Goal: Task Accomplishment & Management: Contribute content

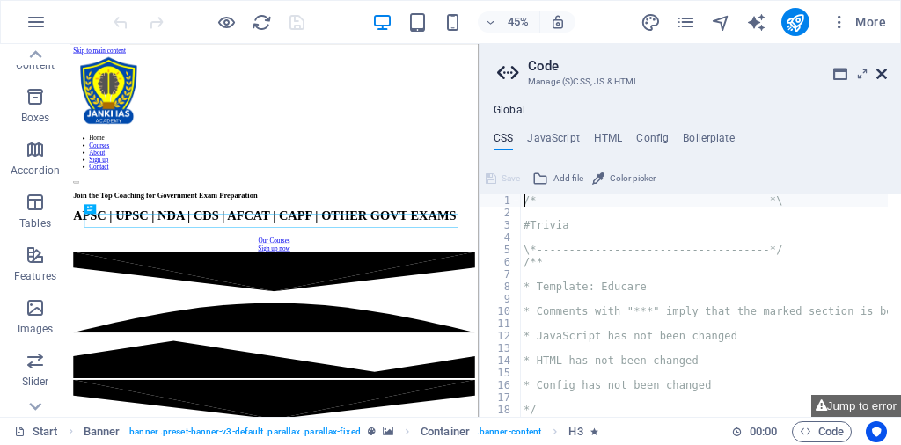
click at [886, 74] on icon at bounding box center [881, 74] width 11 height 14
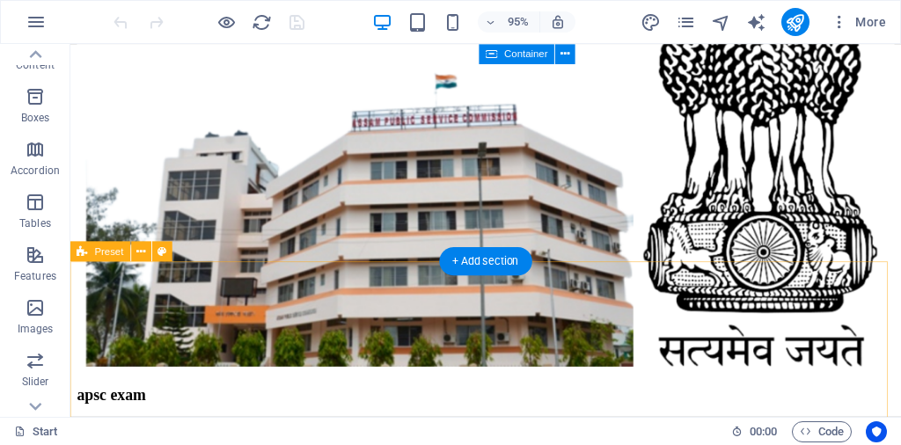
scroll to position [1055, 0]
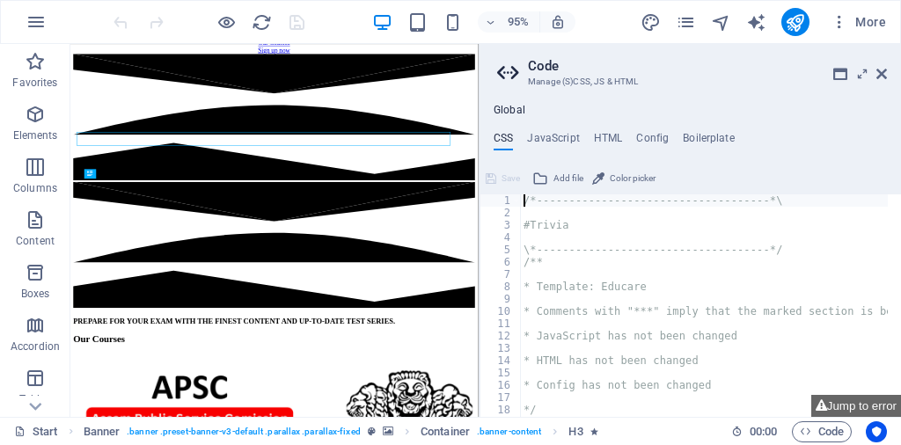
scroll to position [77, 0]
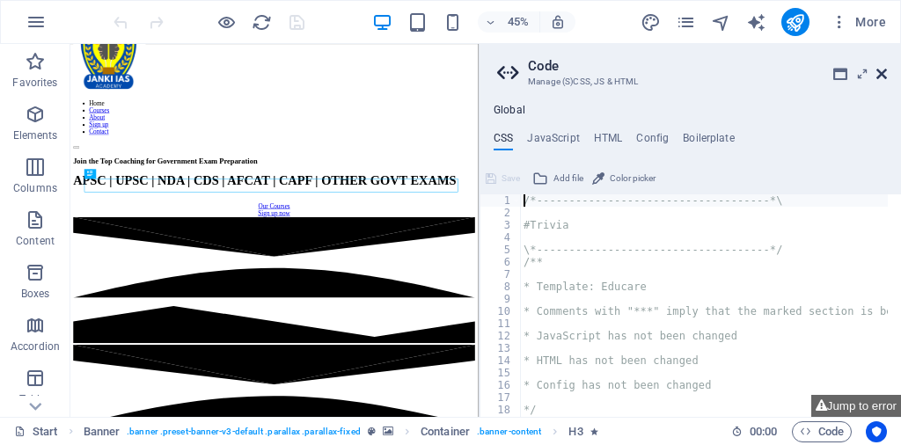
click at [884, 74] on icon at bounding box center [881, 74] width 11 height 14
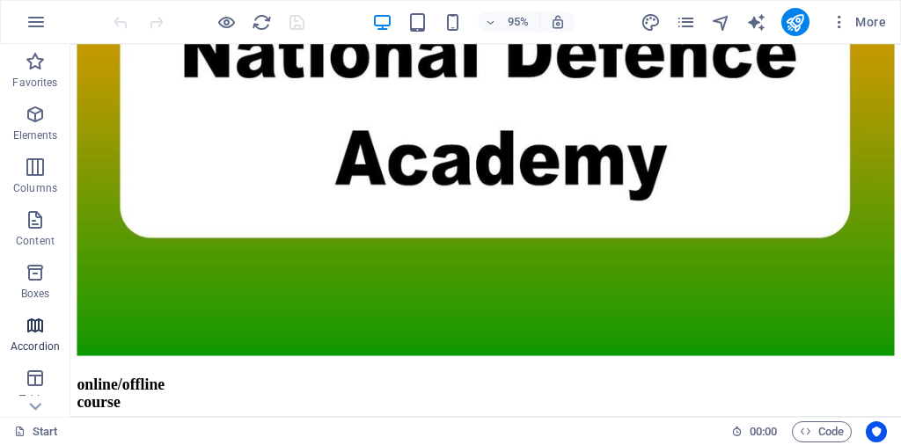
scroll to position [6124, 0]
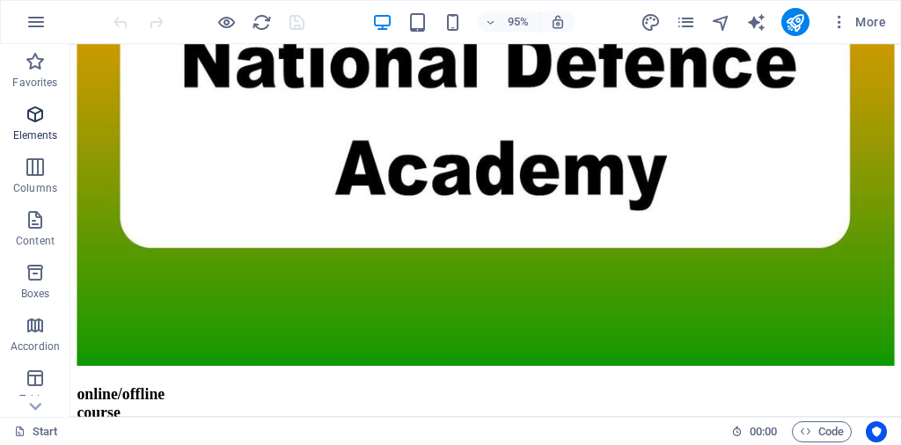
click at [36, 124] on icon "button" at bounding box center [35, 114] width 21 height 21
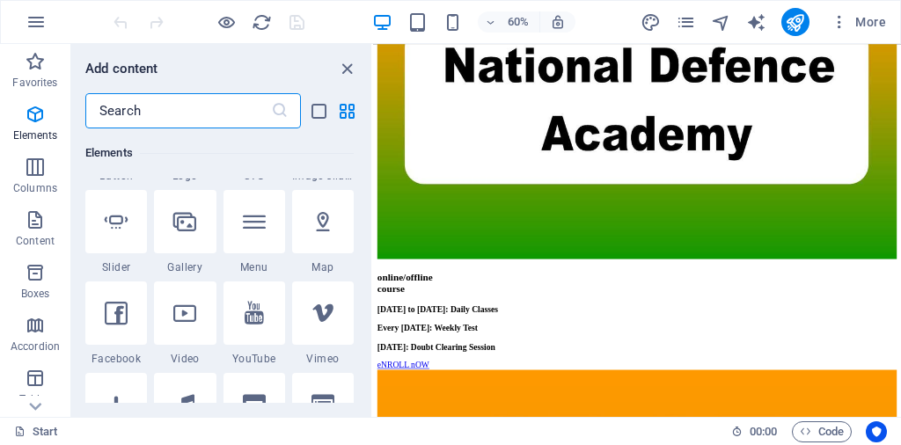
scroll to position [538, 0]
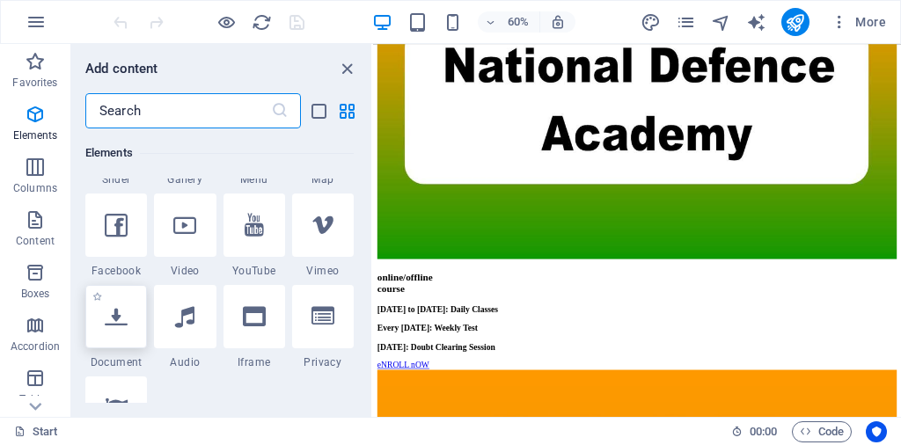
click at [108, 339] on div at bounding box center [116, 316] width 62 height 63
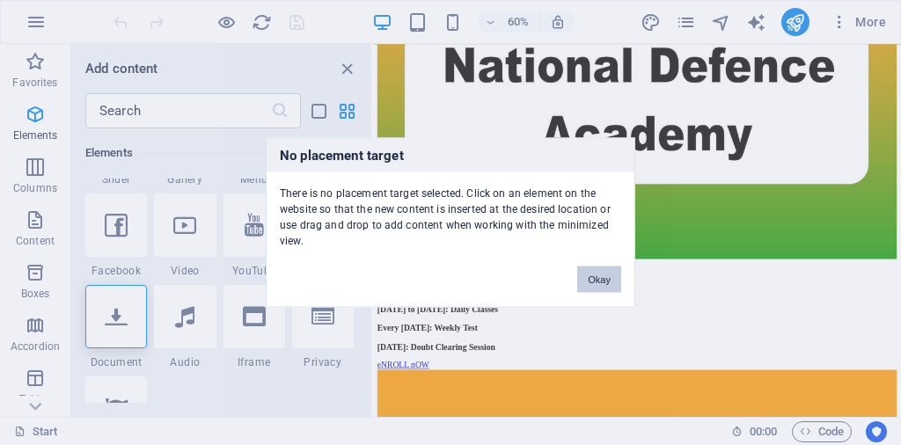
click at [601, 282] on button "Okay" at bounding box center [599, 280] width 44 height 26
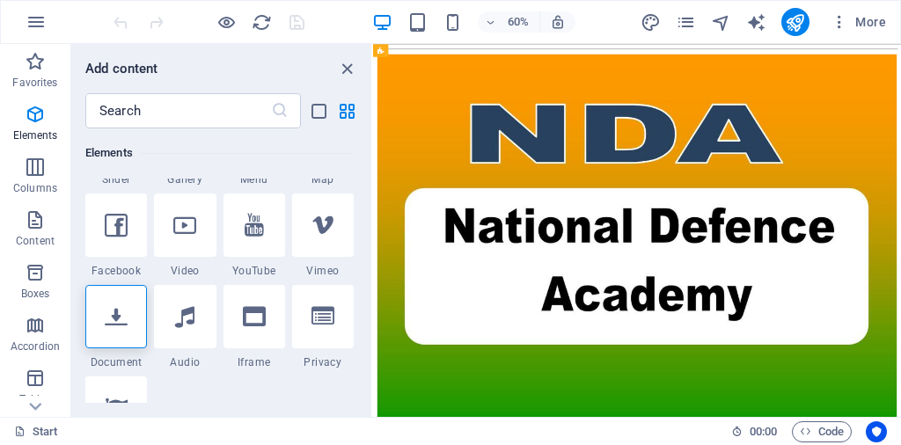
scroll to position [5860, 0]
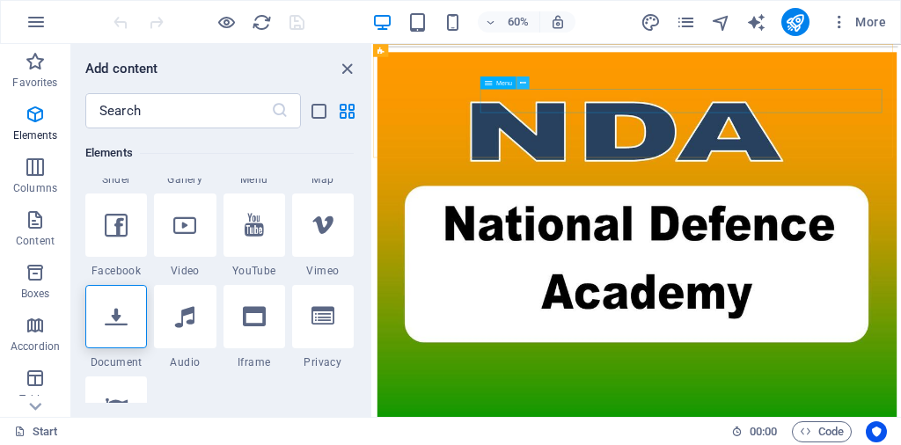
click at [521, 80] on icon at bounding box center [523, 82] width 6 height 11
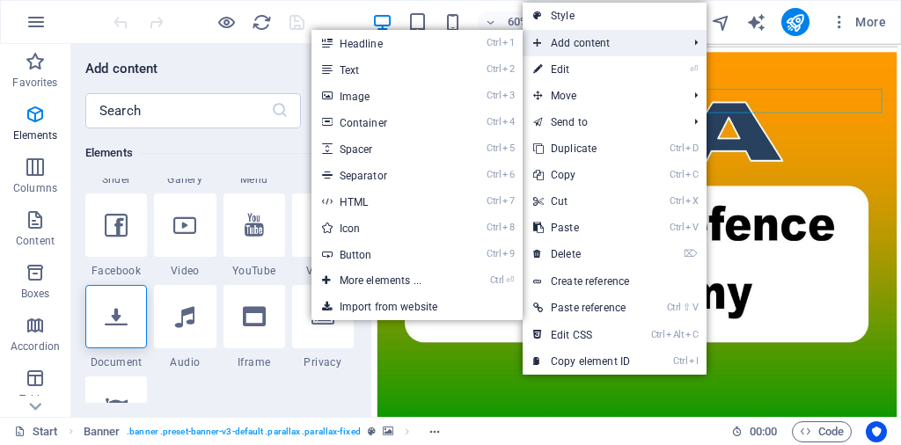
click at [570, 42] on span "Add content" at bounding box center [600, 43] width 157 height 26
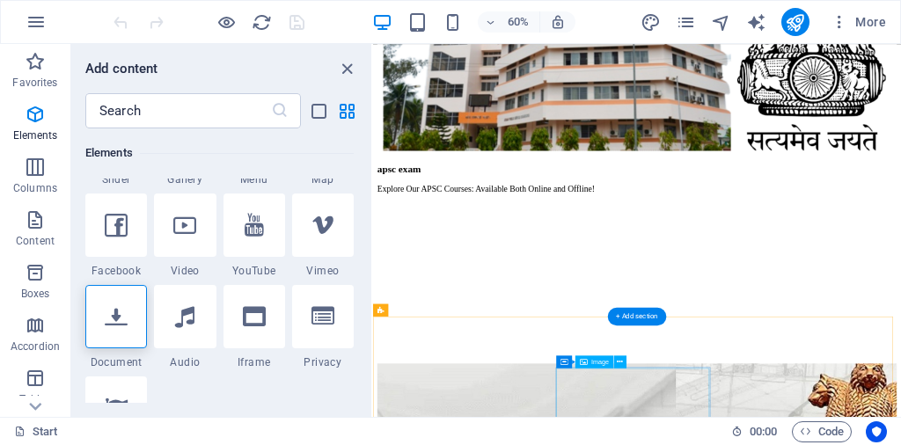
scroll to position [1496, 0]
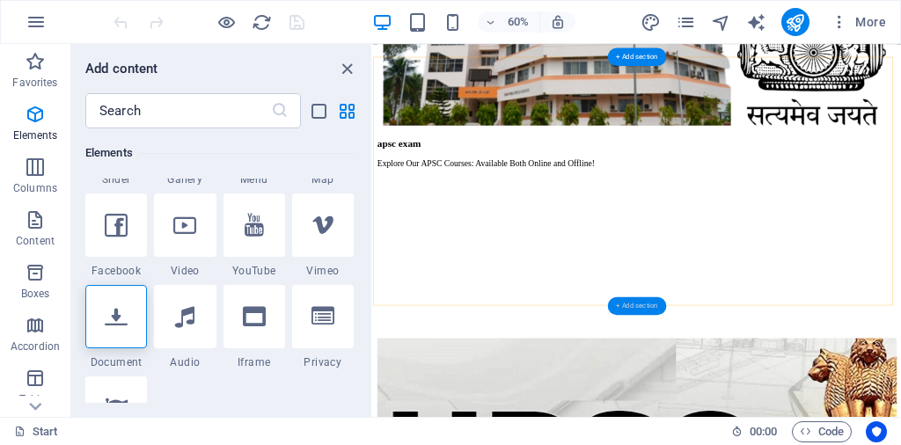
click at [633, 301] on div "+ Add section" at bounding box center [637, 305] width 58 height 18
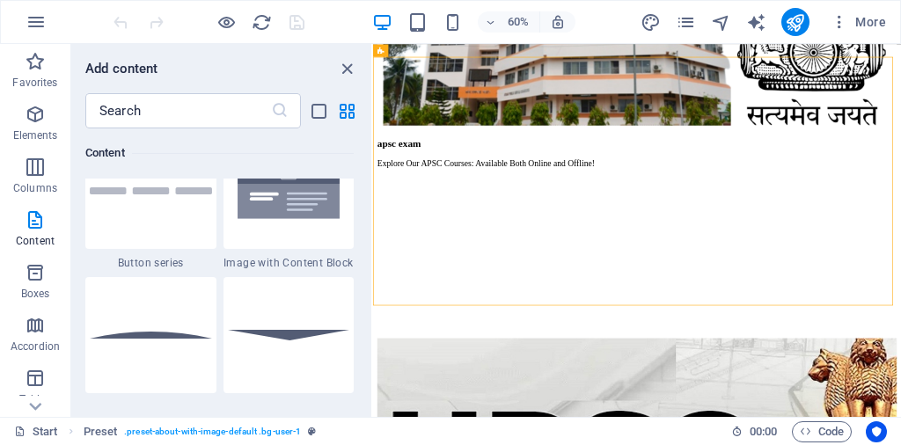
scroll to position [4221, 0]
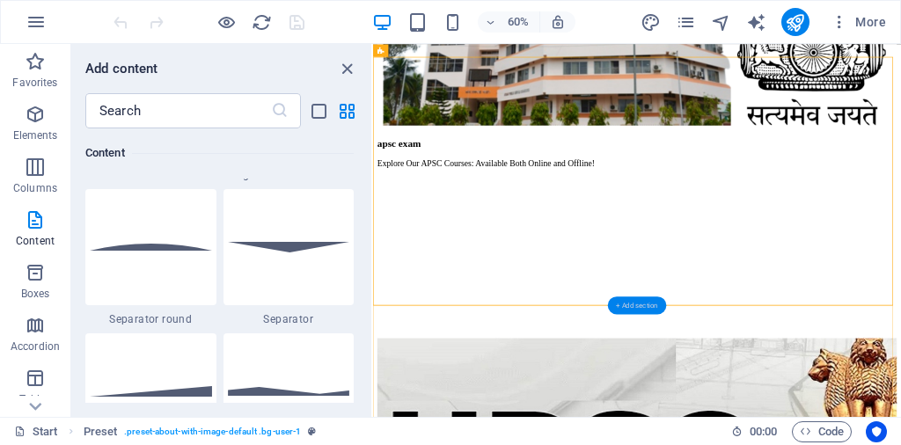
click at [633, 307] on div "+ Add section" at bounding box center [637, 305] width 58 height 18
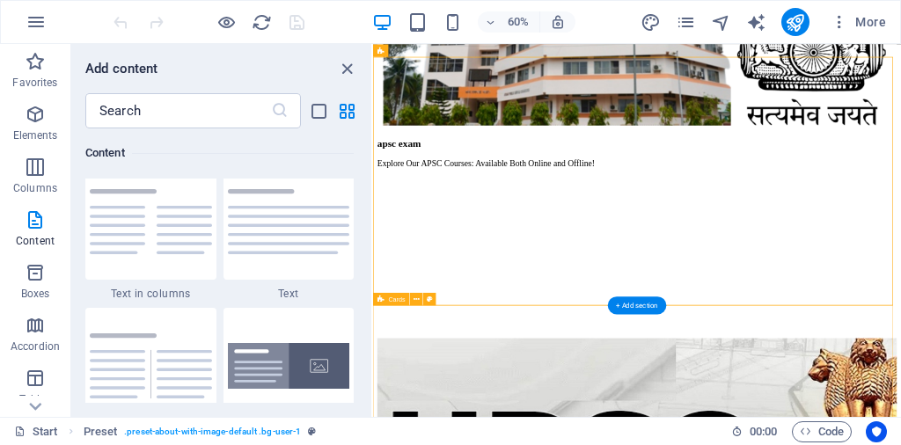
scroll to position [3078, 0]
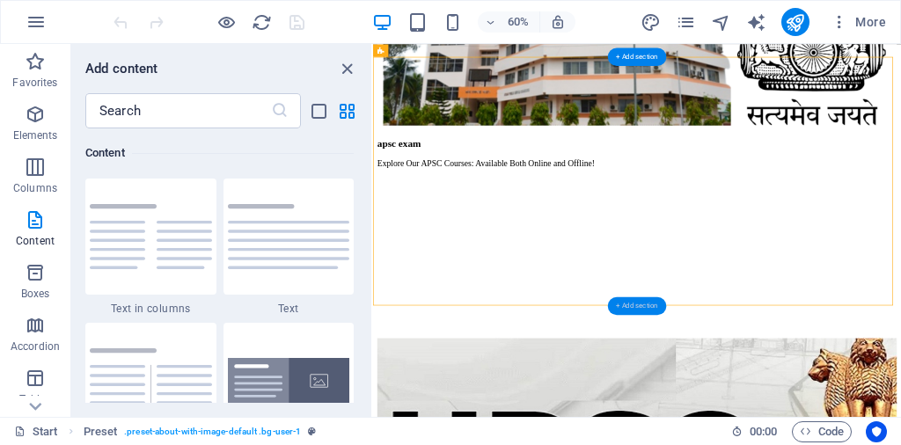
click at [646, 308] on div "+ Add section" at bounding box center [637, 305] width 58 height 18
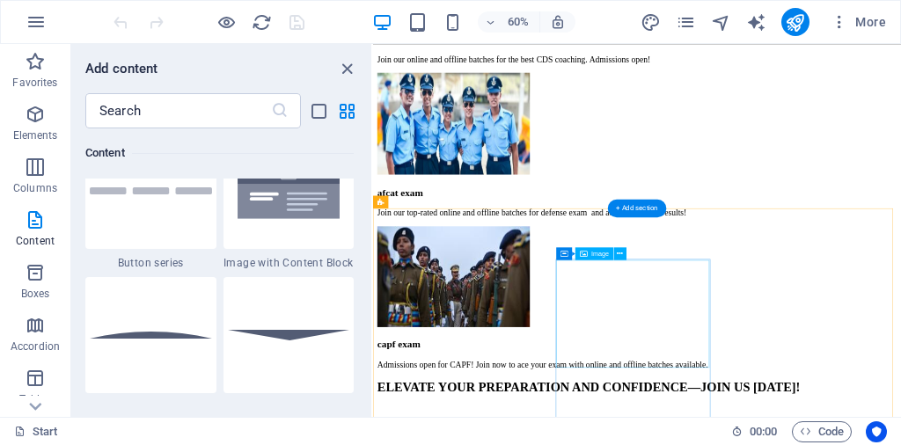
scroll to position [3167, 0]
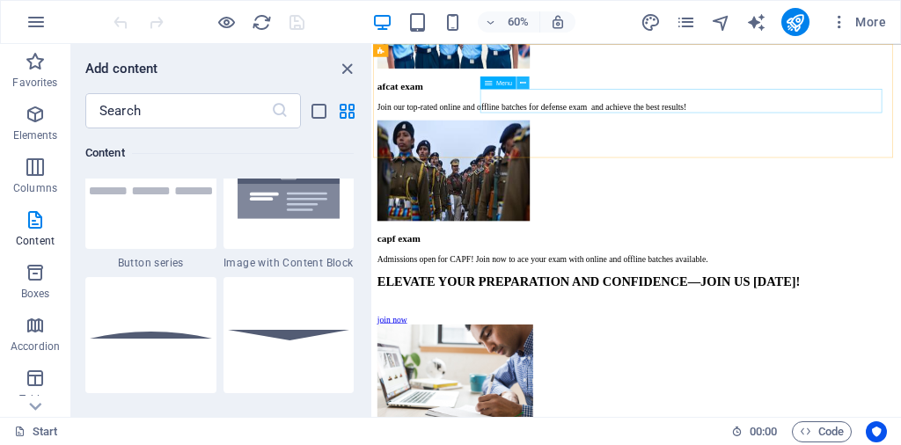
click at [524, 82] on icon at bounding box center [523, 82] width 6 height 11
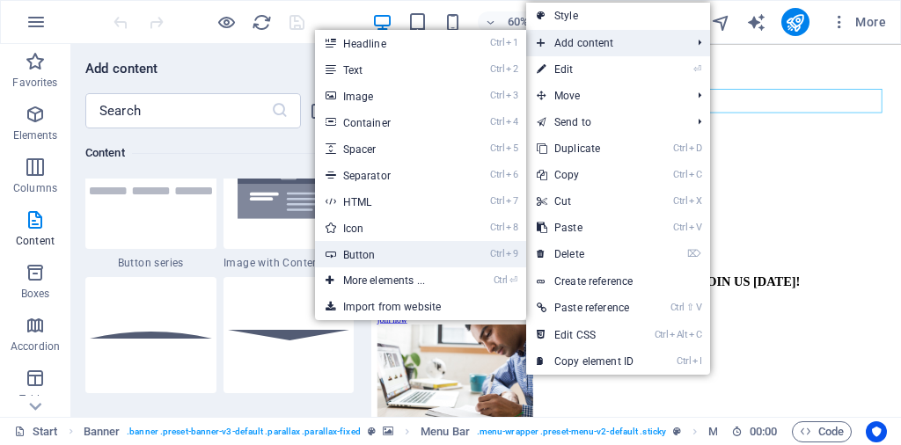
click at [355, 252] on link "Ctrl 9 Button" at bounding box center [387, 254] width 145 height 26
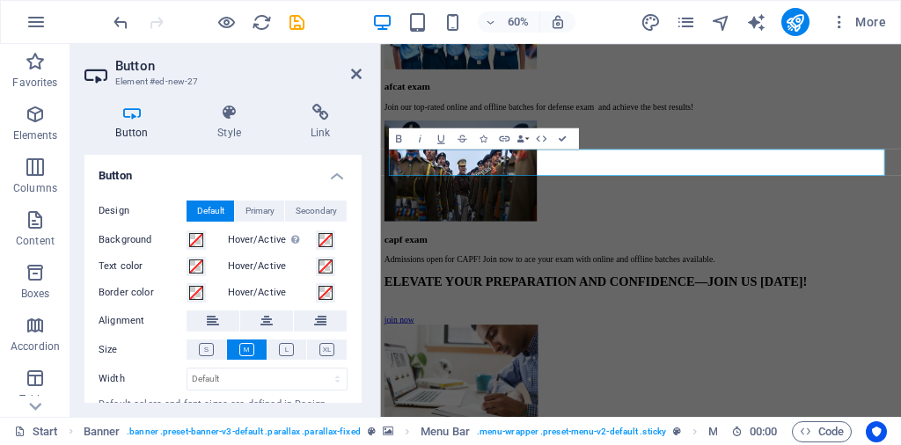
scroll to position [3210, 0]
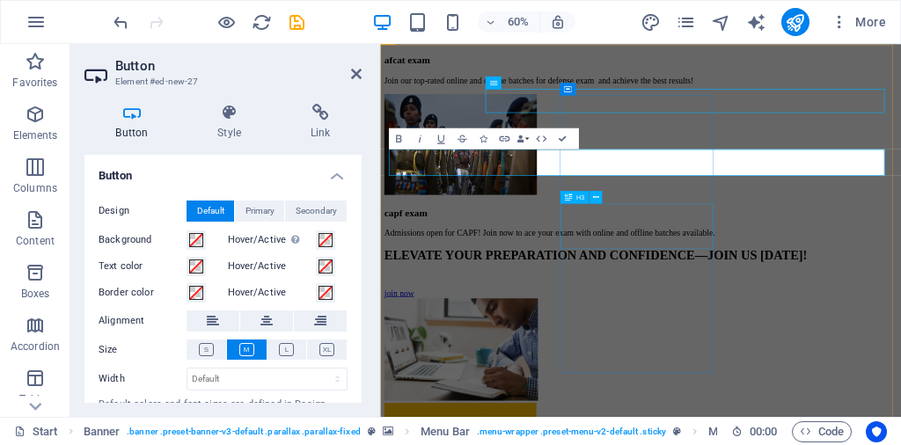
scroll to position [3211, 0]
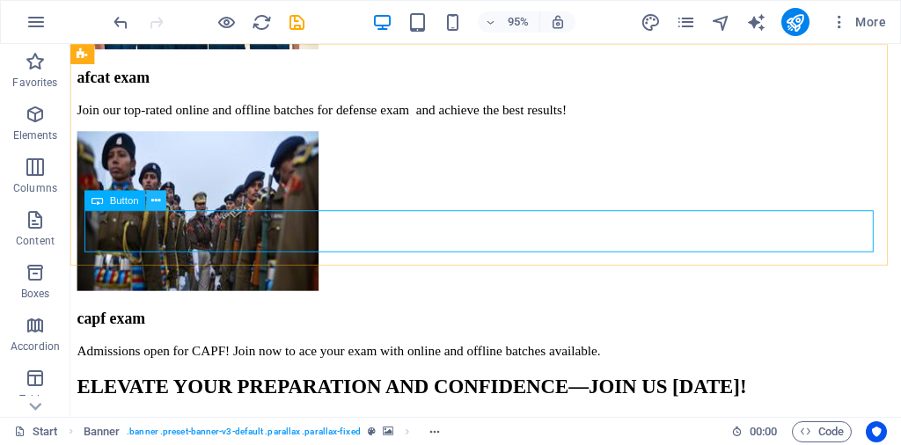
click at [156, 200] on icon at bounding box center [156, 201] width 9 height 18
click at [127, 203] on span "Button" at bounding box center [124, 200] width 29 height 10
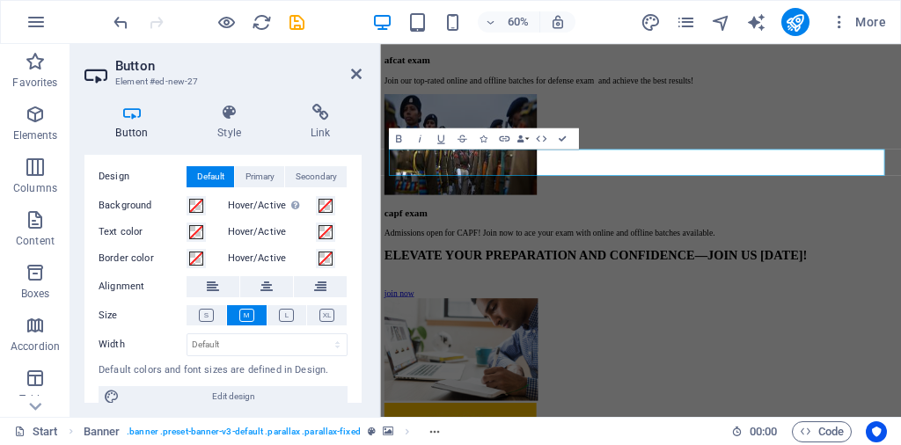
scroll to position [53, 0]
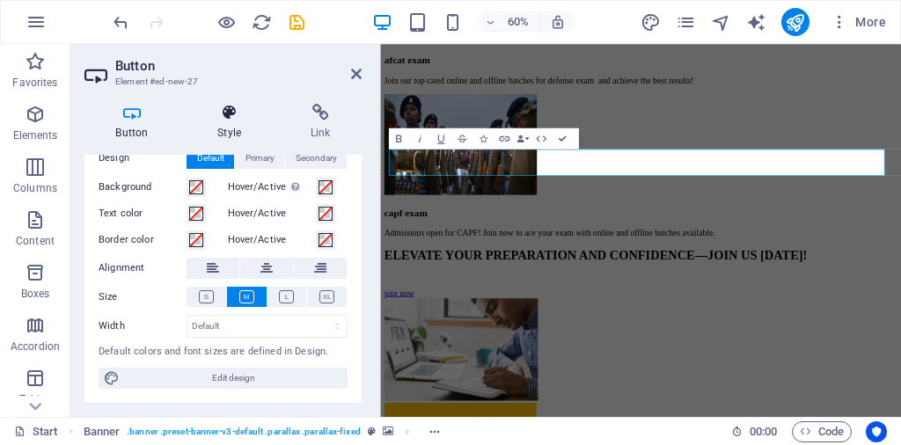
click at [228, 124] on h4 "Style" at bounding box center [232, 122] width 93 height 37
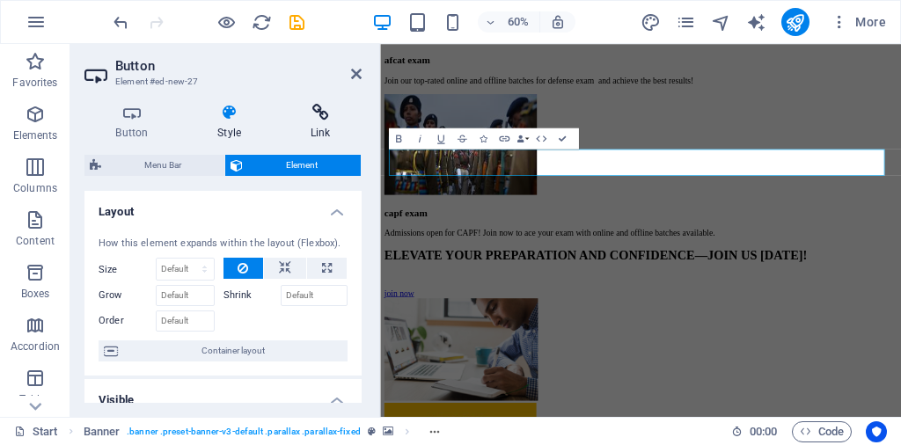
click at [325, 135] on h4 "Link" at bounding box center [320, 122] width 83 height 37
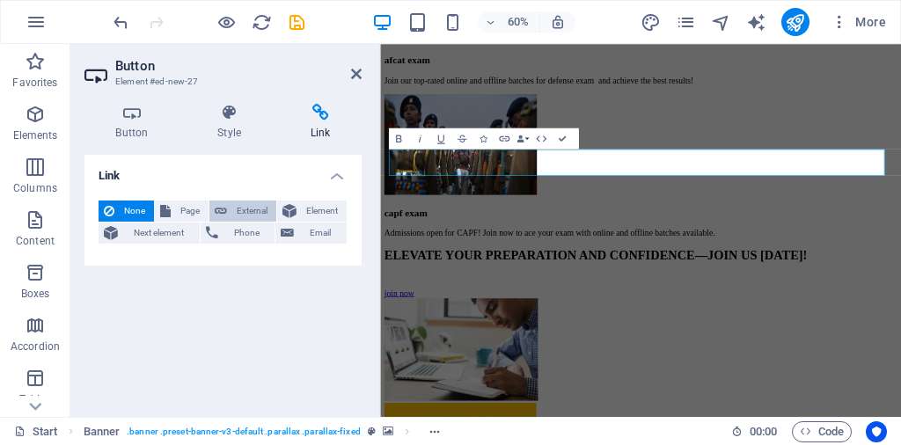
click at [255, 212] on span "External" at bounding box center [251, 211] width 39 height 21
select select "blank"
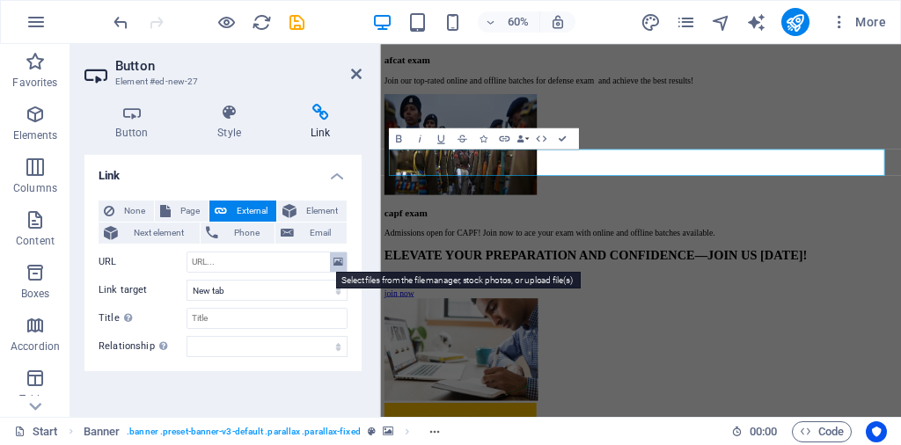
click at [330, 261] on button at bounding box center [338, 261] width 17 height 19
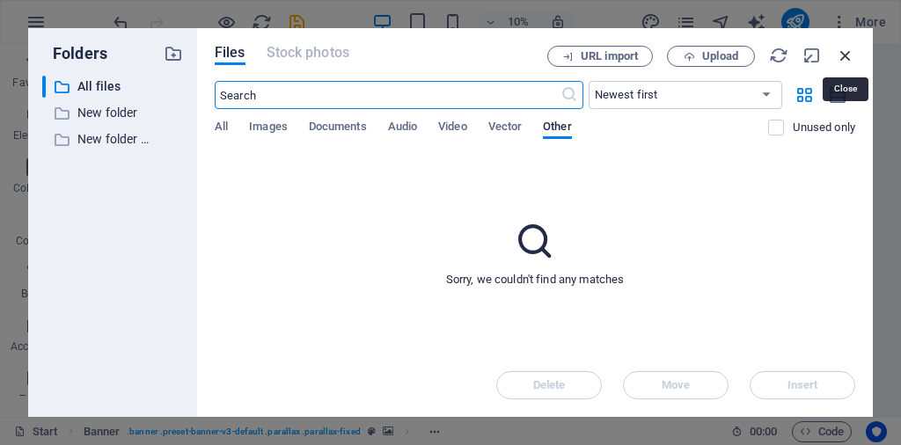
click at [840, 50] on icon "button" at bounding box center [845, 55] width 19 height 19
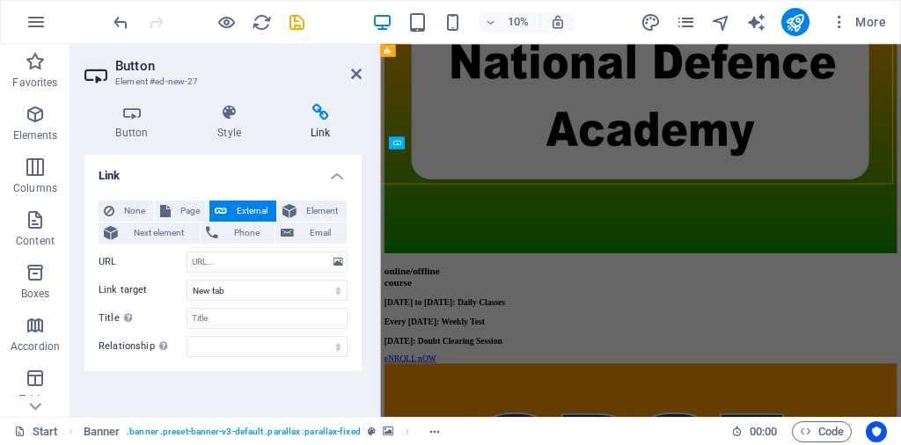
scroll to position [3210, 0]
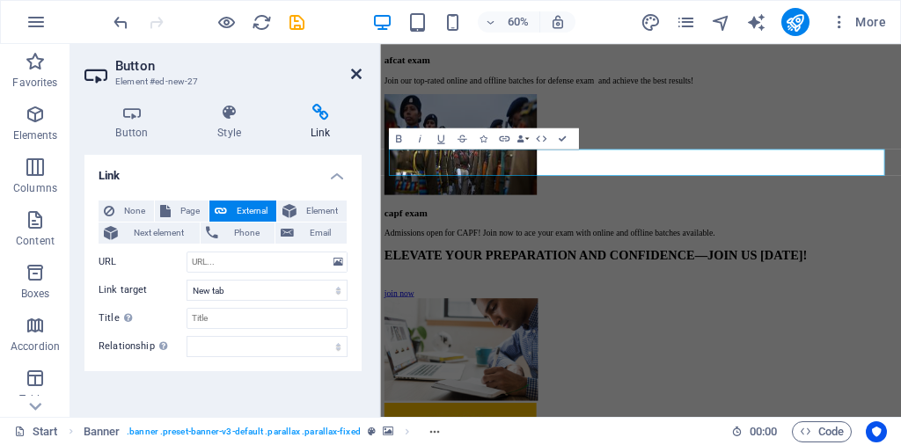
click at [356, 71] on icon at bounding box center [356, 74] width 11 height 14
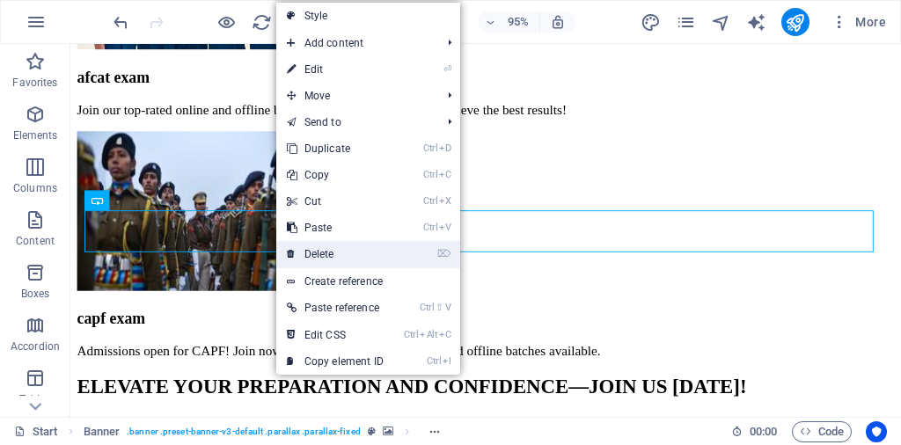
click at [325, 252] on link "⌦ Delete" at bounding box center [335, 254] width 118 height 26
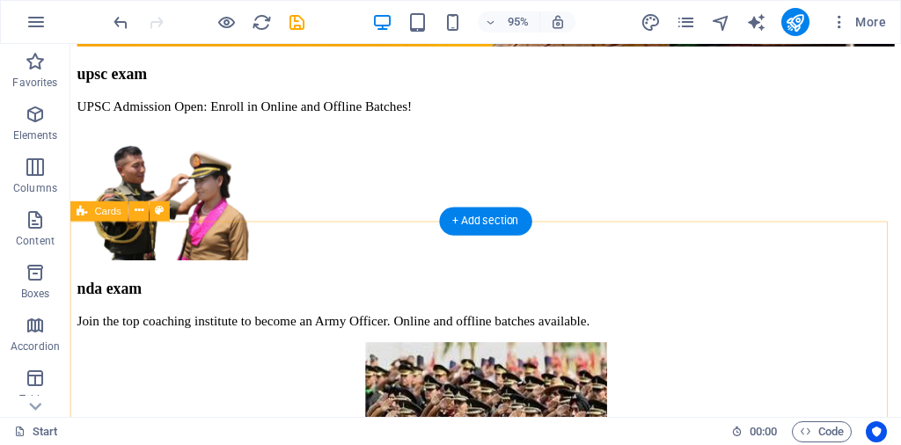
scroll to position [2112, 0]
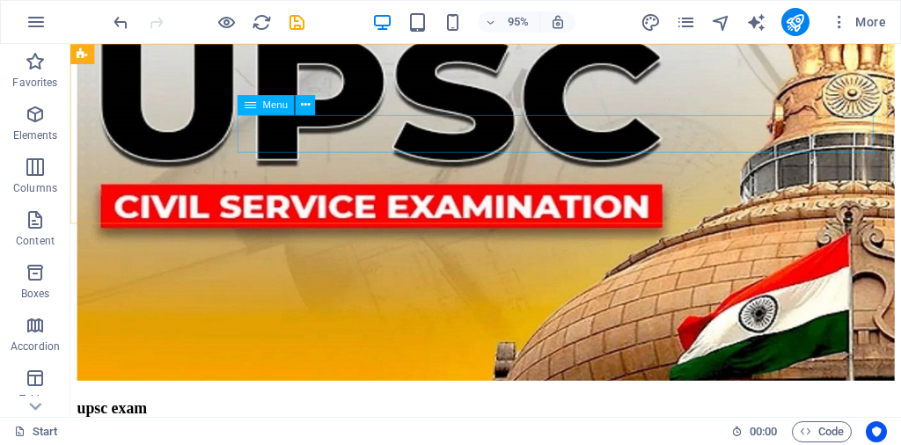
click at [259, 107] on div "Menu" at bounding box center [265, 105] width 57 height 20
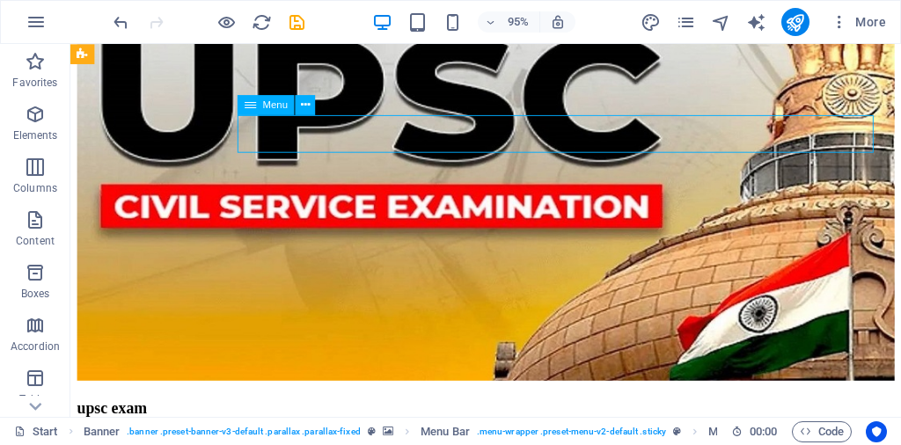
click at [241, 110] on div "Menu" at bounding box center [265, 105] width 57 height 20
click at [252, 106] on icon at bounding box center [250, 105] width 11 height 20
click at [309, 104] on icon at bounding box center [305, 105] width 9 height 18
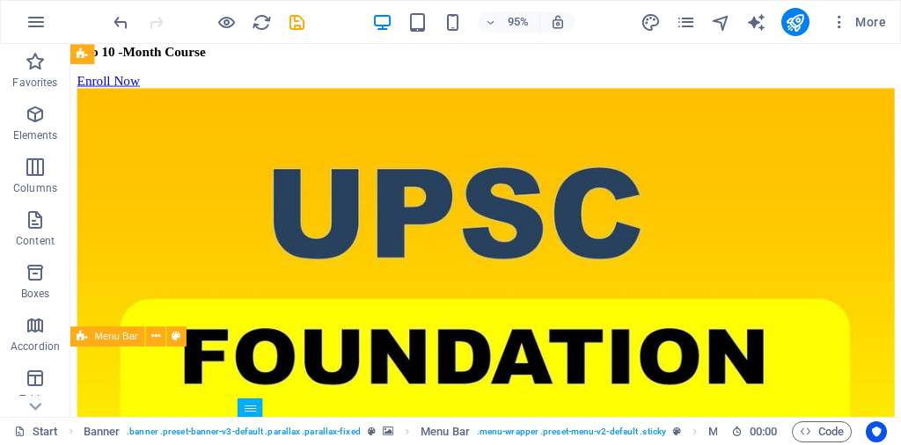
scroll to position [4135, 0]
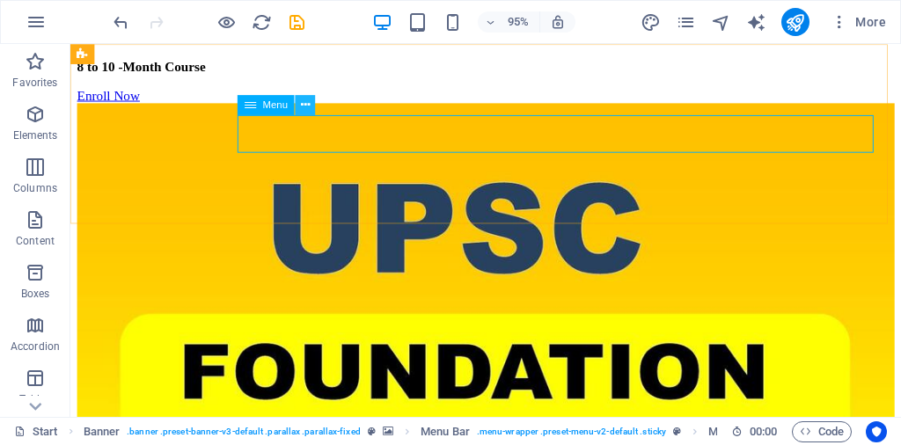
click at [303, 104] on icon at bounding box center [305, 105] width 9 height 18
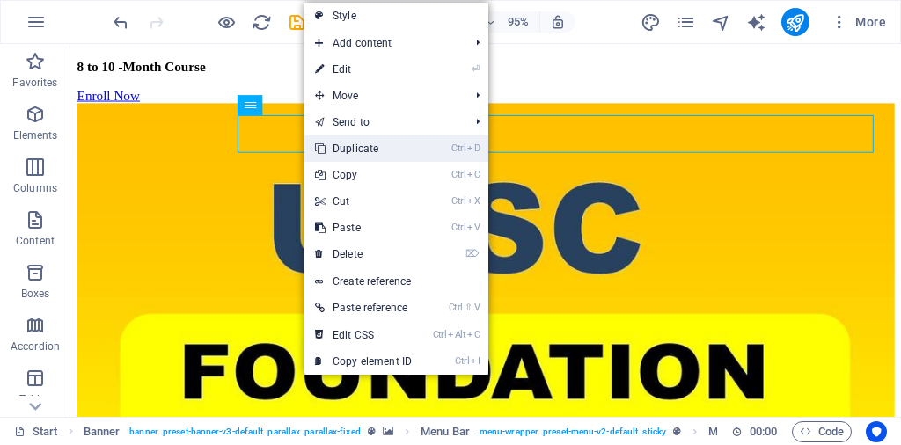
click at [369, 150] on link "Ctrl D Duplicate" at bounding box center [363, 148] width 118 height 26
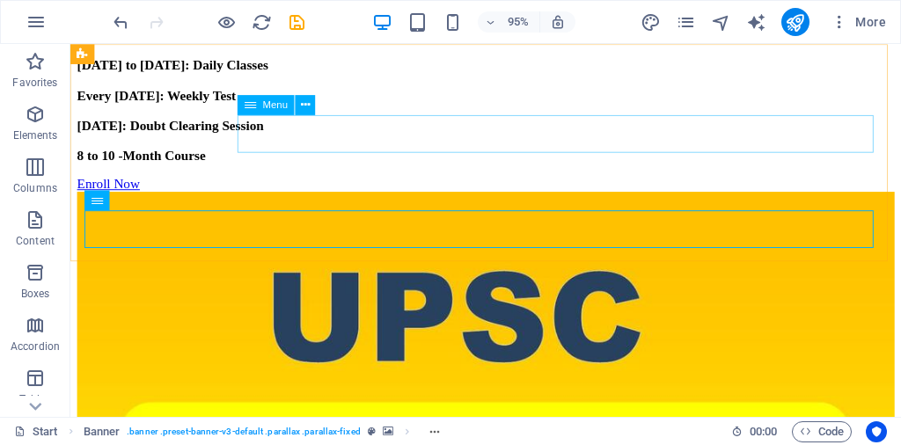
scroll to position [4174, 0]
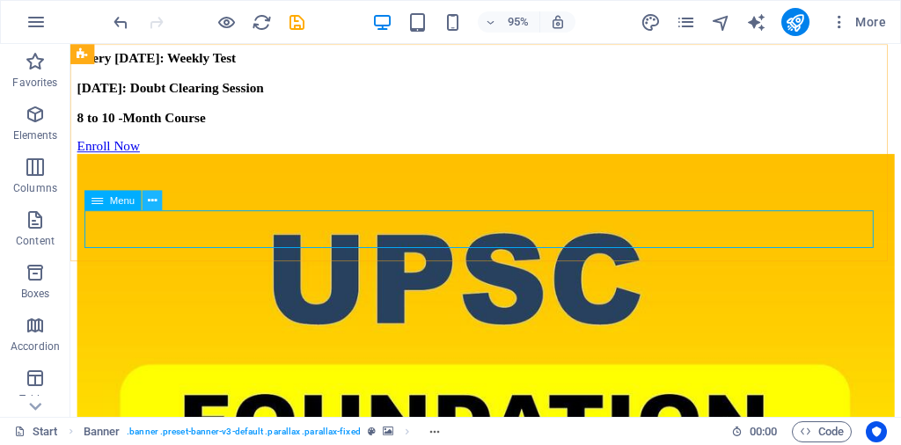
click at [152, 203] on icon at bounding box center [152, 201] width 9 height 18
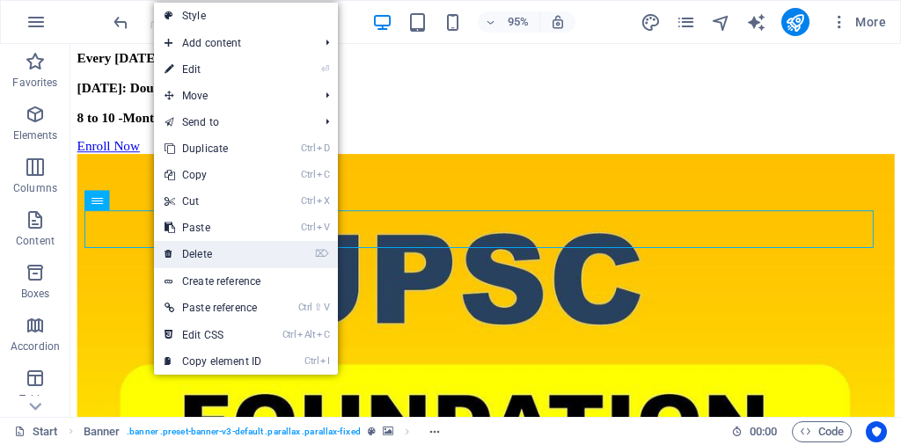
click at [199, 258] on link "⌦ Delete" at bounding box center [213, 254] width 118 height 26
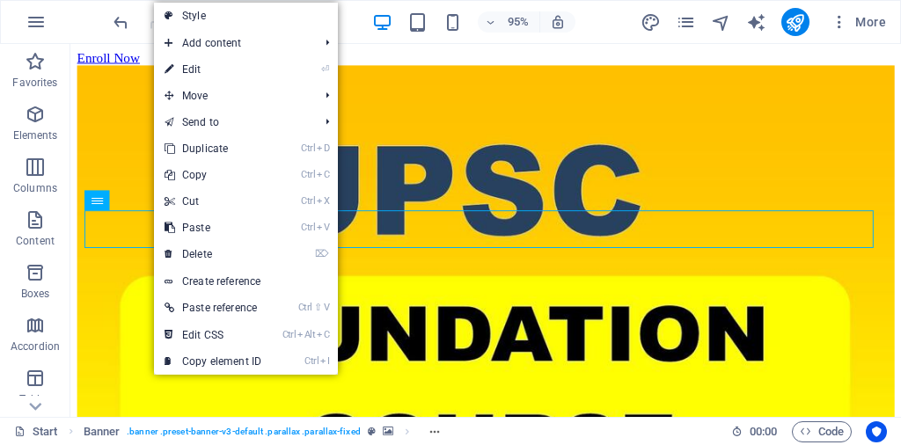
scroll to position [4135, 0]
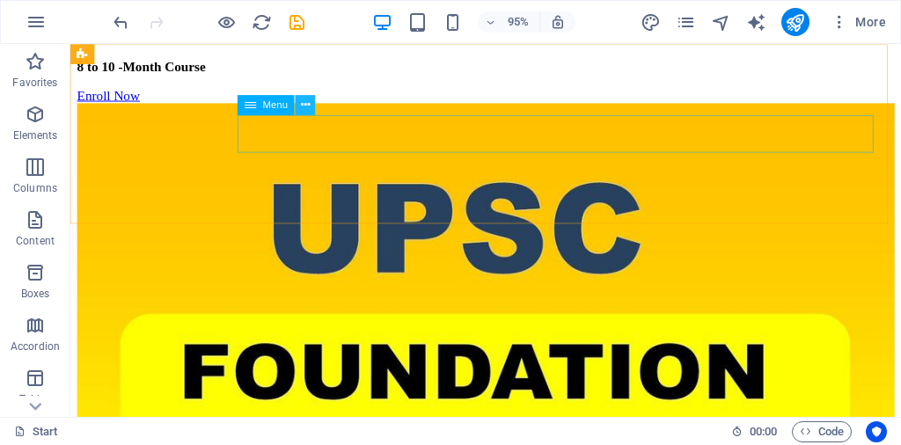
click at [303, 106] on icon at bounding box center [305, 105] width 9 height 18
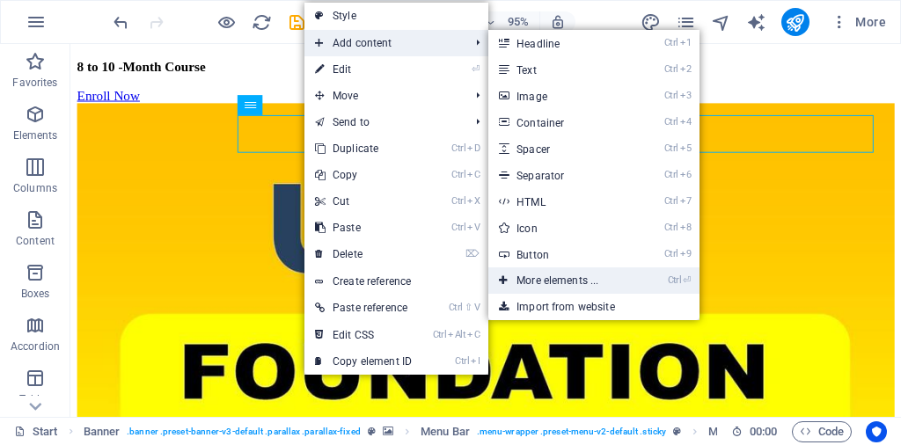
click at [535, 279] on link "Ctrl ⏎ More elements ..." at bounding box center [560, 280] width 145 height 26
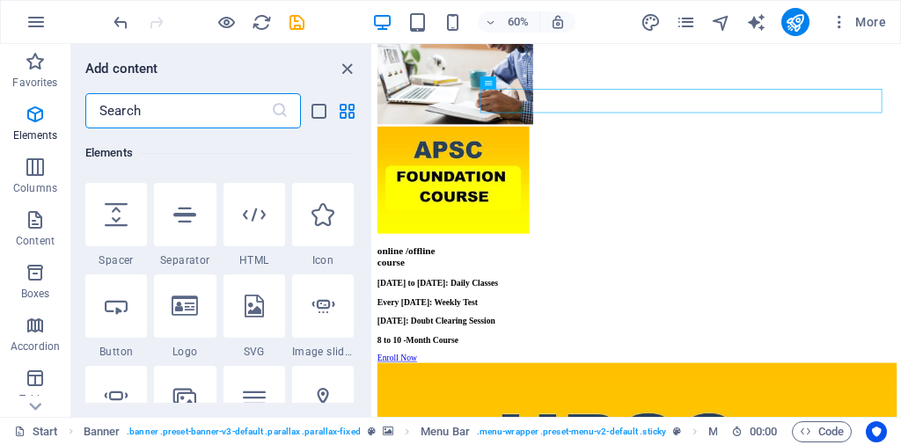
scroll to position [186, 0]
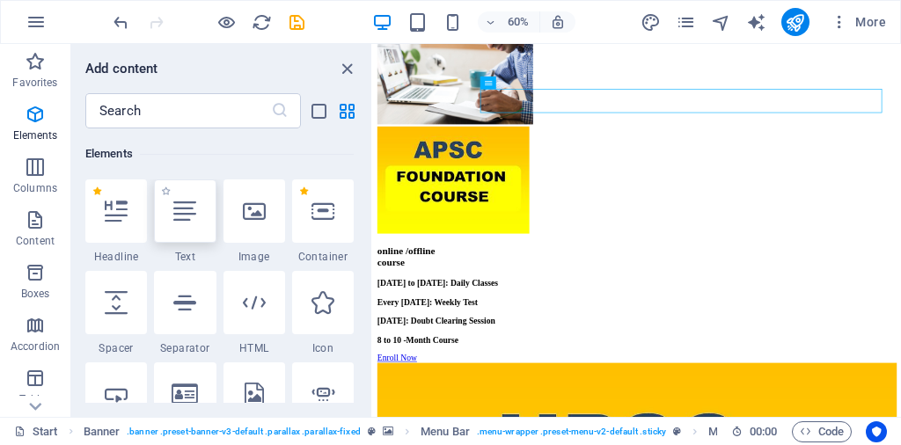
click at [183, 238] on div at bounding box center [185, 210] width 62 height 63
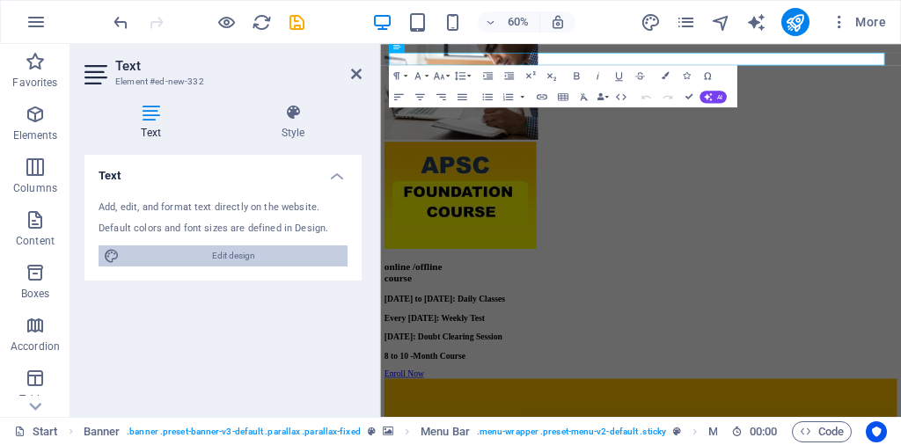
scroll to position [3692, 0]
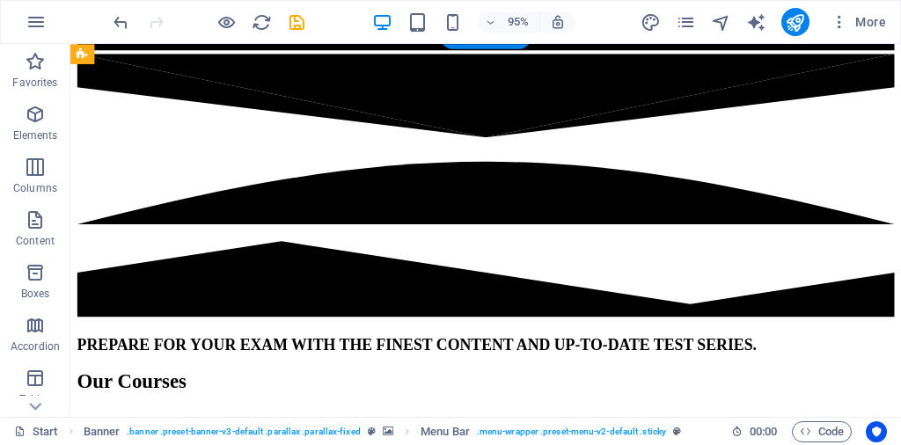
scroll to position [441, 0]
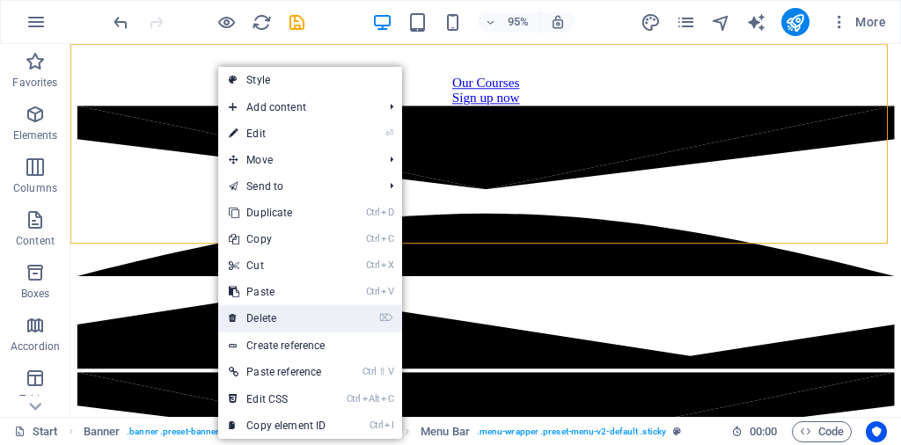
click at [274, 318] on link "⌦ Delete" at bounding box center [277, 318] width 118 height 26
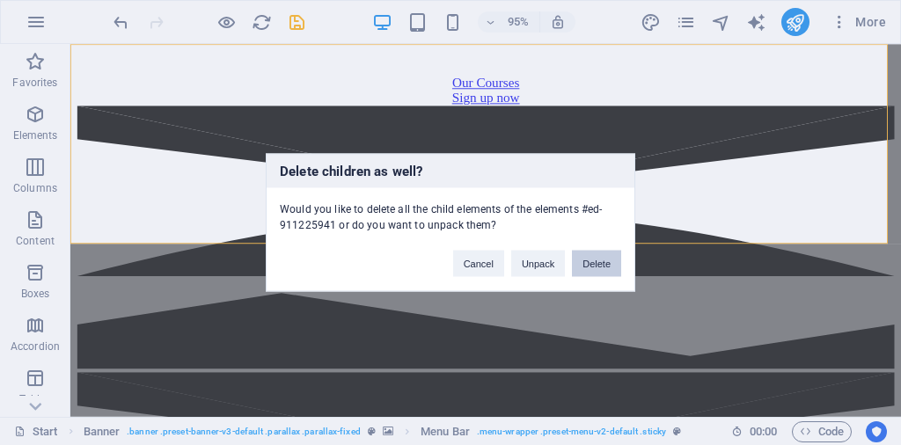
drag, startPoint x: 602, startPoint y: 265, endPoint x: 560, endPoint y: 232, distance: 52.6
click at [602, 265] on button "Delete" at bounding box center [596, 264] width 49 height 26
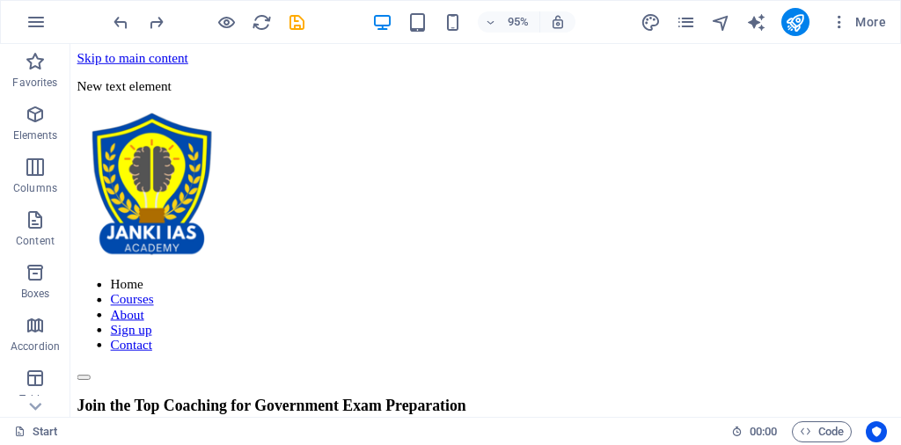
scroll to position [331, 0]
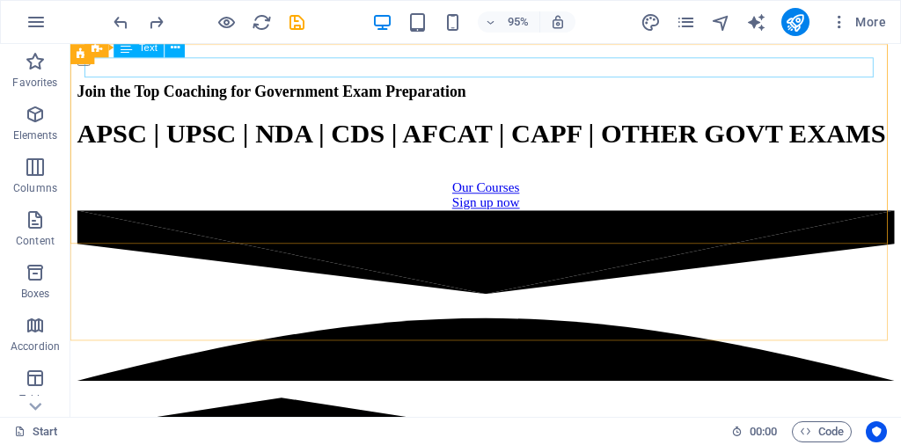
click at [140, 49] on span "Text" at bounding box center [148, 47] width 18 height 10
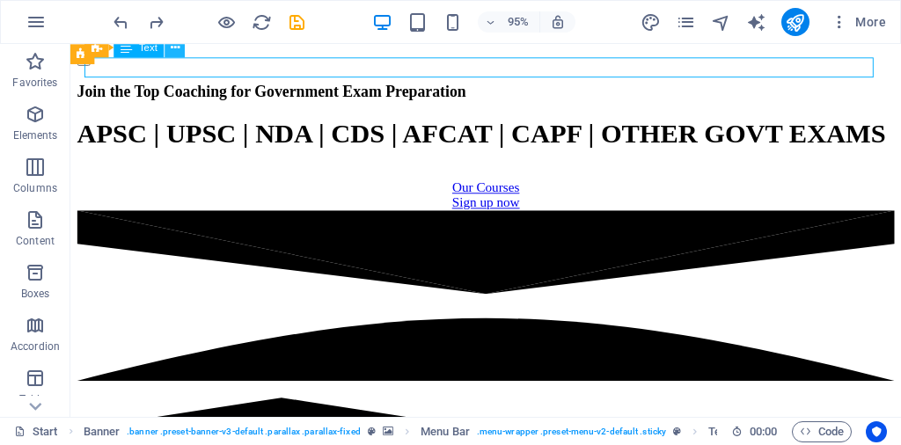
click at [179, 49] on icon at bounding box center [175, 48] width 9 height 18
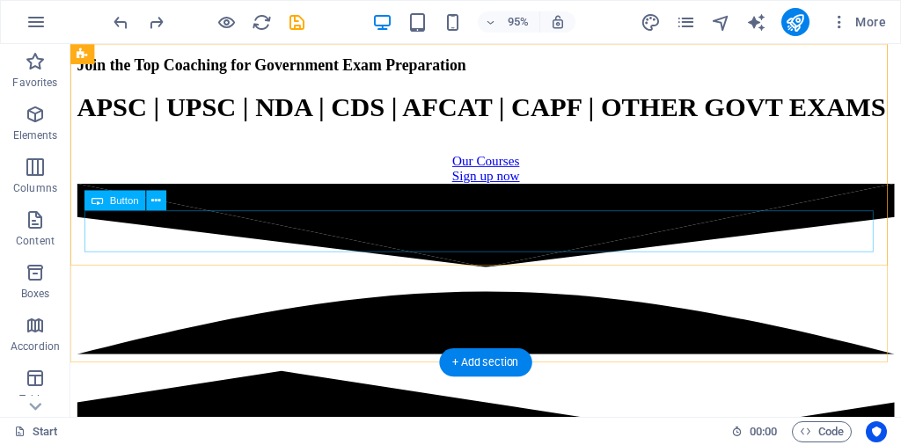
click at [208, 24] on div "Button label" at bounding box center [507, 16] width 860 height 16
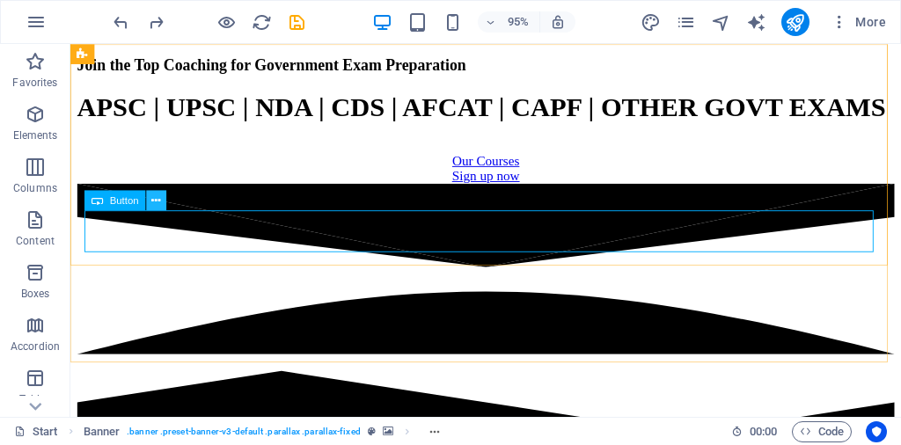
click at [159, 202] on icon at bounding box center [156, 201] width 9 height 18
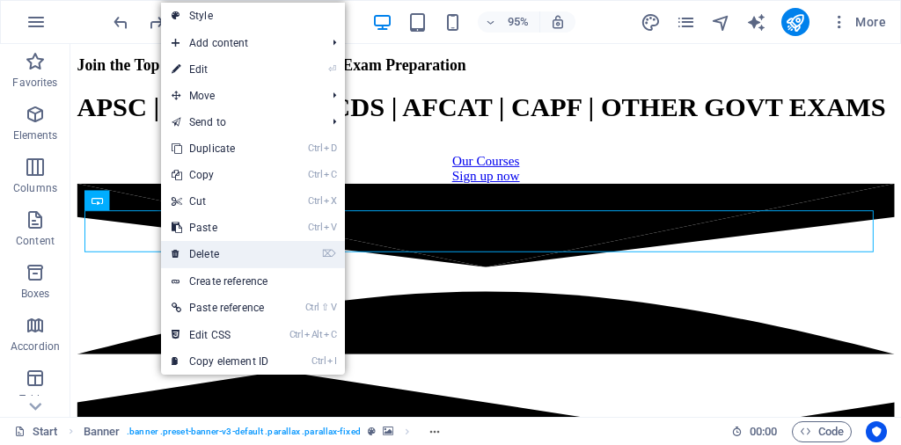
click at [209, 250] on link "⌦ Delete" at bounding box center [220, 254] width 118 height 26
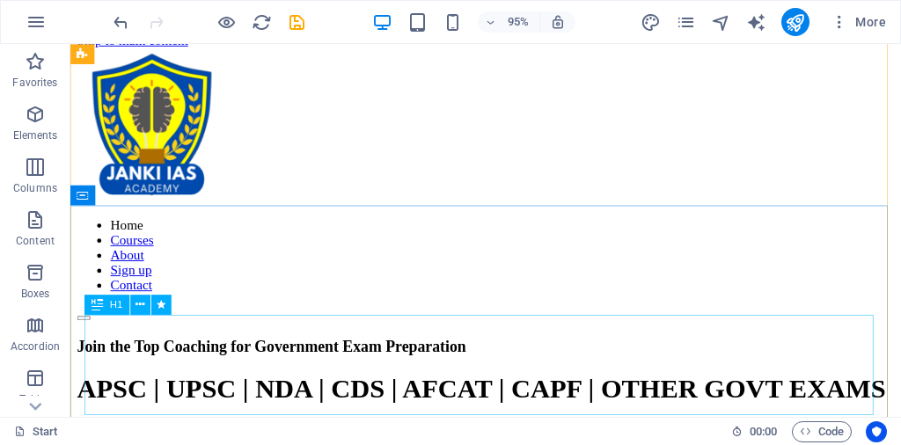
scroll to position [0, 0]
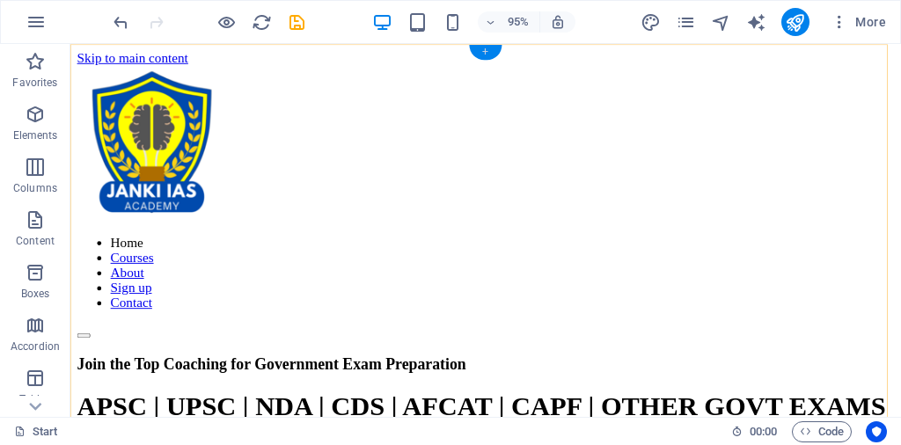
click at [489, 54] on div "+" at bounding box center [485, 52] width 33 height 15
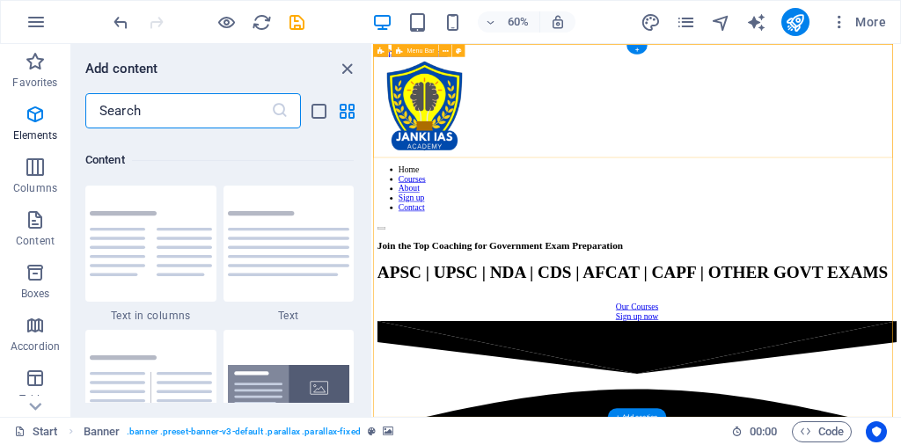
scroll to position [3078, 0]
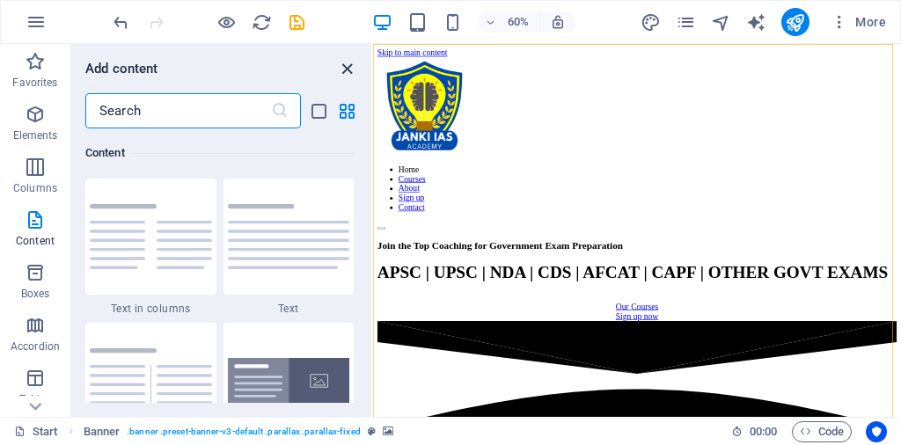
click at [348, 67] on icon "close panel" at bounding box center [347, 69] width 20 height 20
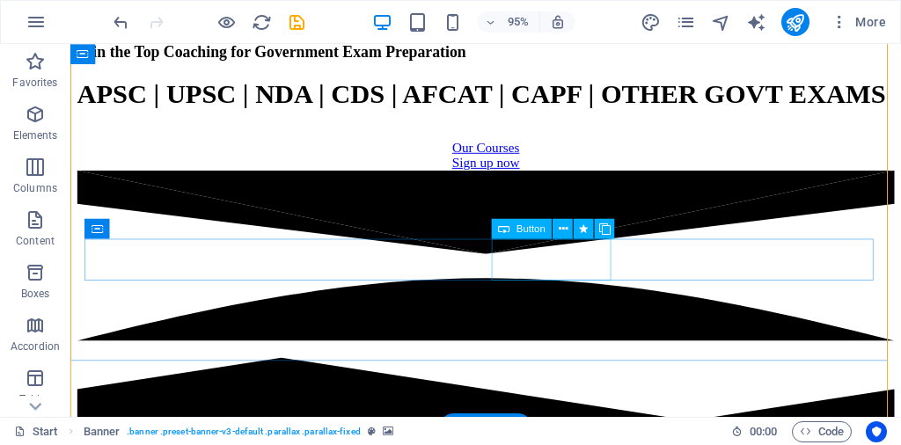
scroll to position [440, 0]
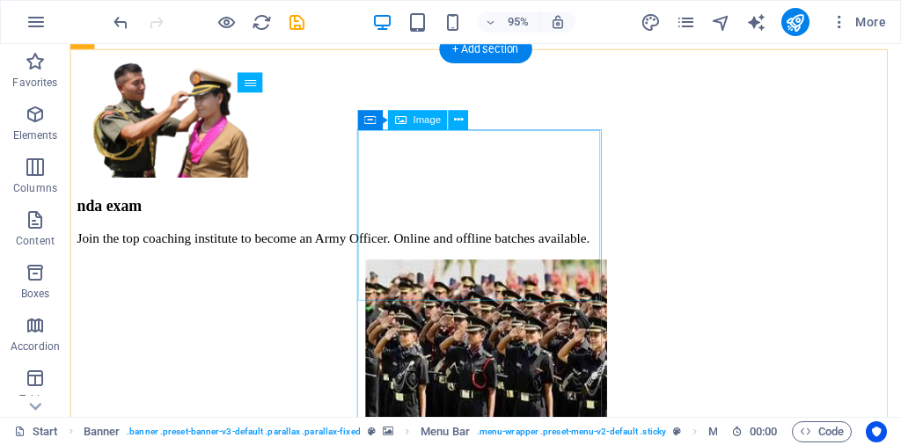
scroll to position [2991, 0]
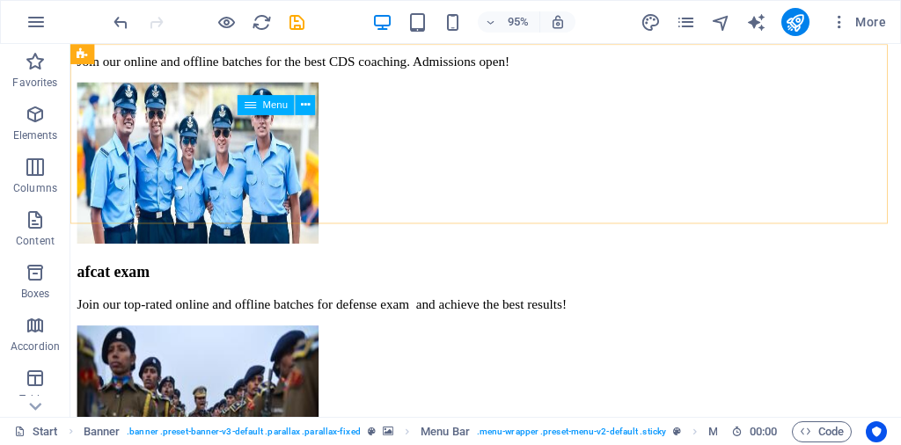
drag, startPoint x: 259, startPoint y: 121, endPoint x: 318, endPoint y: 154, distance: 67.3
click at [248, 100] on icon at bounding box center [250, 105] width 11 height 20
click at [308, 99] on icon at bounding box center [305, 105] width 9 height 18
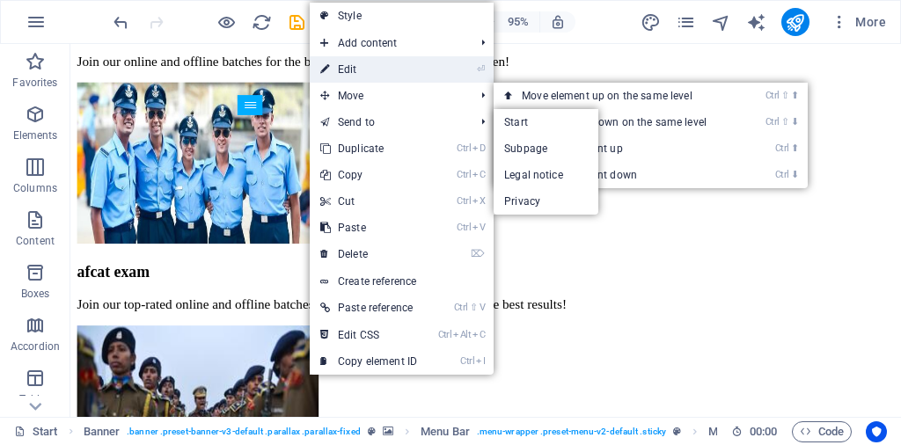
click at [366, 66] on link "⏎ Edit" at bounding box center [369, 69] width 118 height 26
select select
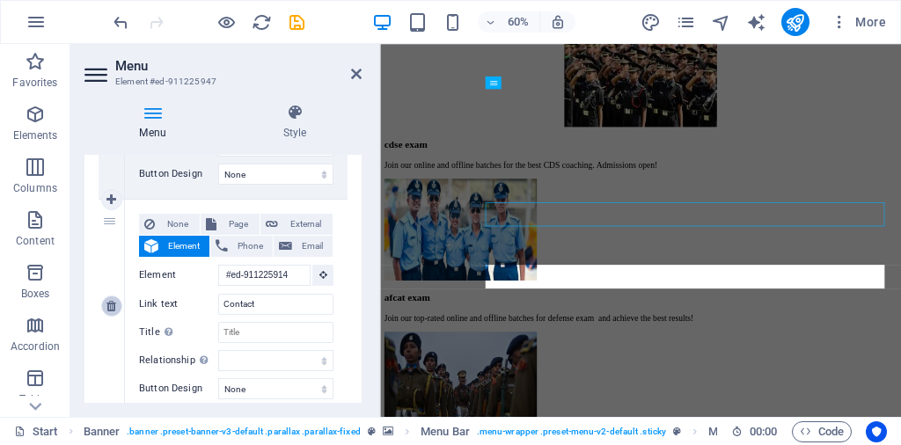
scroll to position [979, 0]
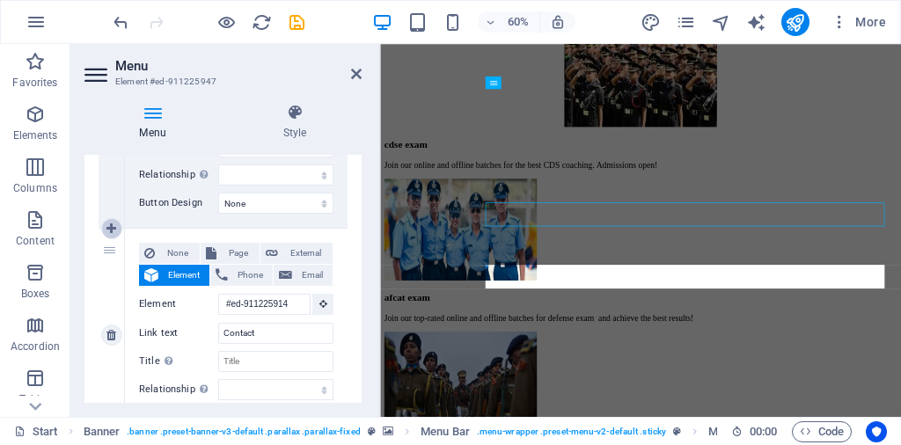
click at [112, 233] on link at bounding box center [111, 228] width 21 height 21
select select
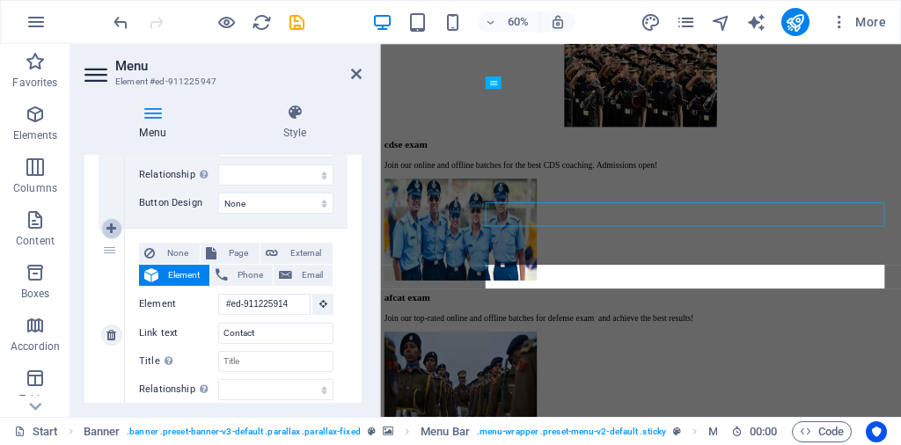
select select
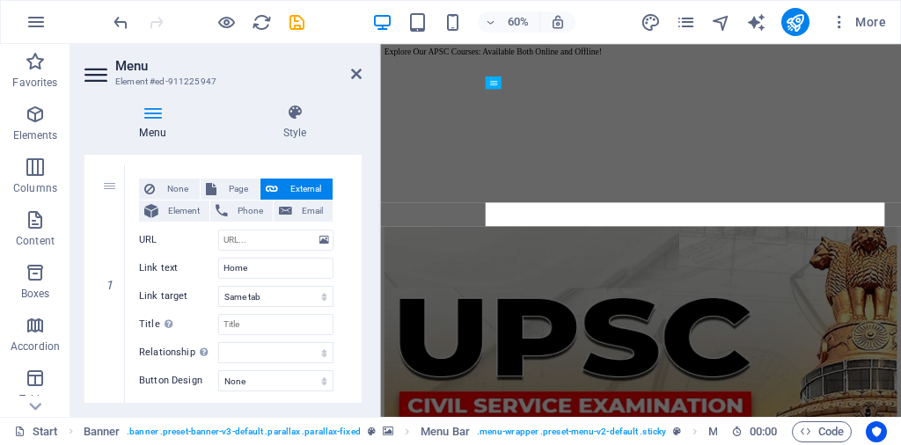
scroll to position [137, 0]
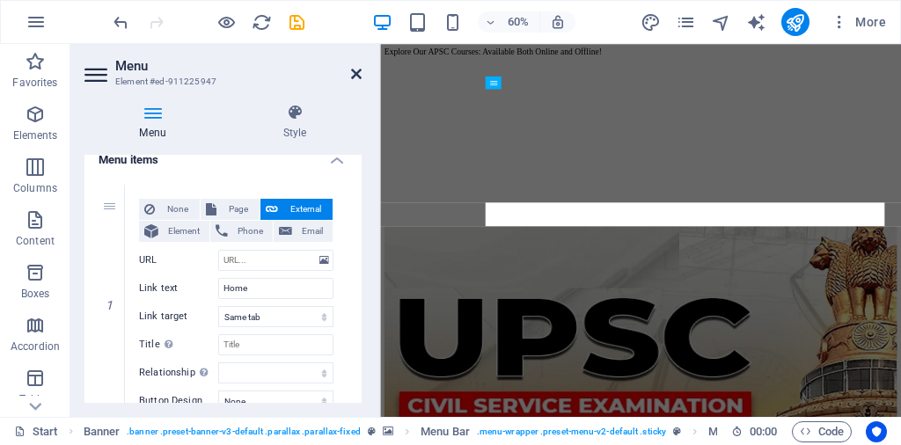
click at [355, 74] on icon at bounding box center [356, 74] width 11 height 14
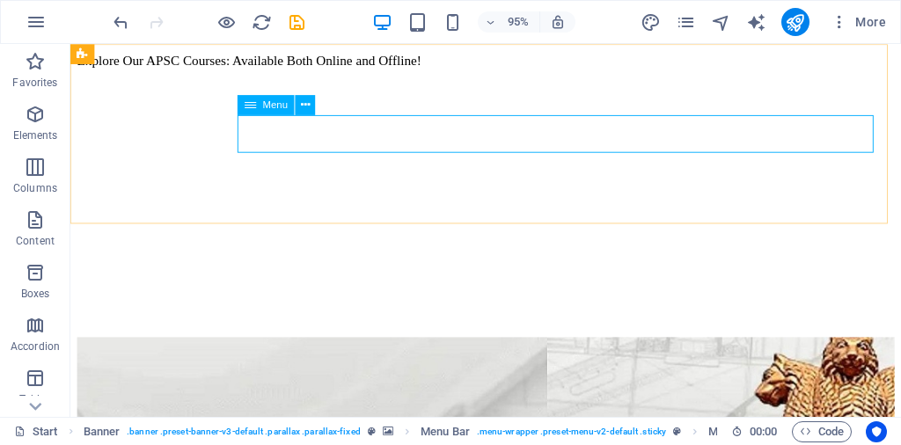
click at [260, 106] on div "Menu" at bounding box center [265, 105] width 57 height 20
click at [310, 106] on button at bounding box center [306, 105] width 20 height 20
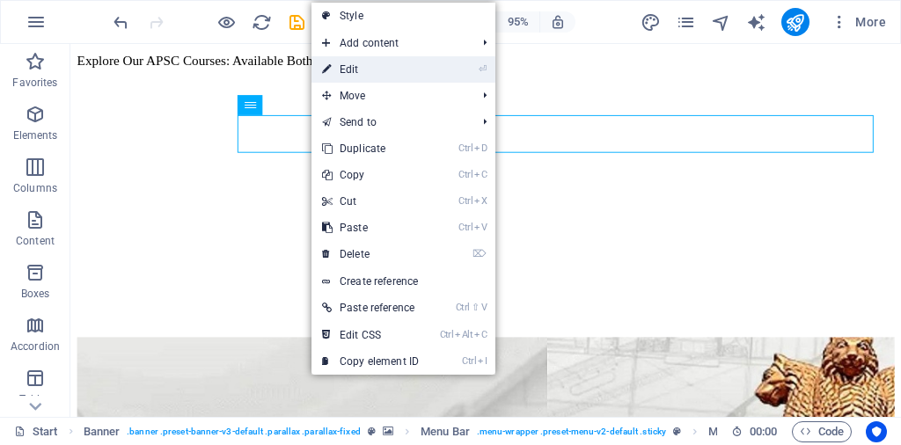
click at [359, 70] on link "⏎ Edit" at bounding box center [370, 69] width 118 height 26
select select
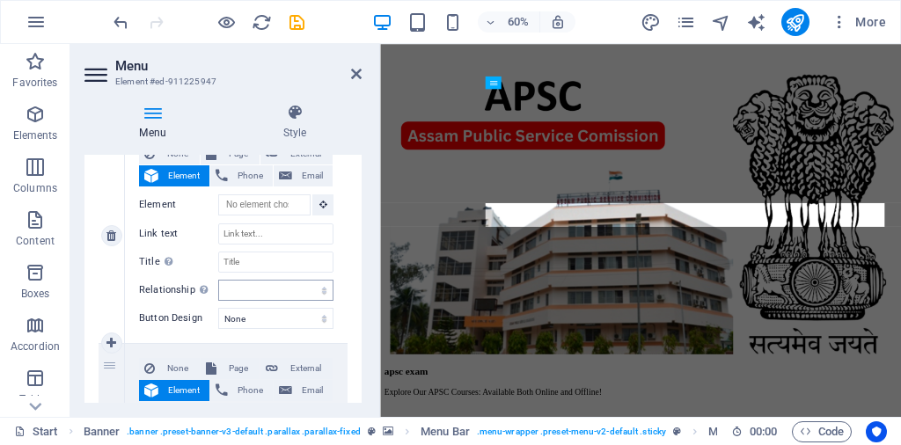
scroll to position [1055, 0]
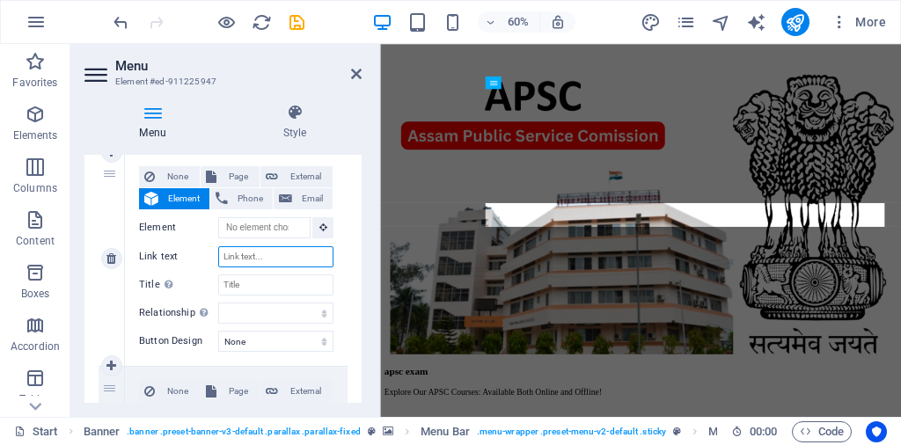
click at [263, 258] on input "Link text" at bounding box center [275, 256] width 115 height 21
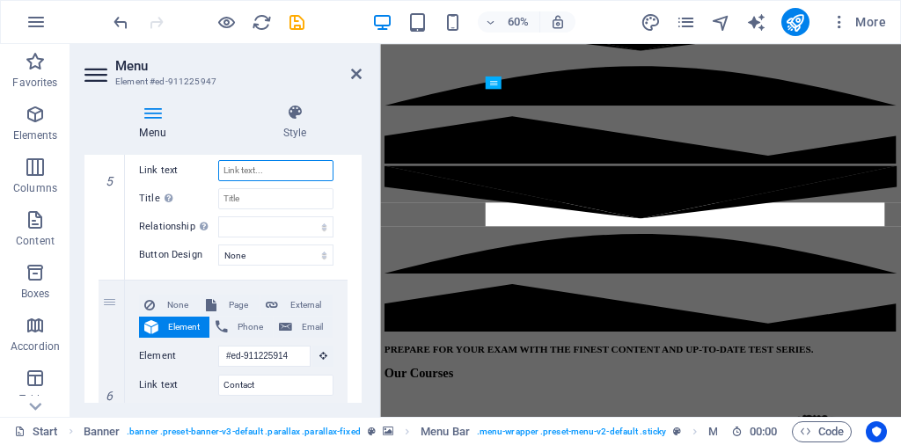
scroll to position [1143, 0]
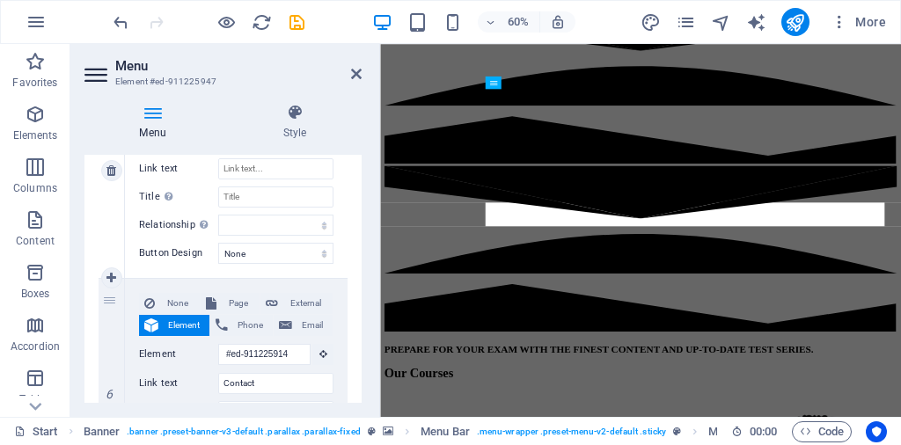
click at [109, 172] on icon at bounding box center [111, 170] width 10 height 12
select select
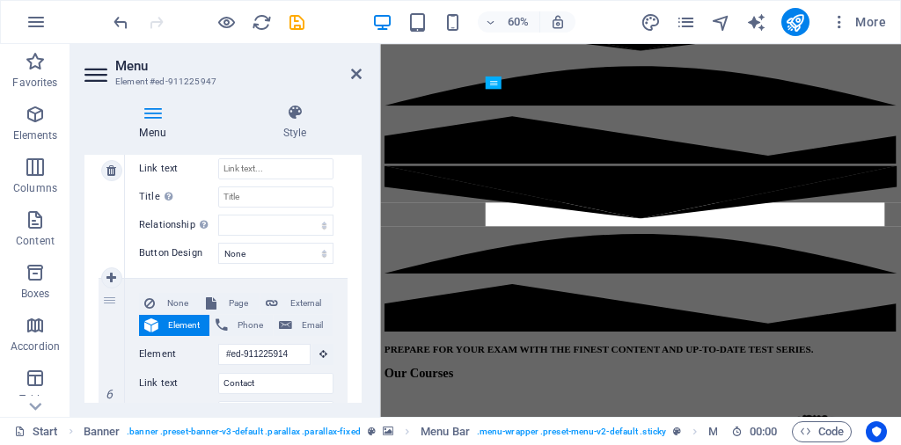
type input "#ed-911225914"
type input "Contact"
select select
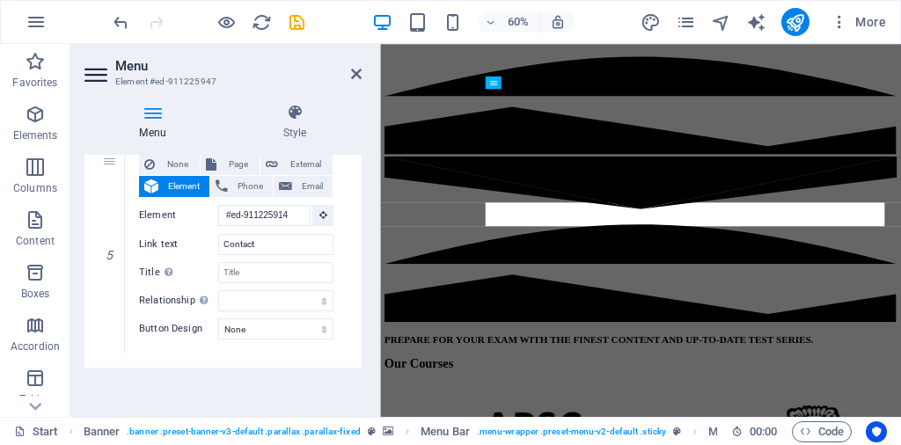
scroll to position [1067, 0]
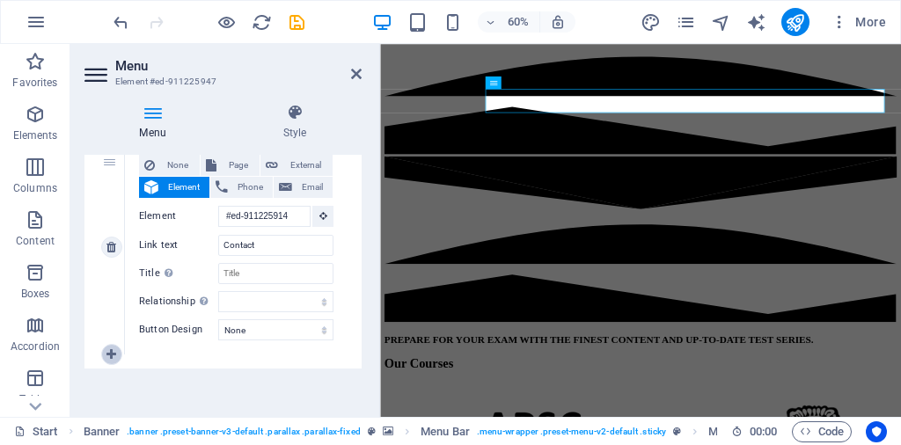
click at [113, 351] on icon at bounding box center [111, 354] width 10 height 12
select select
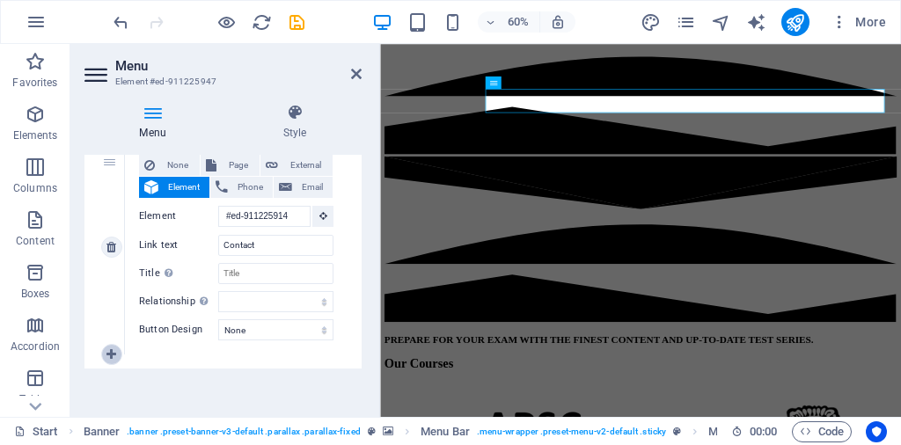
select select
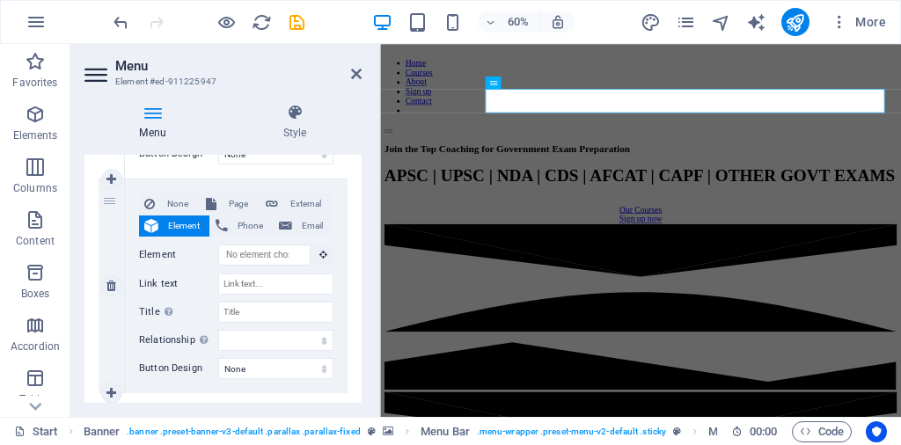
scroll to position [365, 0]
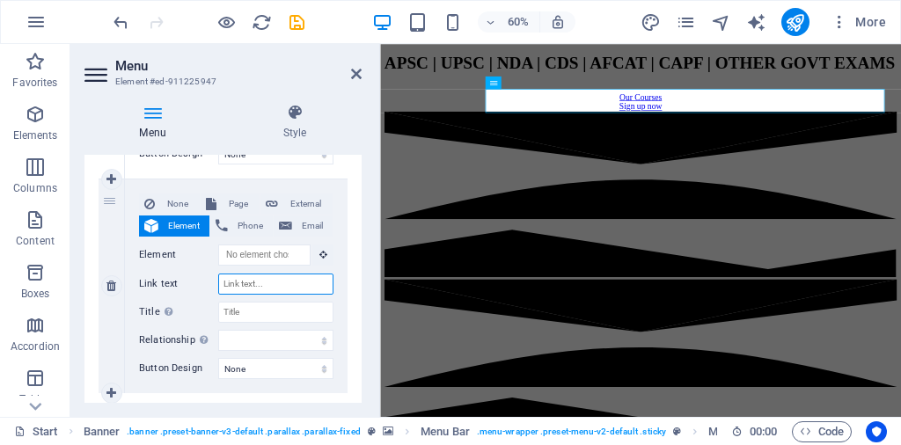
click at [265, 281] on input "Link text" at bounding box center [275, 284] width 115 height 21
type input "F"
select select
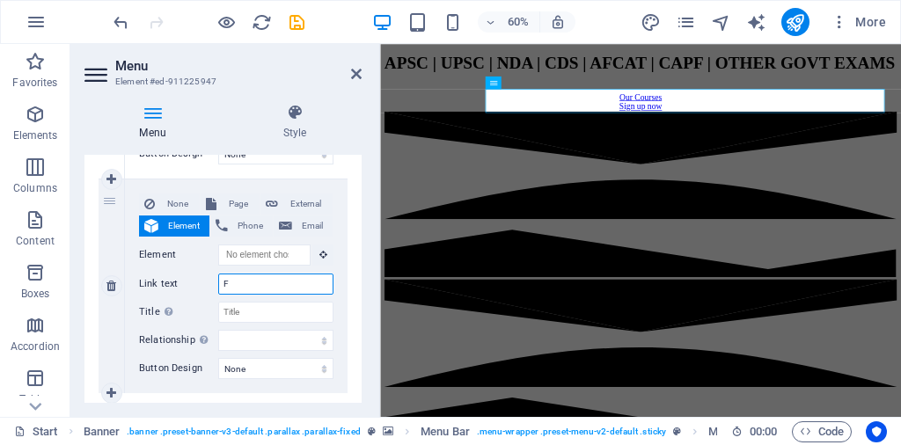
select select
type input "FEE"
select select
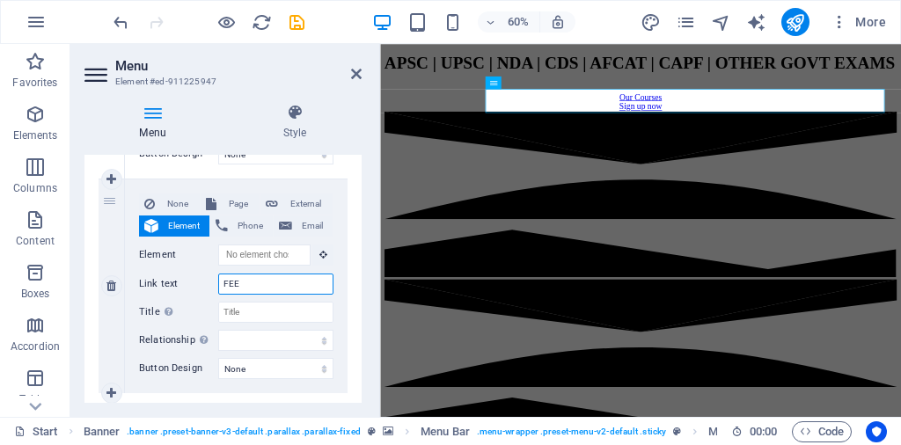
select select
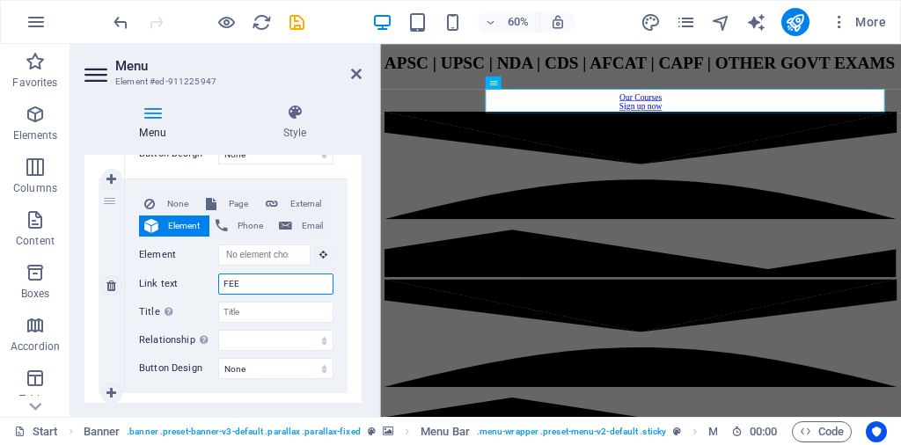
type input "FEES"
select select
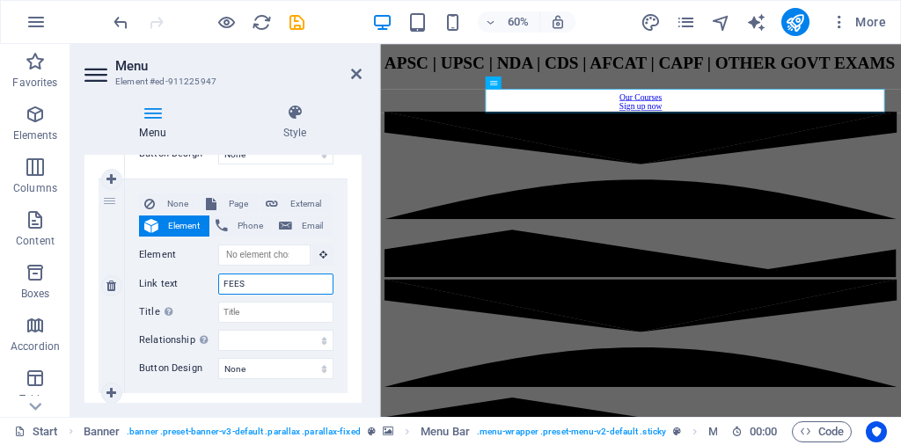
select select
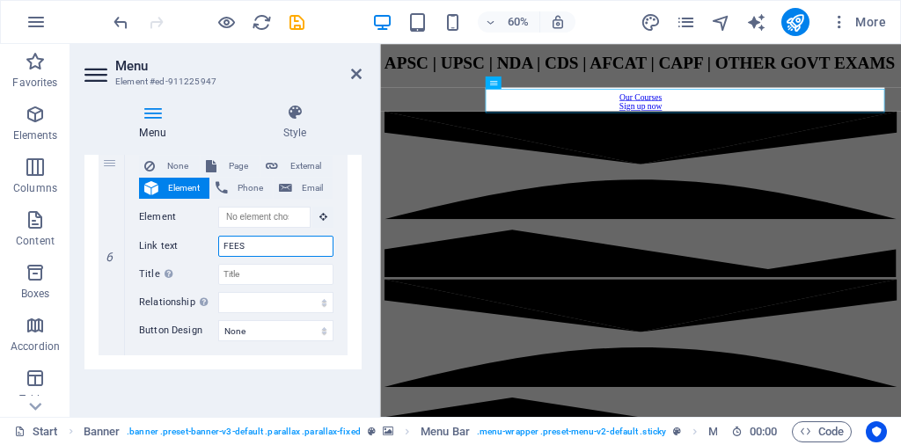
type input "FEES"
click at [288, 395] on div "Menu Auto Custom Create custom menu items for this menu. Recommended for one-pa…" at bounding box center [222, 279] width 277 height 248
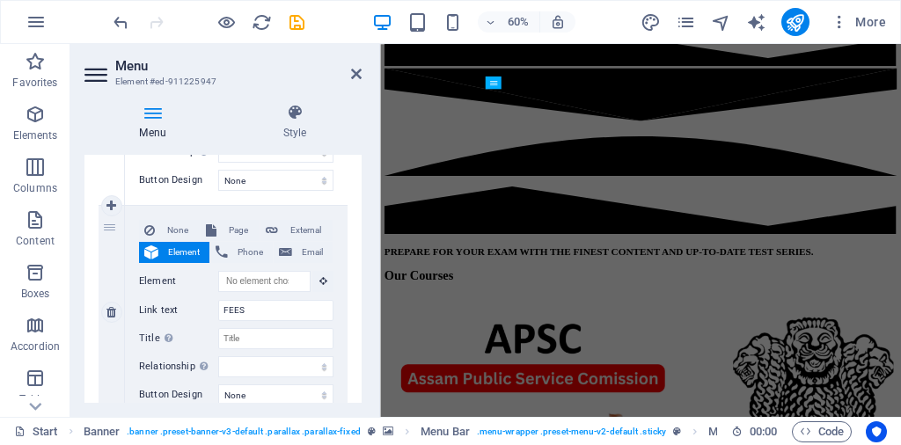
scroll to position [1193, 0]
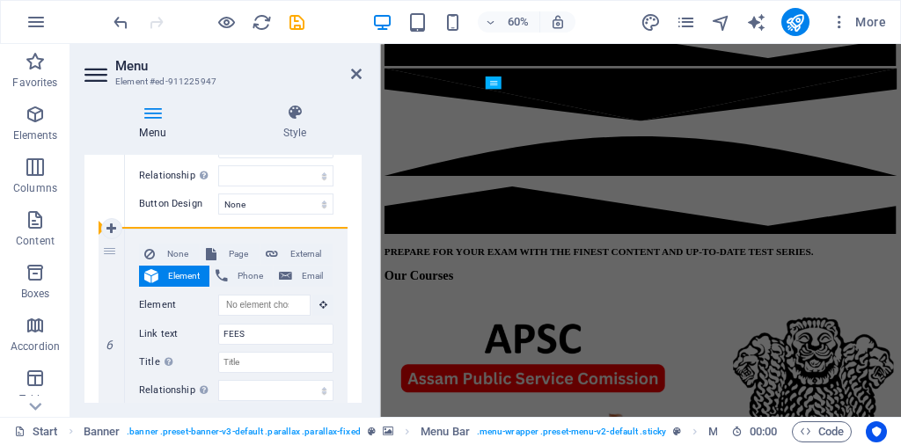
drag, startPoint x: 111, startPoint y: 254, endPoint x: 116, endPoint y: 166, distance: 88.1
select select
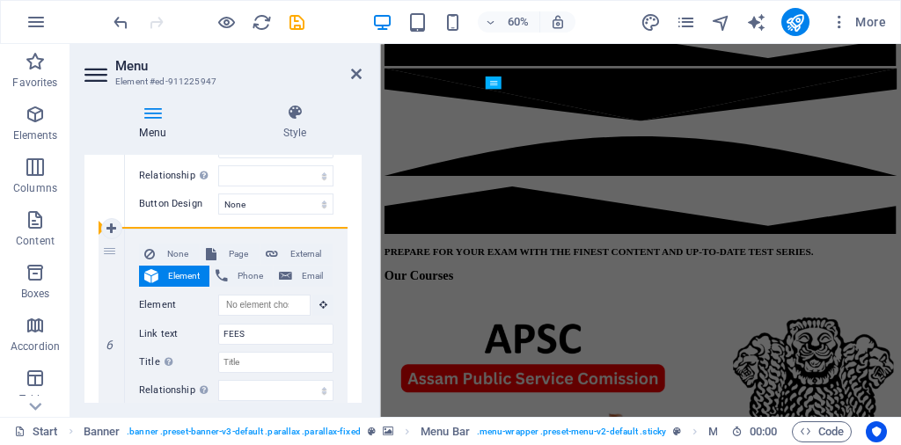
select select
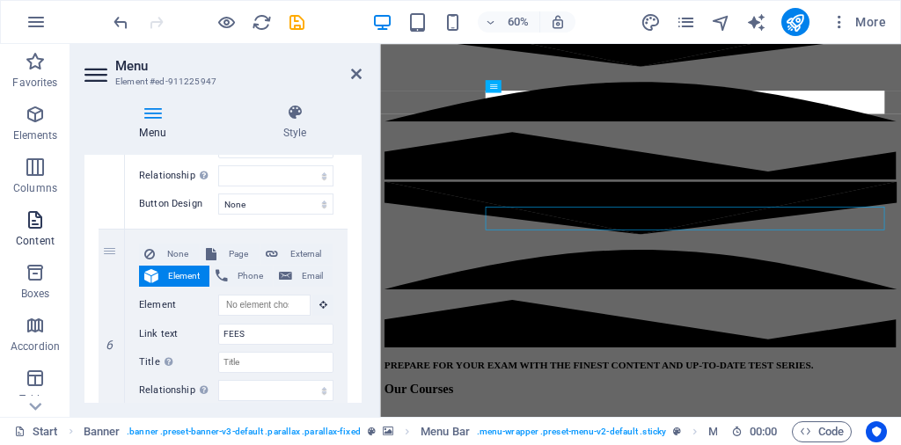
scroll to position [338, 0]
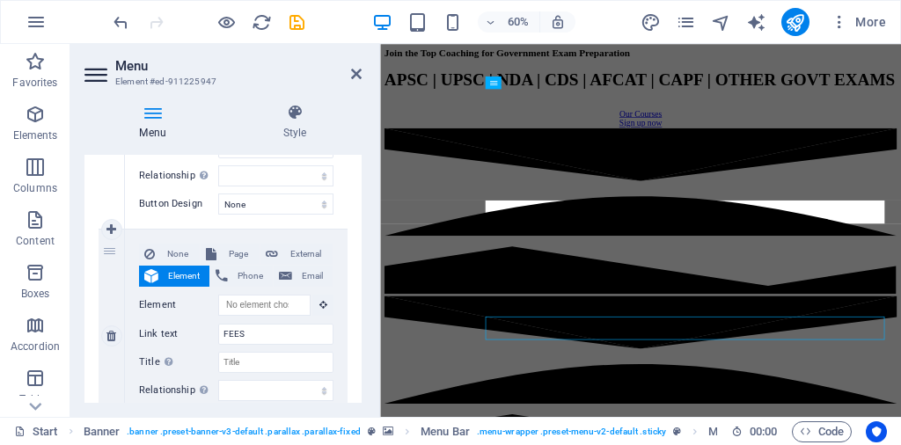
click at [109, 300] on div "6" at bounding box center [112, 337] width 26 height 214
drag, startPoint x: 109, startPoint y: 299, endPoint x: 122, endPoint y: 170, distance: 130.0
select select
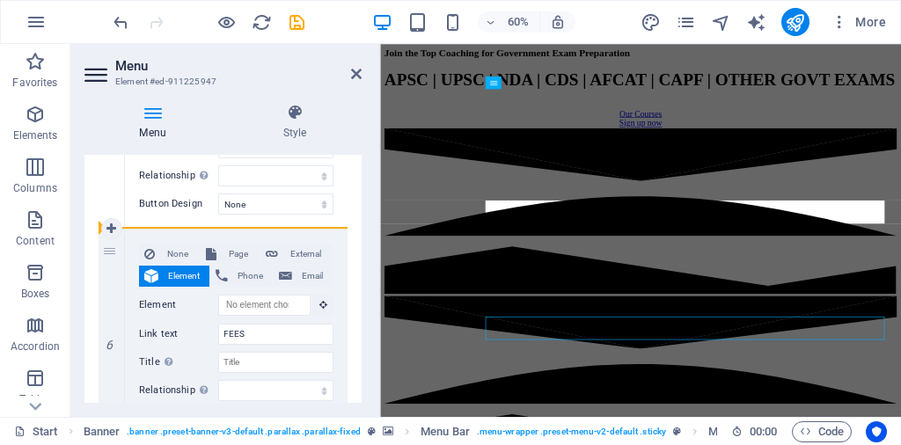
select select
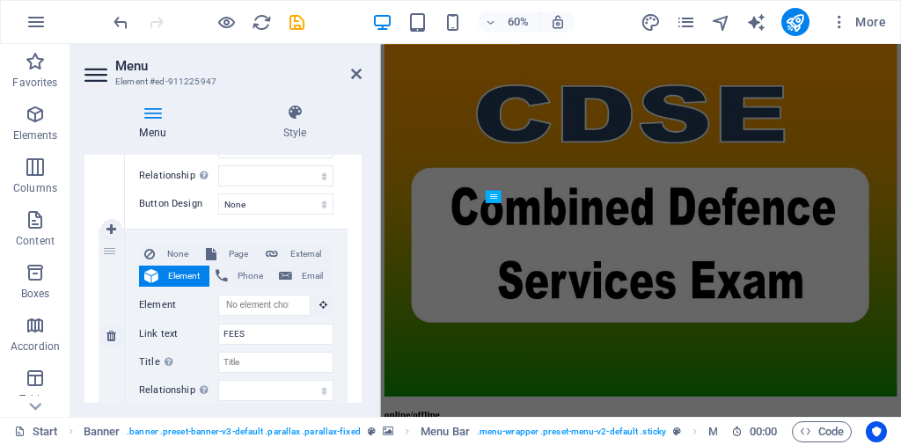
scroll to position [6667, 0]
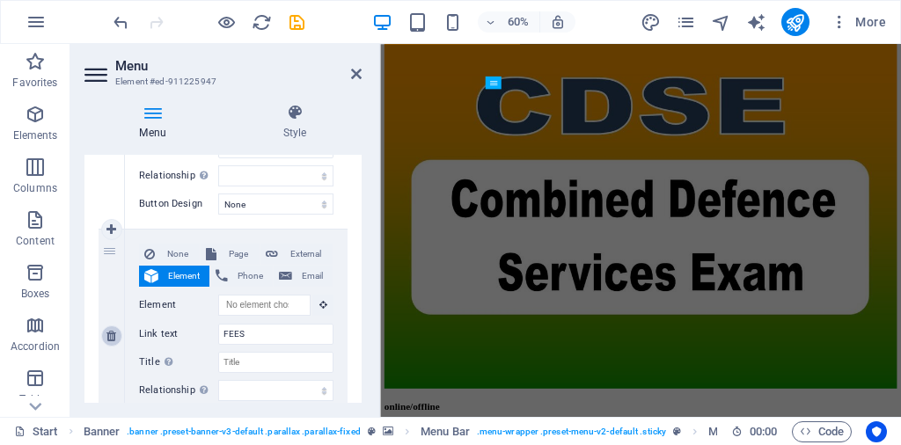
click at [116, 337] on icon at bounding box center [111, 336] width 10 height 12
select select
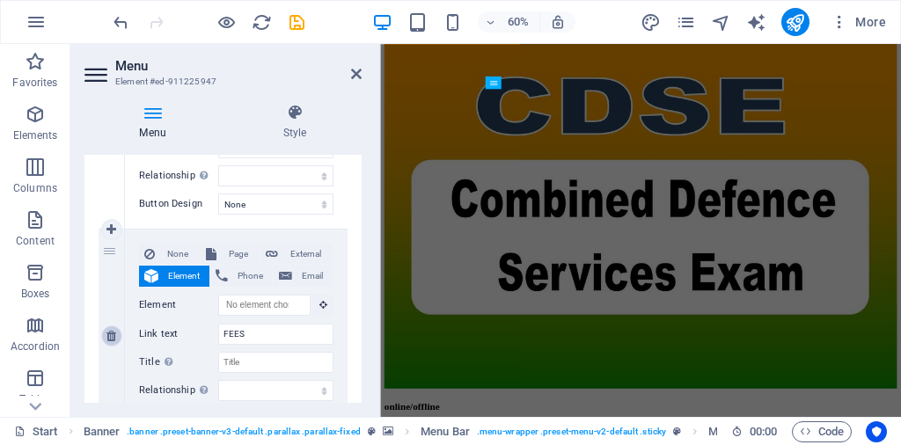
select select
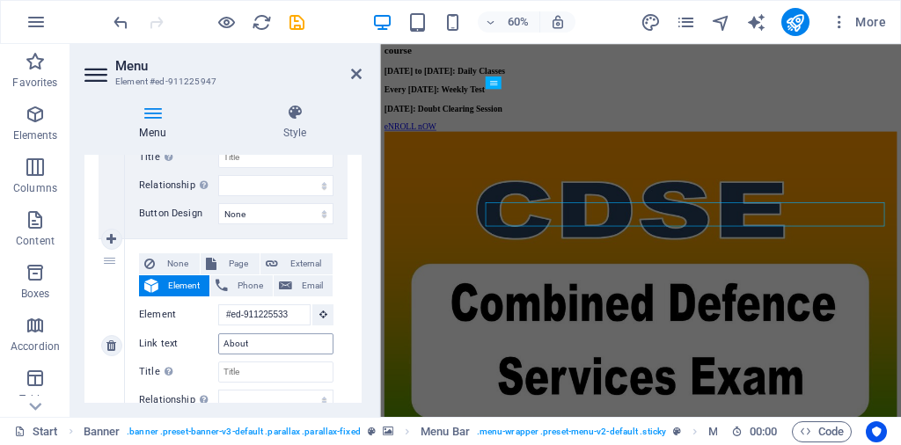
scroll to position [451, 0]
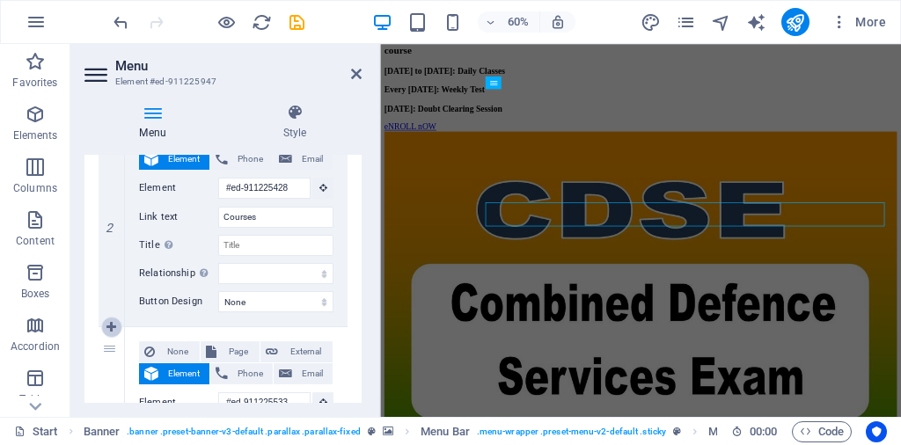
click at [116, 327] on icon at bounding box center [111, 327] width 10 height 12
select select
type input "#ed-911225533"
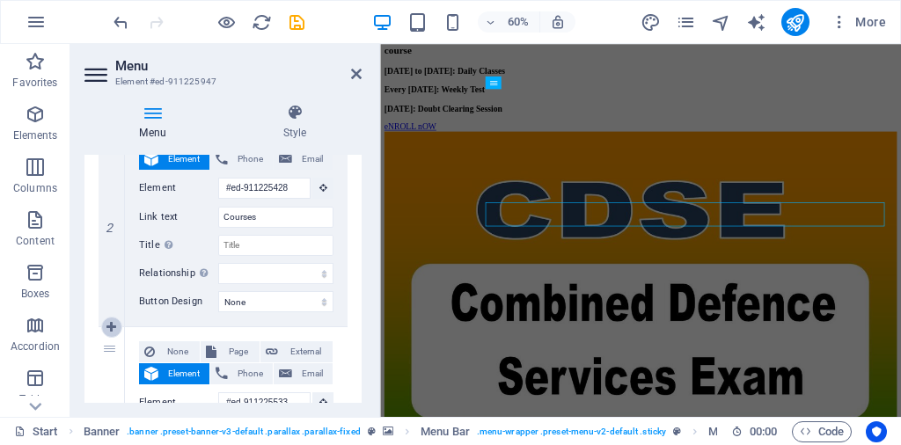
type input "About"
select select
type input "#ed-911225806"
type input "Sign up"
select select
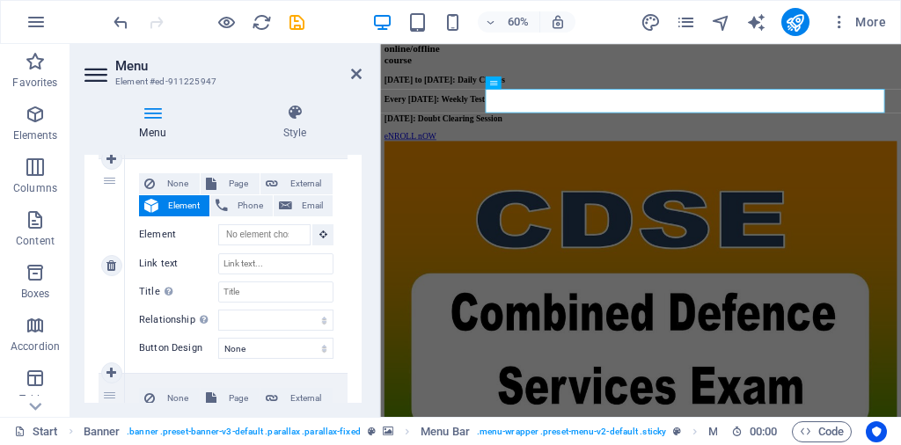
scroll to position [627, 0]
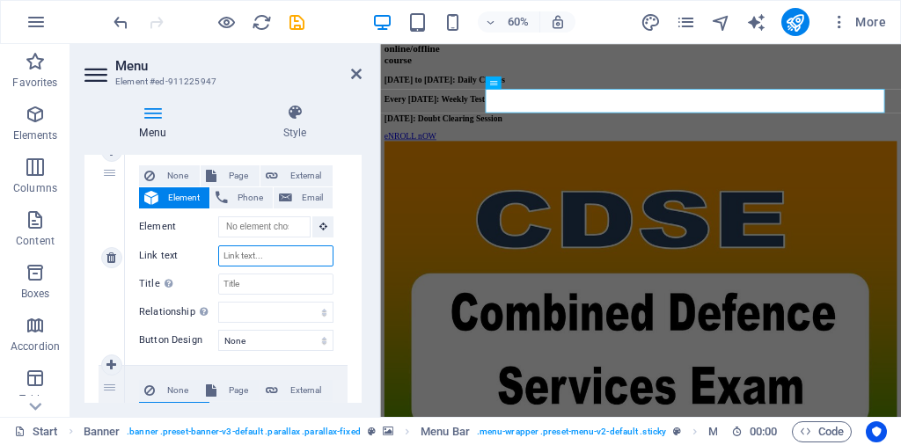
click at [260, 252] on input "Link text" at bounding box center [275, 255] width 115 height 21
type input "fees"
select select
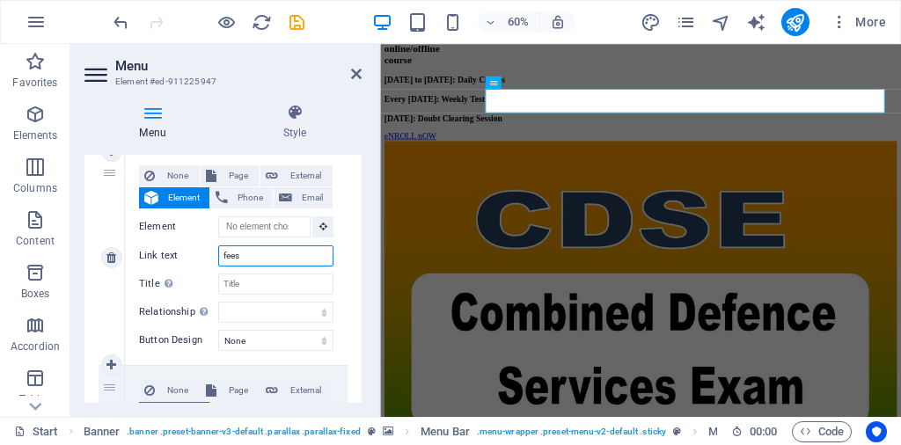
select select
drag, startPoint x: 260, startPoint y: 252, endPoint x: 217, endPoint y: 258, distance: 43.4
click at [217, 258] on div "Link text fees" at bounding box center [236, 255] width 194 height 21
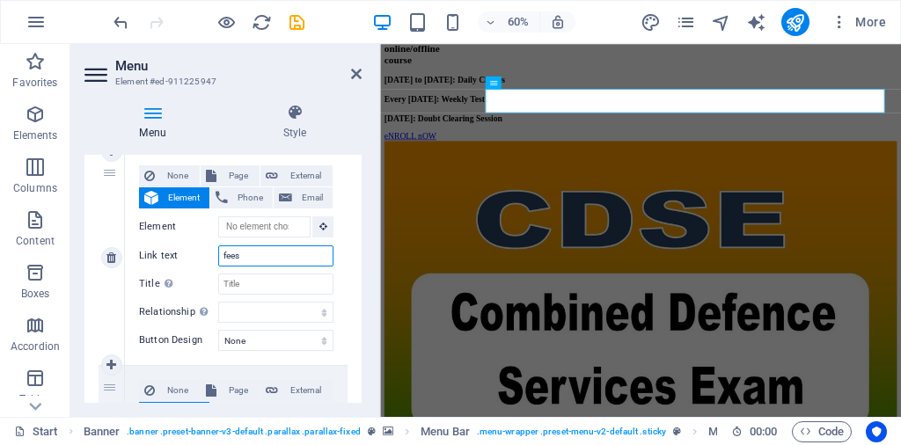
type input "F"
select select
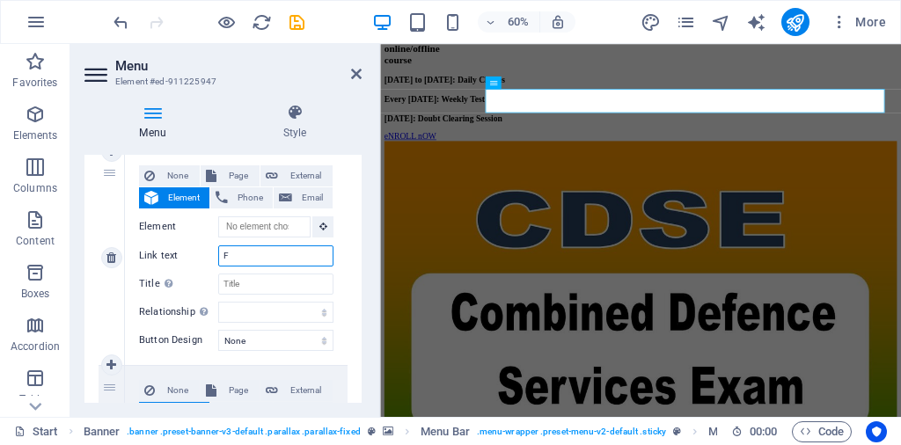
select select
type input "Fees"
select select
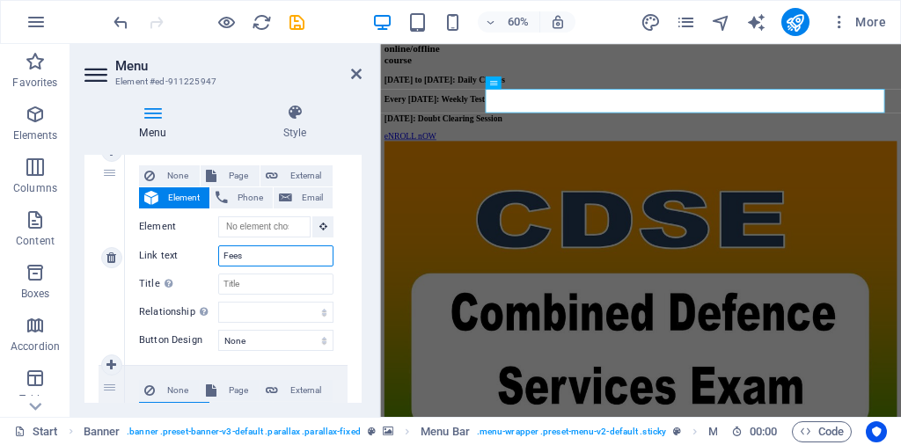
select select
type input "F"
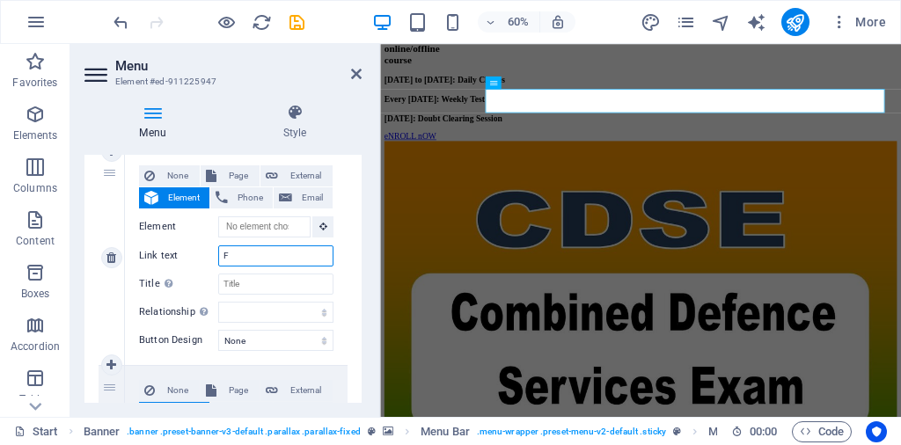
select select
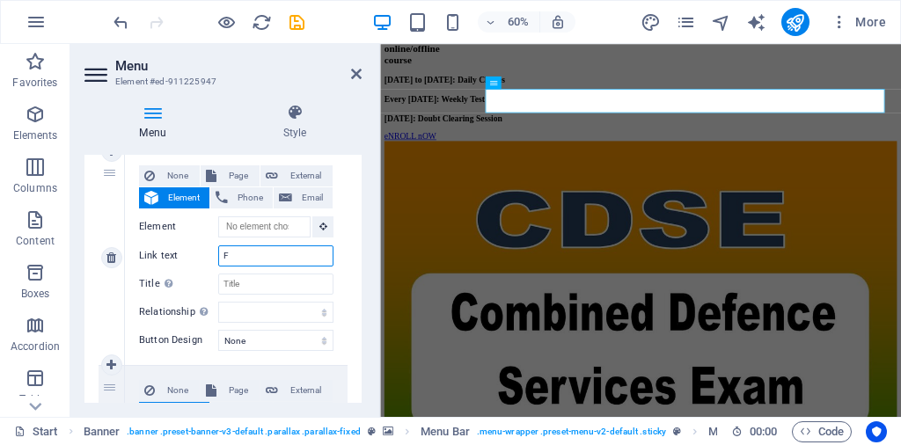
select select
type input "FEES"
select select
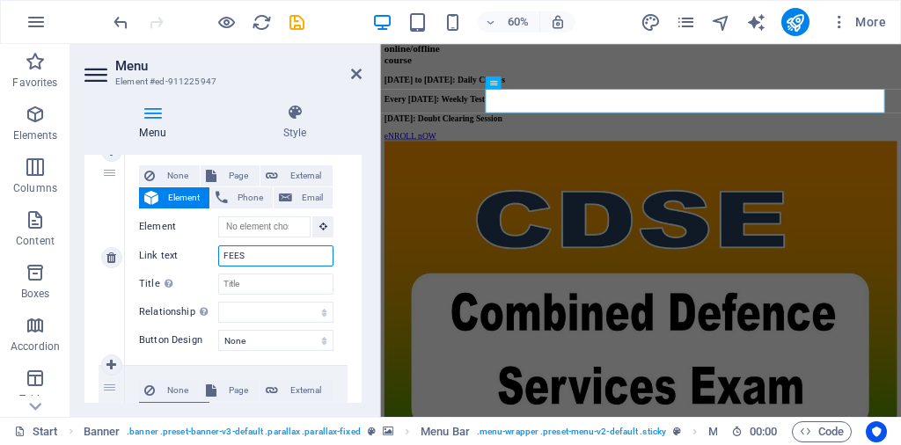
select select
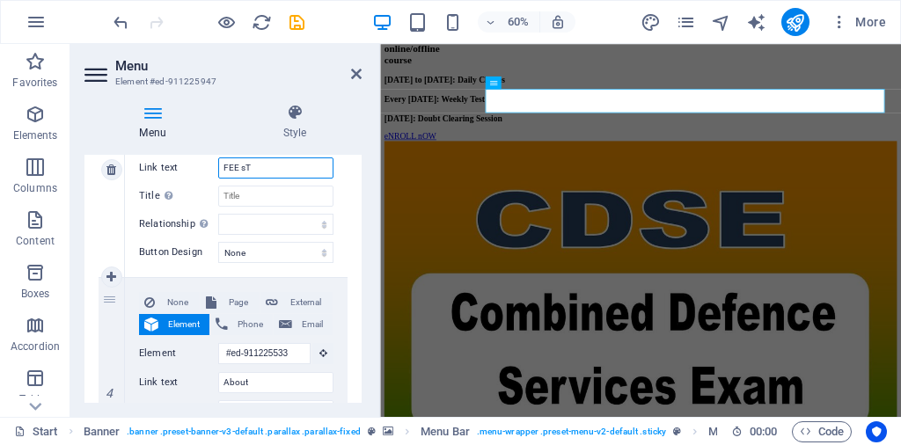
type input "FEE sTR"
select select
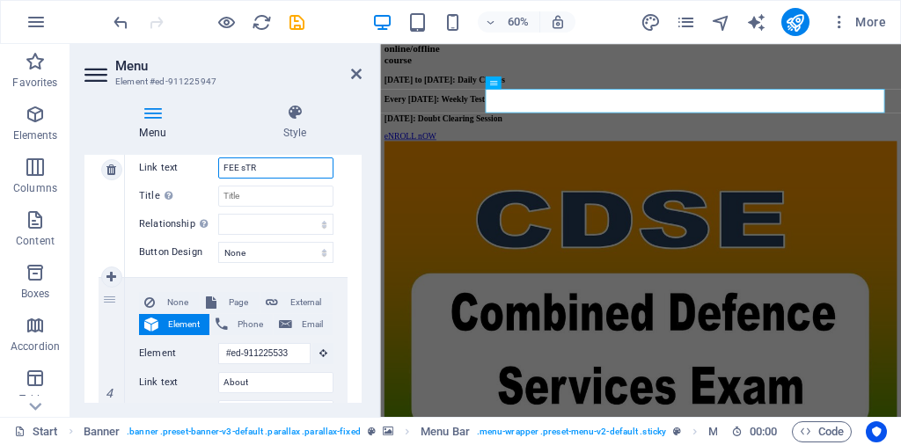
select select
type input "FEE sTRUCTURE"
select select
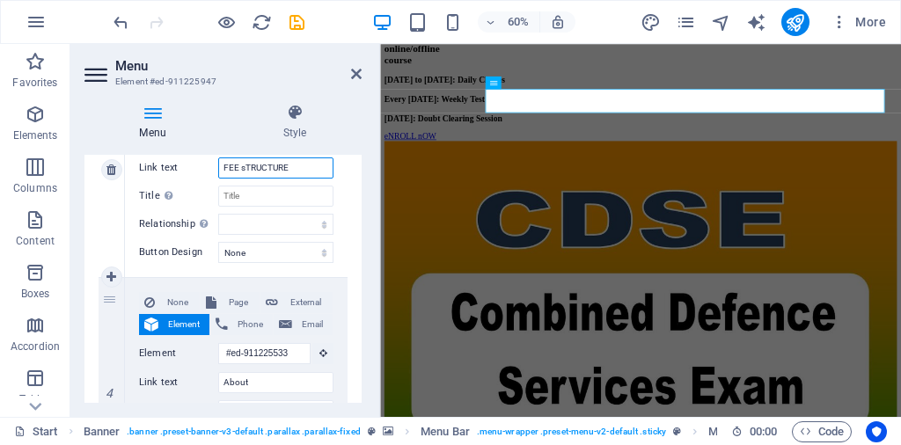
select select
type input "FEE sTRUCTURE"
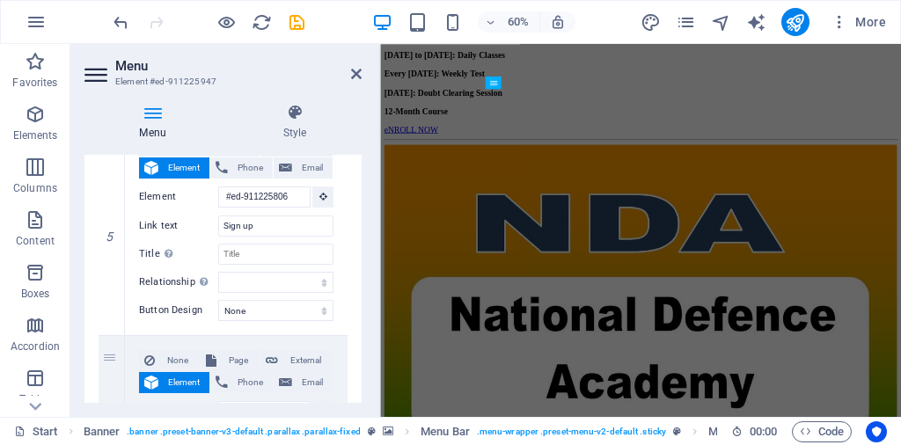
scroll to position [1281, 0]
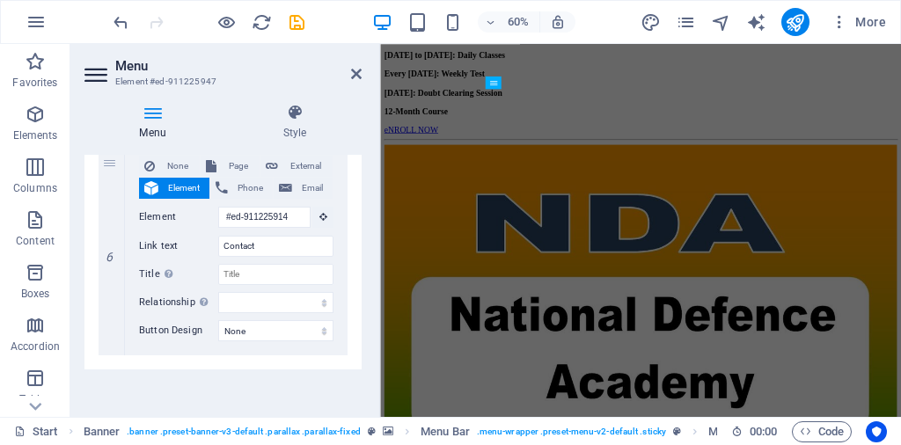
click at [261, 395] on div "Menu Auto Custom Create custom menu items for this menu. Recommended for one-pa…" at bounding box center [222, 279] width 277 height 248
click at [306, 128] on h4 "Style" at bounding box center [295, 122] width 134 height 37
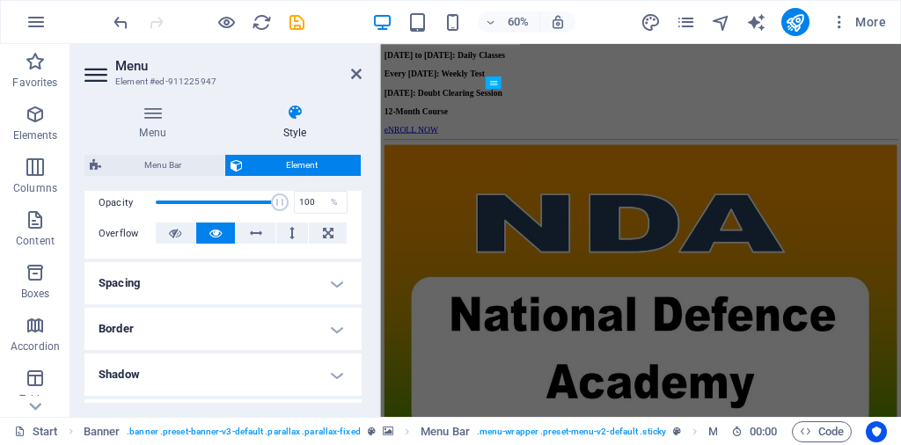
scroll to position [531, 0]
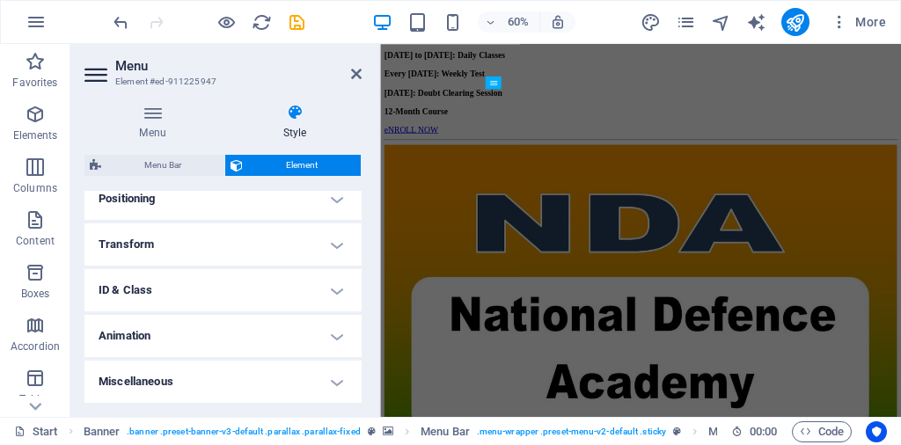
click at [200, 327] on h4 "Animation" at bounding box center [222, 336] width 277 height 42
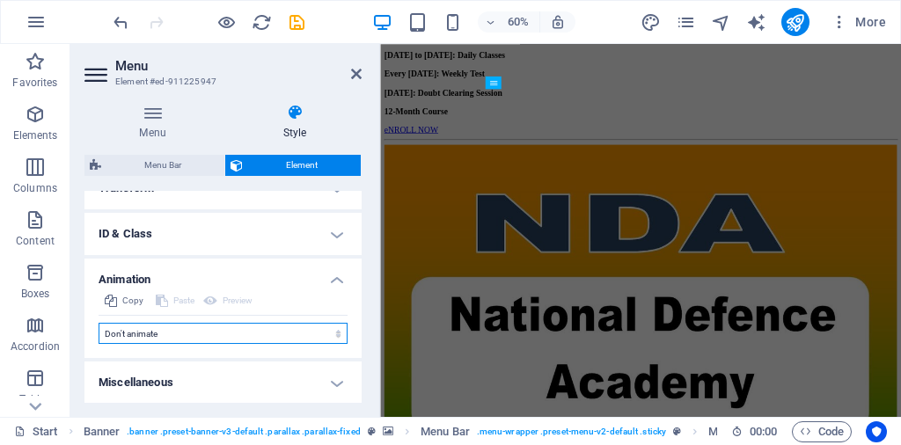
click at [153, 332] on select "Don't animate Show / Hide Slide up/down Zoom in/out Slide left to right Slide r…" at bounding box center [223, 333] width 249 height 21
click at [362, 53] on aside "Menu Element #ed-911225947 Menu Style Menu Auto Custom Create custom menu items…" at bounding box center [225, 230] width 310 height 373
click at [172, 235] on h4 "ID & Class" at bounding box center [222, 234] width 277 height 42
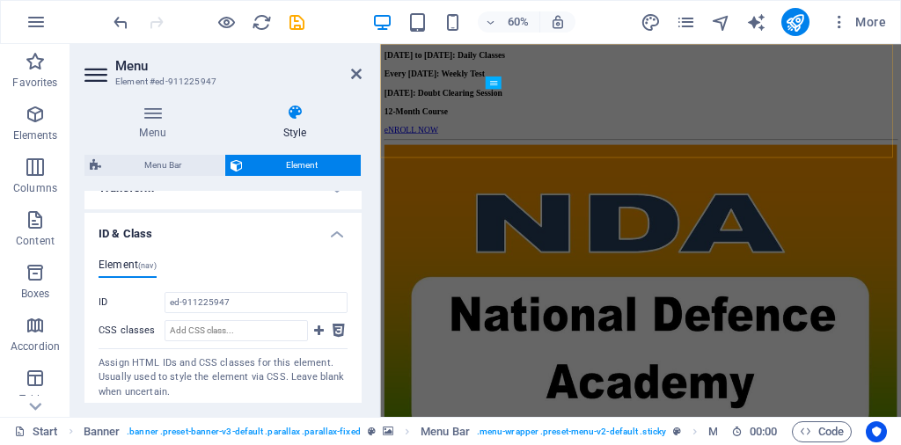
click at [179, 234] on h4 "ID & Class" at bounding box center [222, 229] width 277 height 32
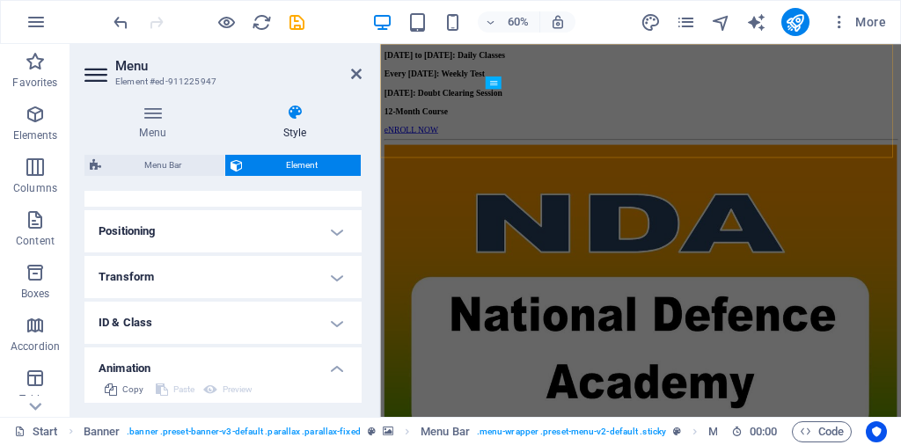
scroll to position [500, 0]
click at [357, 76] on icon at bounding box center [356, 74] width 11 height 14
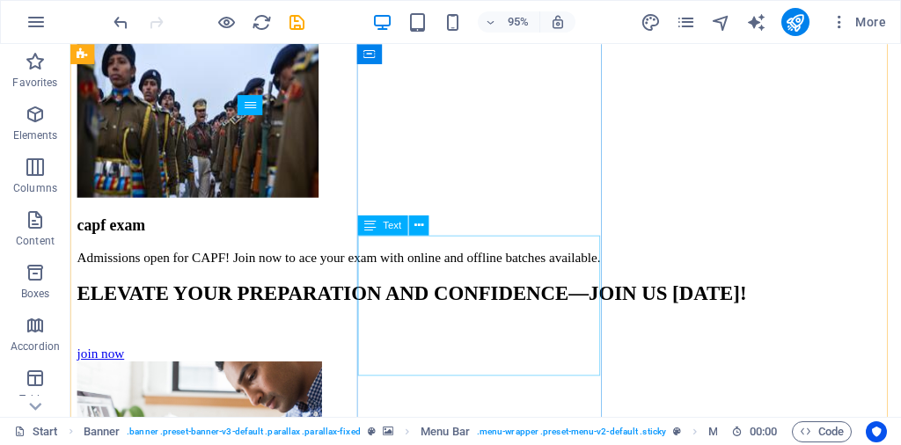
scroll to position [3573, 0]
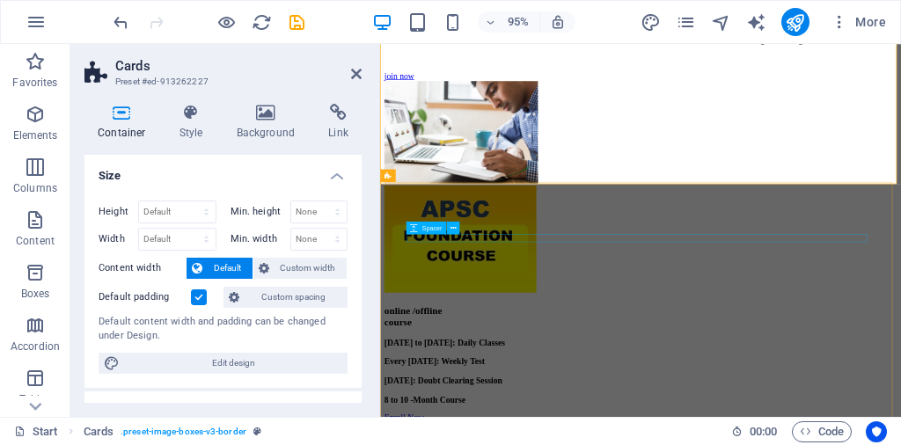
scroll to position [3569, 0]
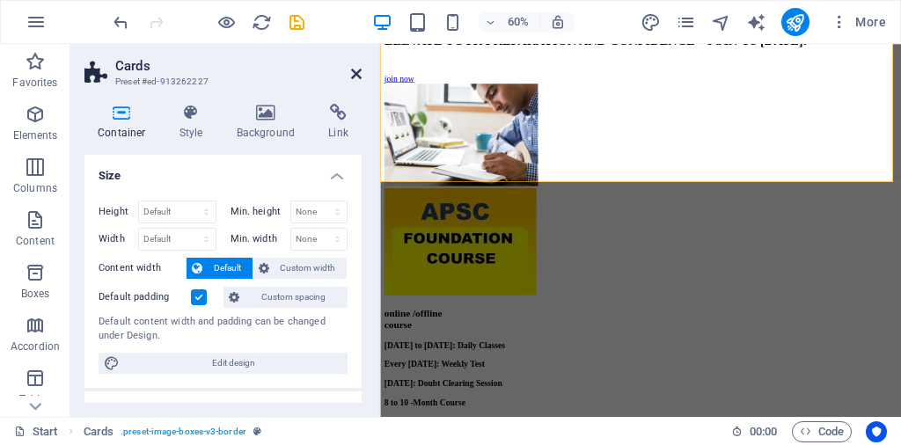
click at [352, 71] on icon at bounding box center [356, 74] width 11 height 14
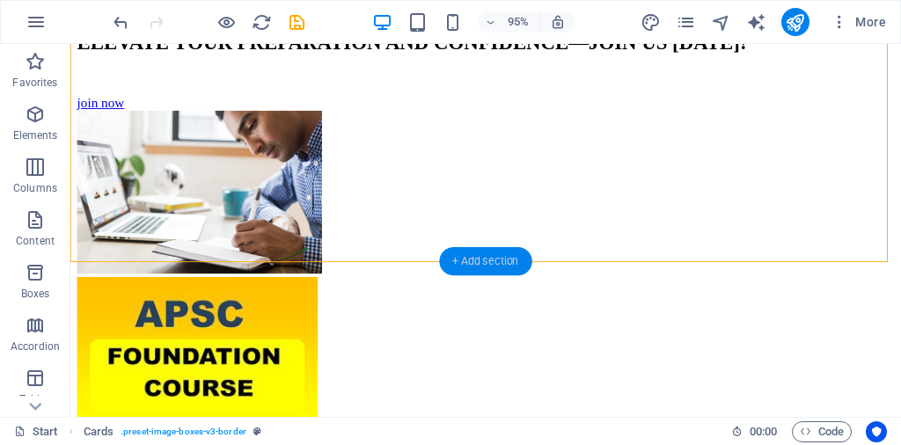
click at [502, 257] on div "+ Add section" at bounding box center [485, 261] width 92 height 28
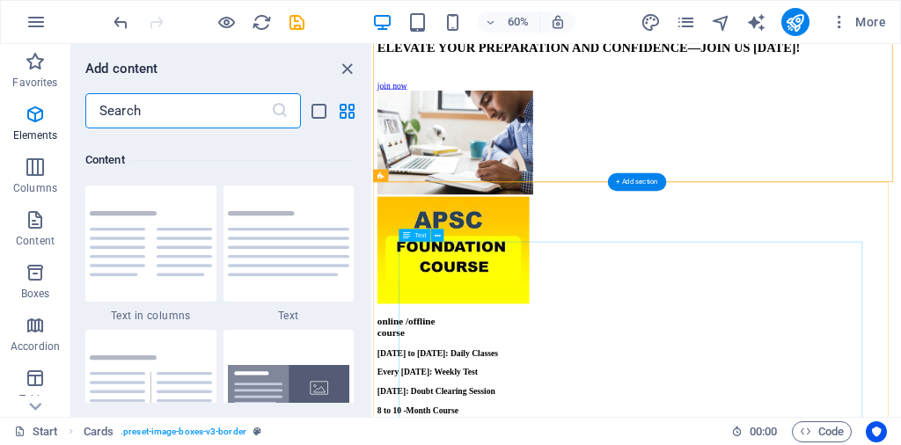
scroll to position [3078, 0]
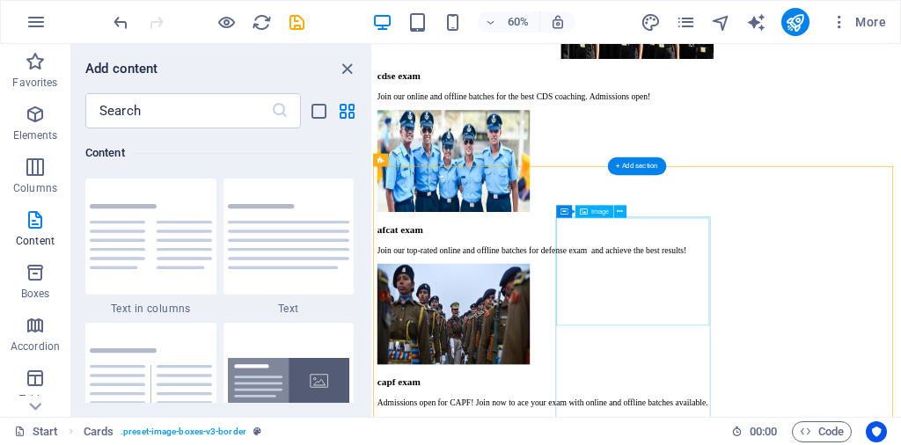
scroll to position [2927, 0]
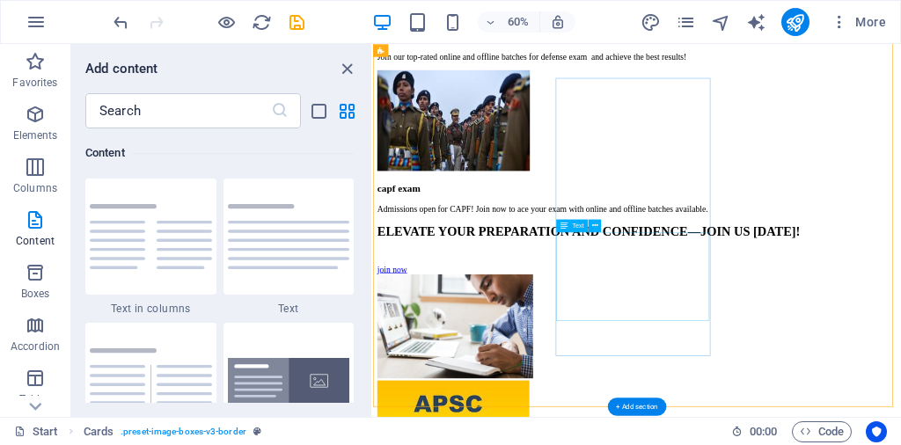
scroll to position [3367, 0]
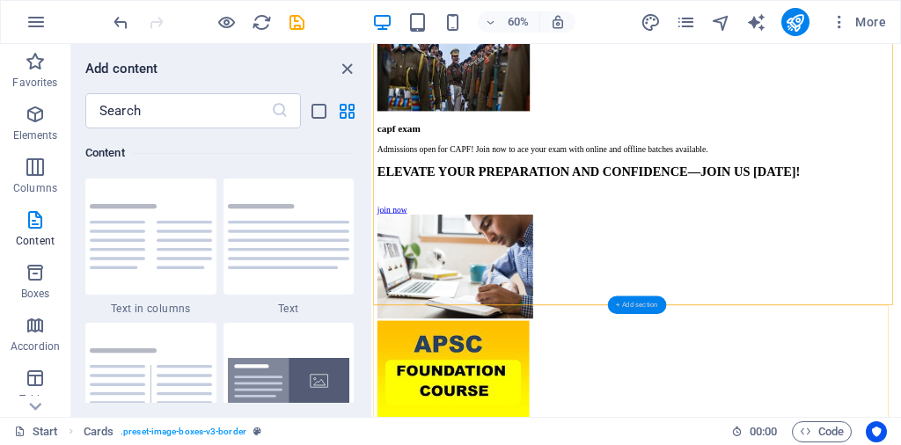
click at [639, 303] on div "+ Add section" at bounding box center [637, 305] width 58 height 18
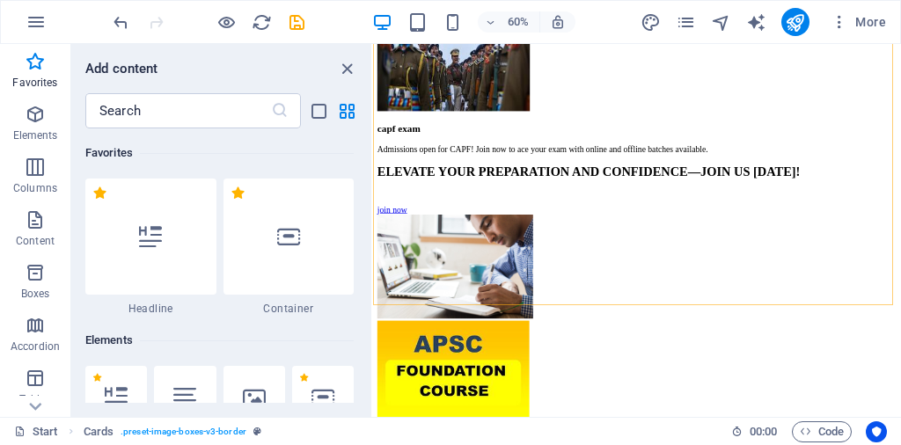
scroll to position [88, 0]
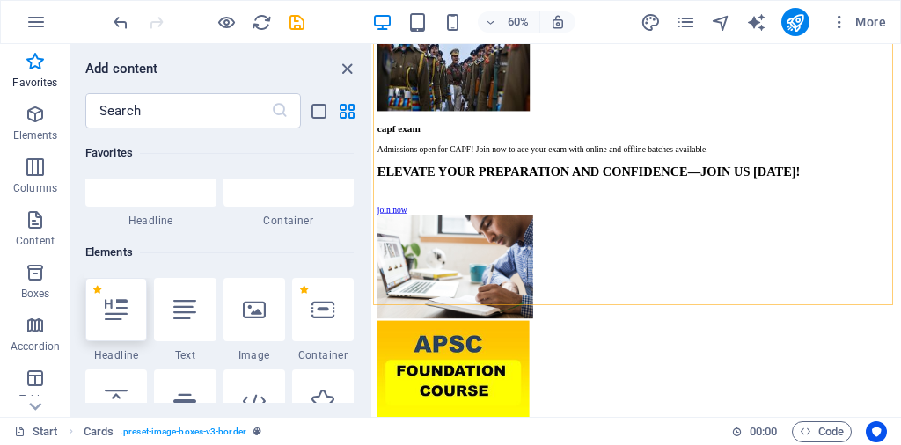
click at [127, 319] on icon at bounding box center [116, 309] width 23 height 23
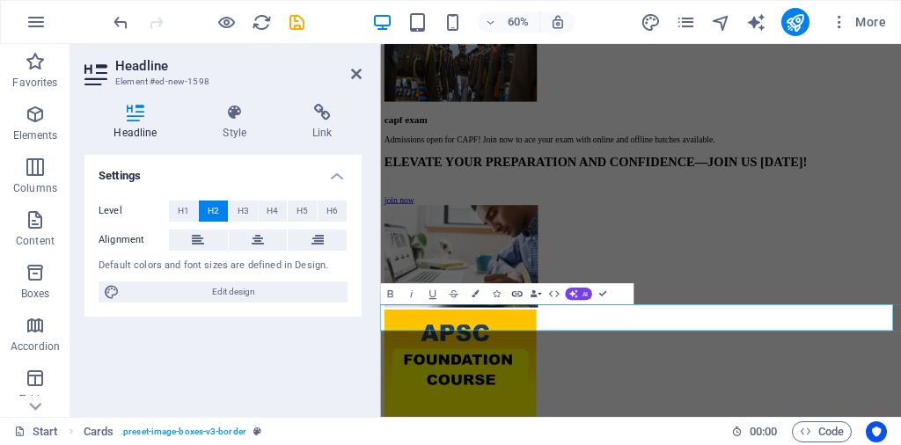
scroll to position [3365, 0]
click at [581, 290] on span "AI" at bounding box center [584, 293] width 6 height 6
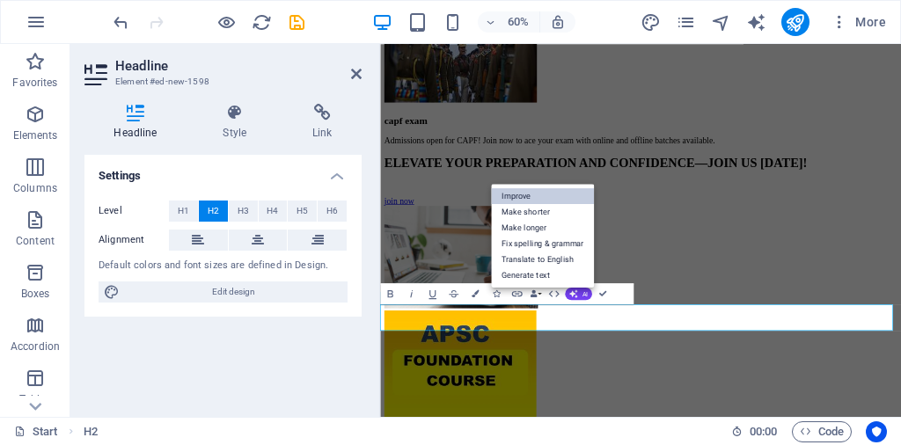
click at [517, 194] on link "Improve" at bounding box center [542, 196] width 103 height 16
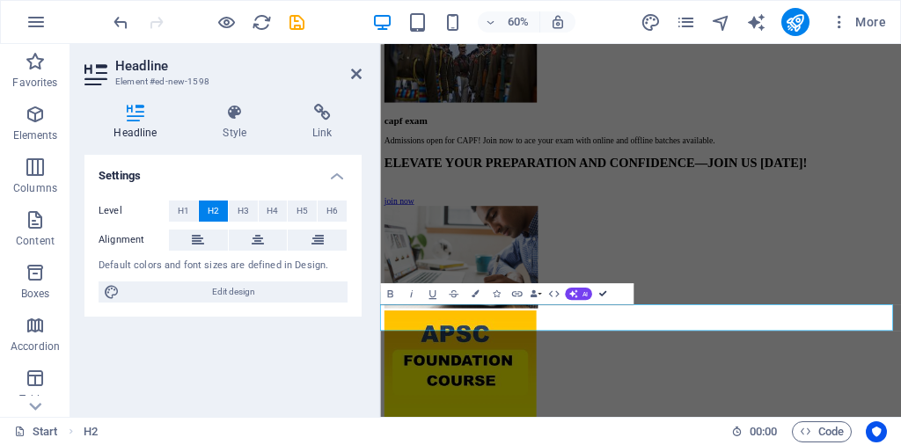
drag, startPoint x: 603, startPoint y: 291, endPoint x: 566, endPoint y: 267, distance: 43.9
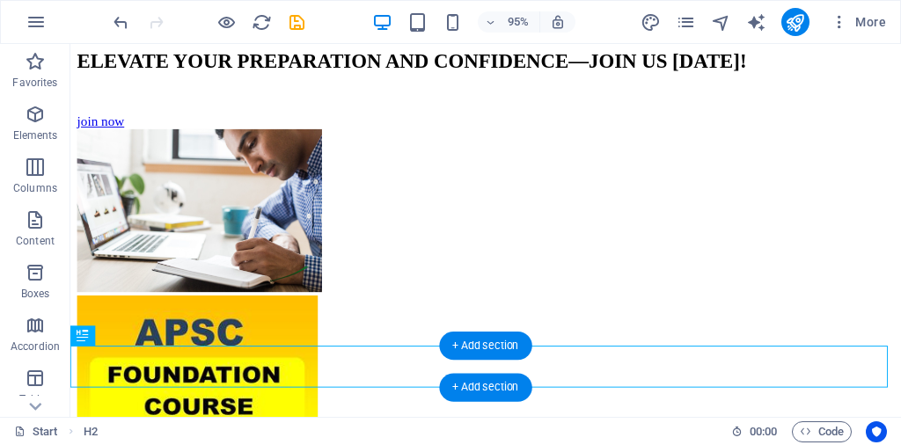
scroll to position [3458, 0]
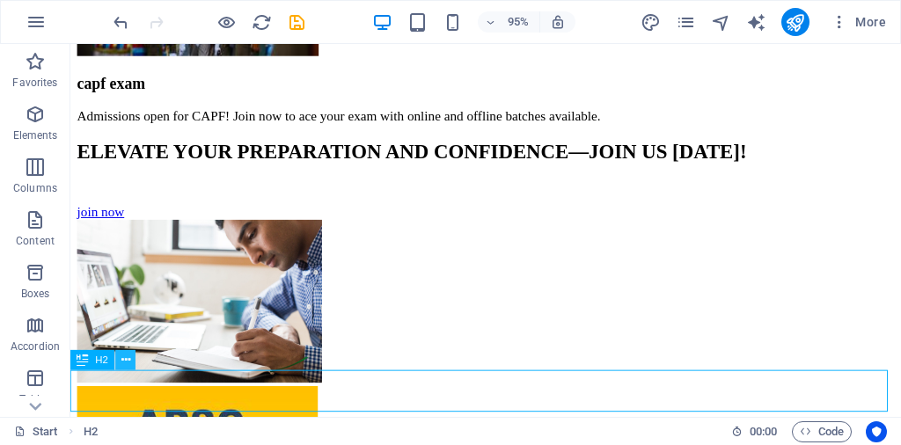
click at [132, 359] on button at bounding box center [126, 360] width 20 height 20
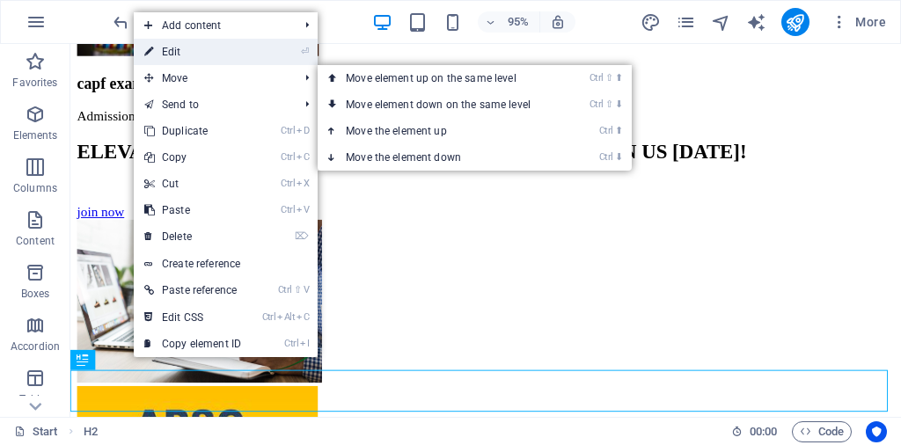
click at [173, 55] on link "⏎ Edit" at bounding box center [193, 52] width 118 height 26
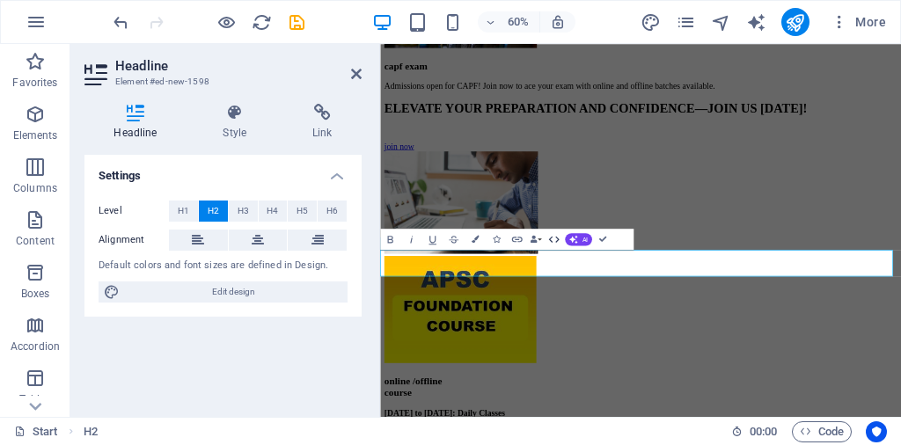
click at [552, 238] on icon "button" at bounding box center [553, 239] width 12 height 12
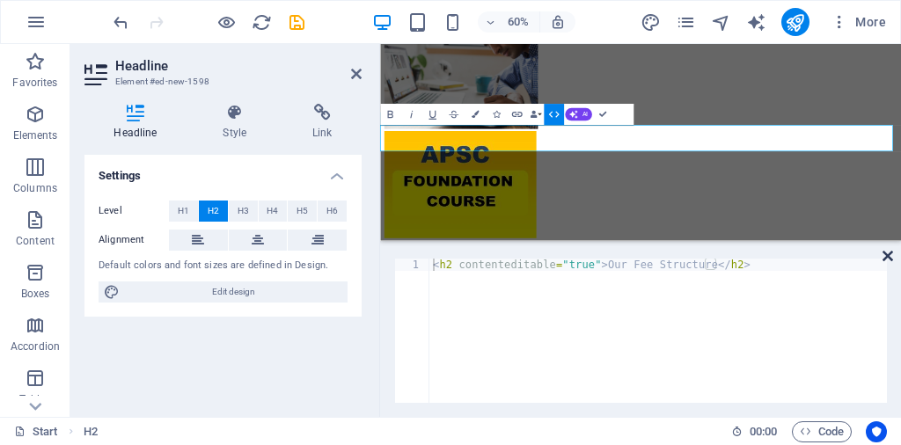
click at [890, 254] on icon at bounding box center [887, 256] width 11 height 14
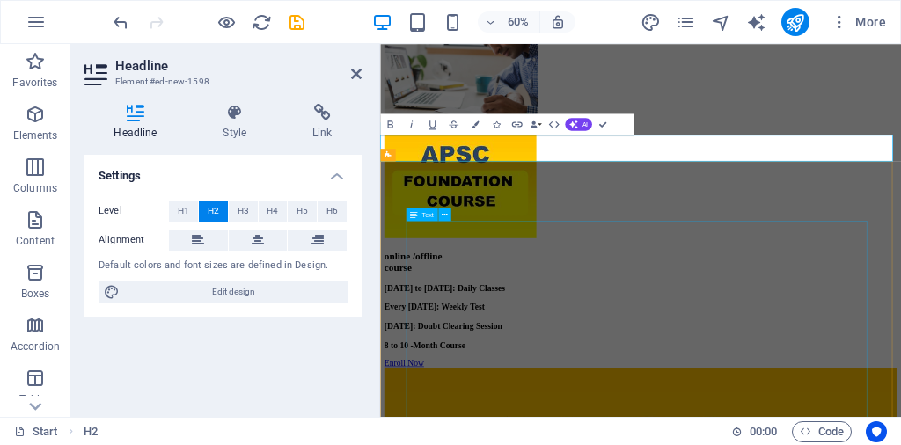
scroll to position [3488, 0]
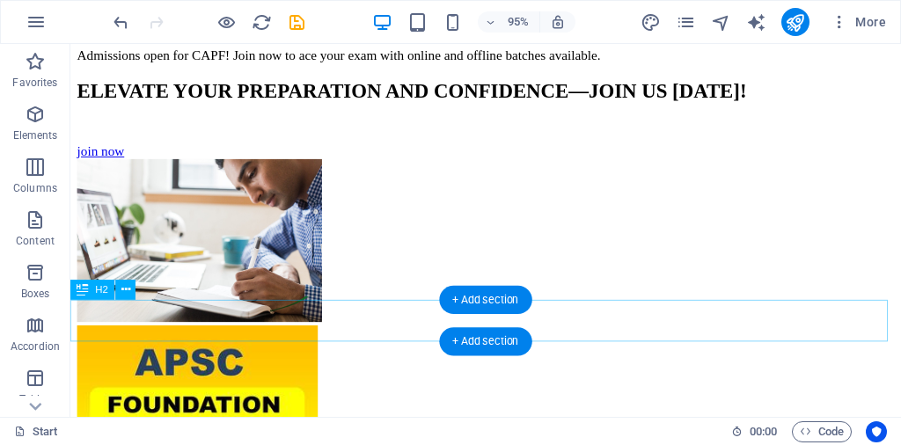
scroll to position [3546, 0]
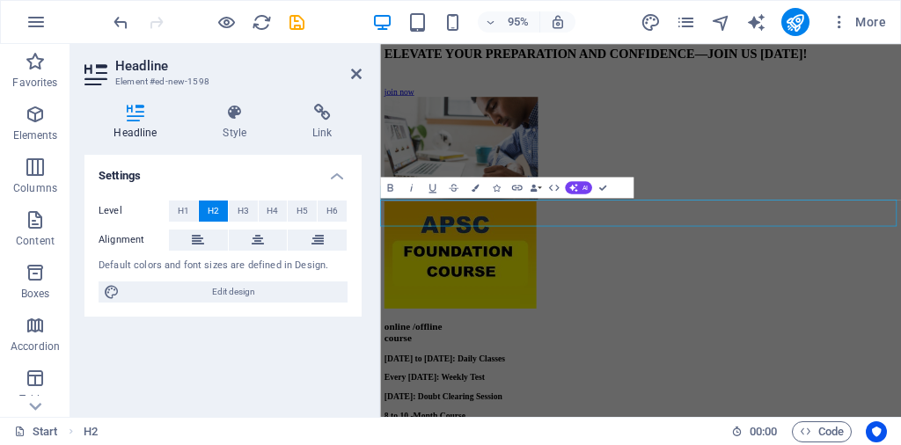
scroll to position [3543, 0]
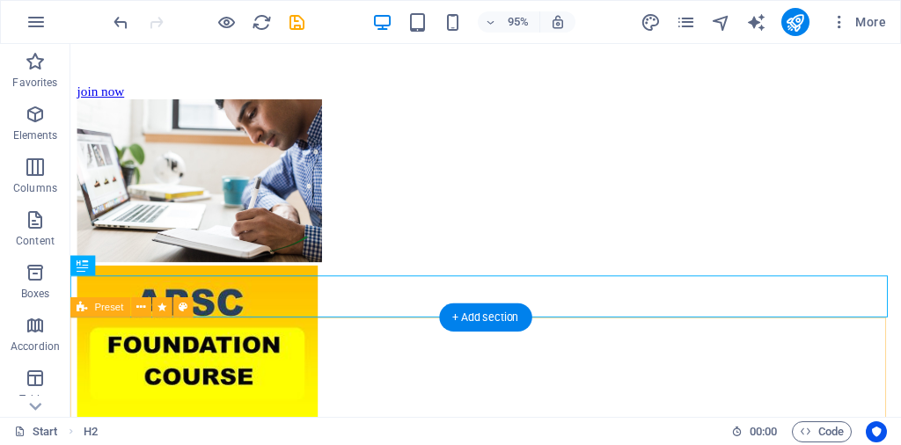
scroll to position [3610, 0]
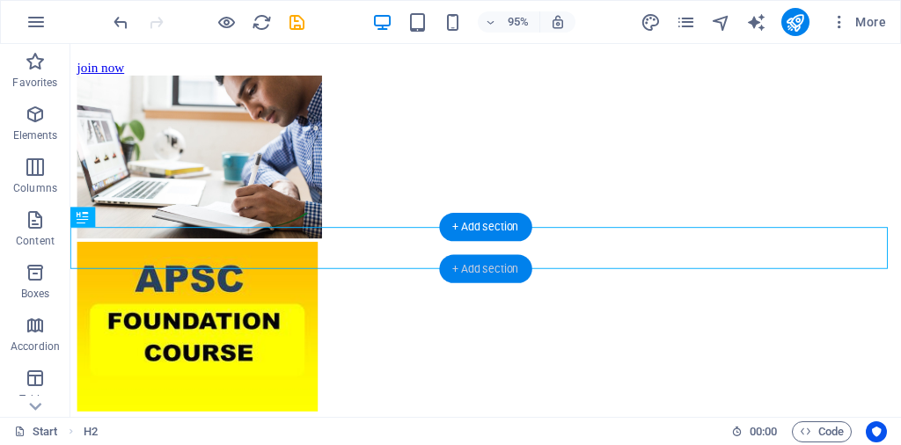
drag, startPoint x: 491, startPoint y: 268, endPoint x: 229, endPoint y: 398, distance: 292.7
click at [491, 268] on div "+ Add section" at bounding box center [485, 268] width 92 height 28
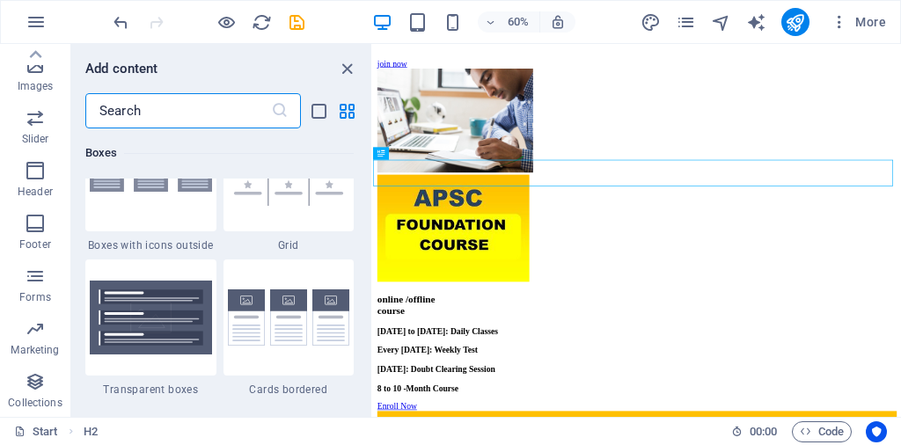
scroll to position [5189, 0]
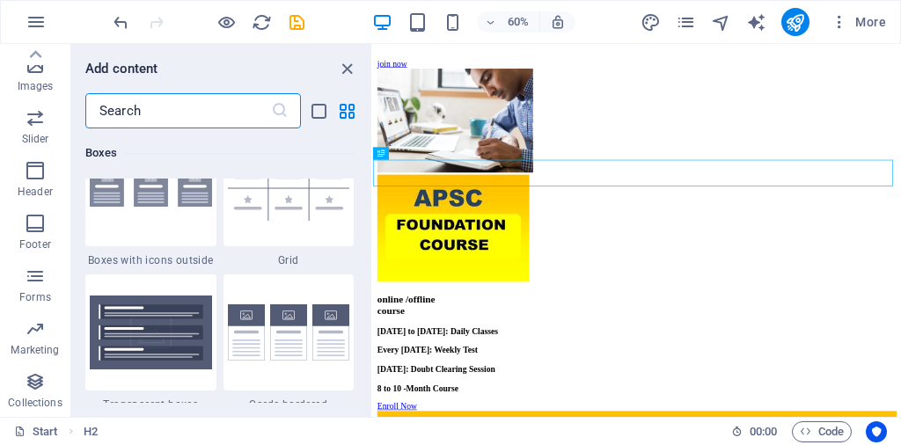
click at [176, 103] on input "text" at bounding box center [178, 110] width 186 height 35
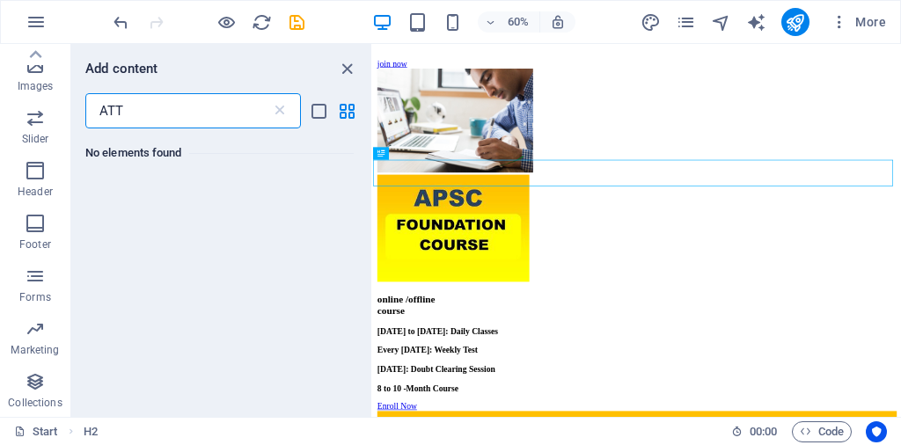
scroll to position [0, 0]
type input "A"
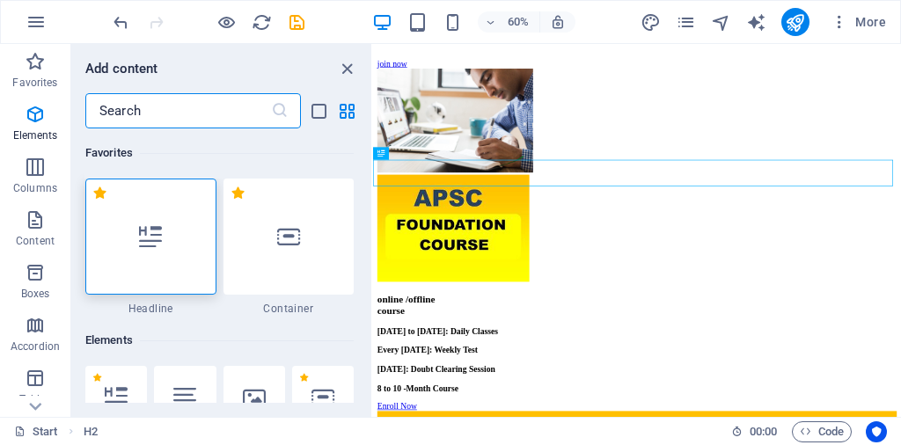
click at [127, 110] on input "text" at bounding box center [178, 110] width 186 height 35
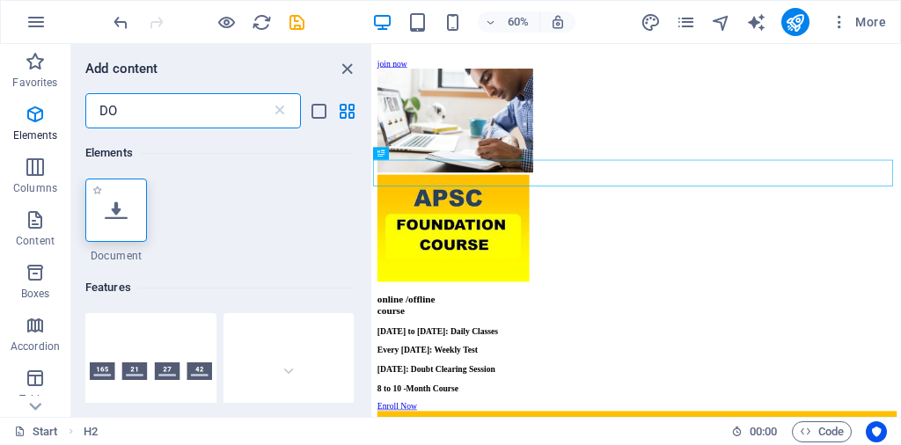
type input "DO"
click at [112, 215] on icon at bounding box center [116, 210] width 23 height 23
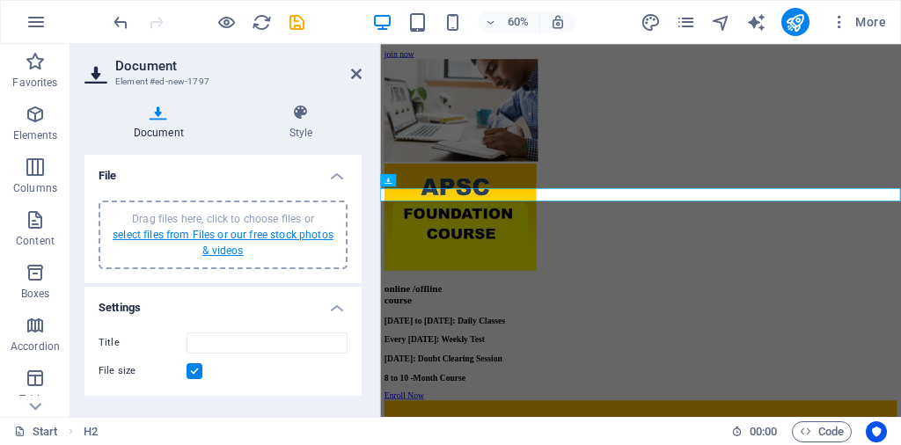
scroll to position [3606, 0]
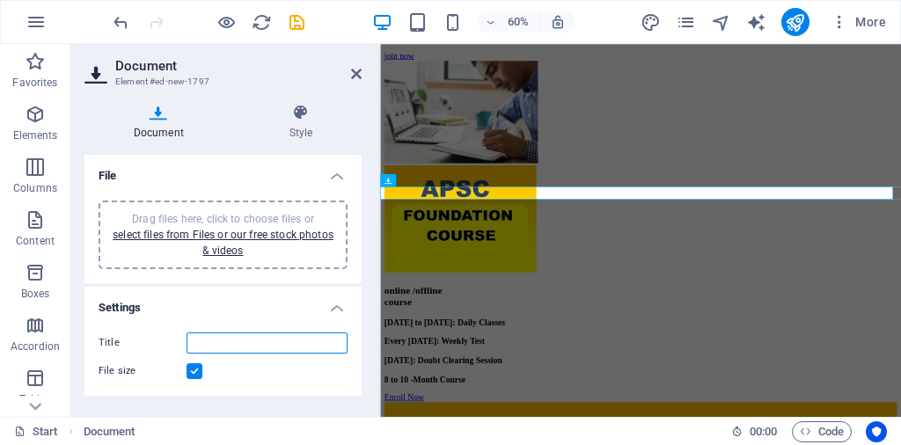
click at [232, 349] on input "Title" at bounding box center [266, 342] width 161 height 21
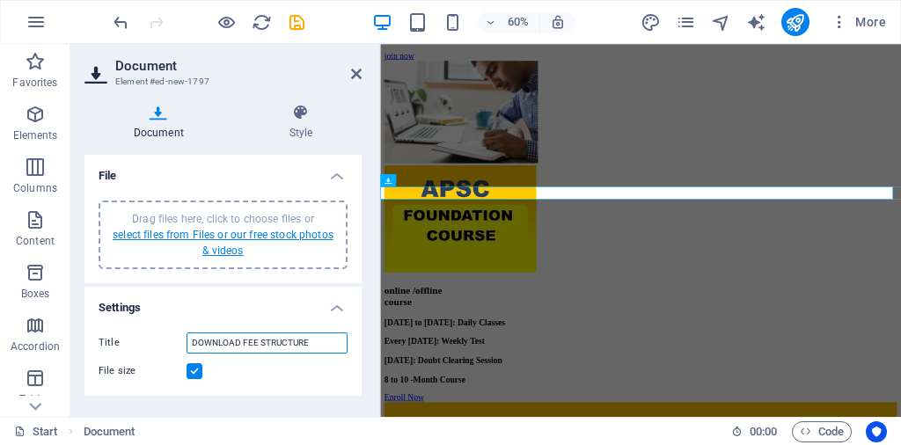
type input "DOWNLOAD FEE STRUCTURE"
click at [179, 231] on link "select files from Files or our free stock photos & videos" at bounding box center [223, 243] width 221 height 28
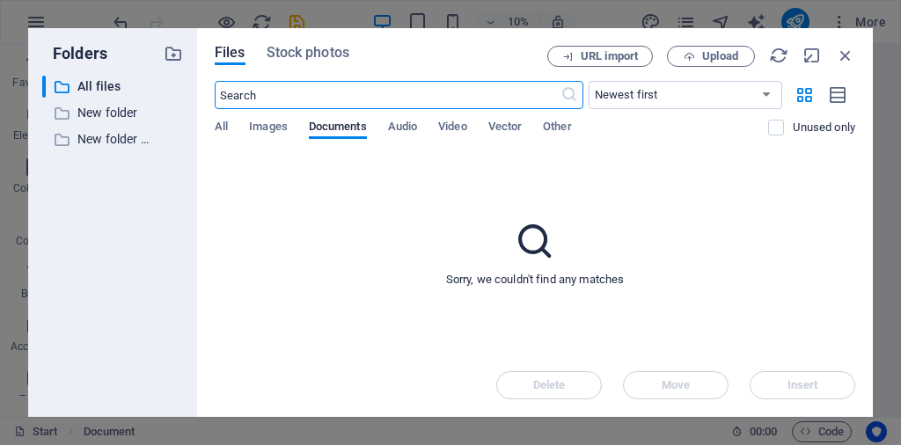
scroll to position [6544, 0]
click at [705, 54] on span "Upload" at bounding box center [720, 56] width 36 height 11
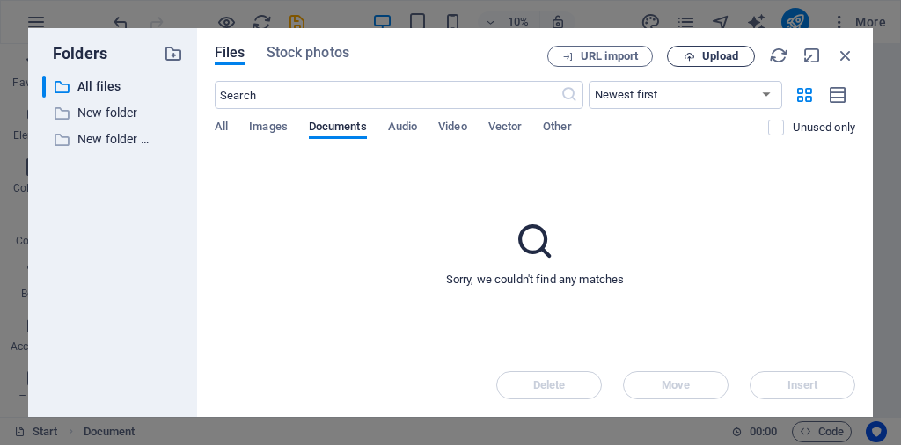
click at [719, 56] on span "Upload" at bounding box center [720, 56] width 36 height 11
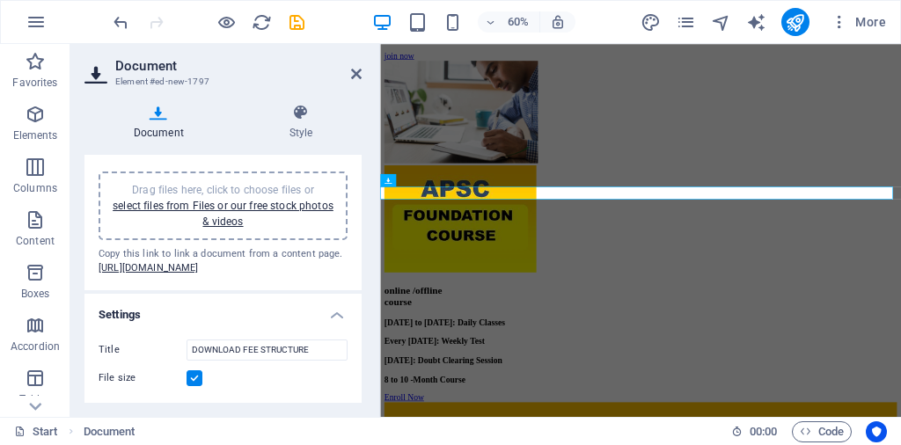
scroll to position [56, 0]
click at [299, 128] on h4 "Style" at bounding box center [300, 122] width 121 height 37
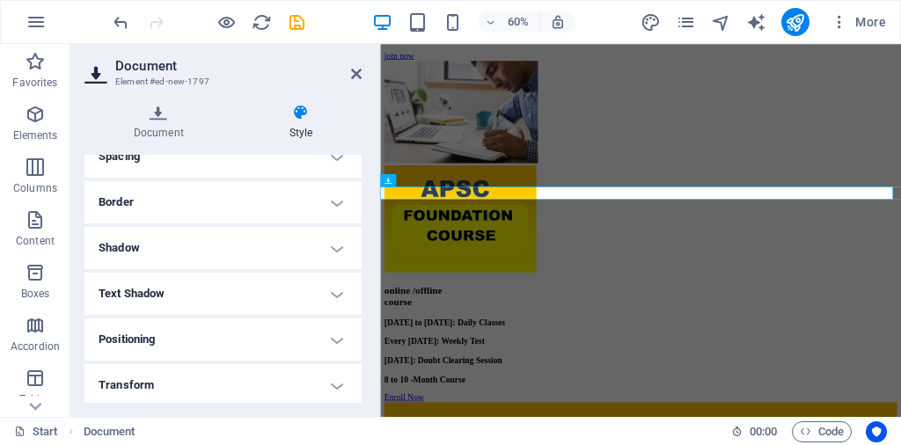
scroll to position [176, 0]
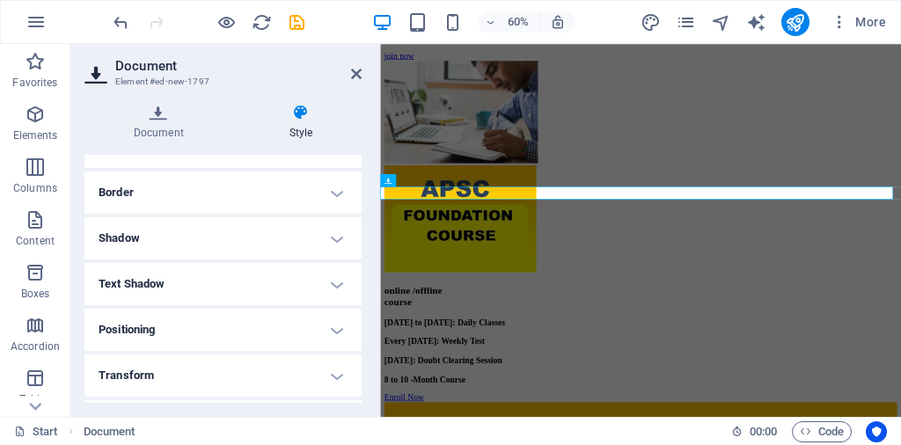
click at [323, 193] on h4 "Border" at bounding box center [222, 193] width 277 height 42
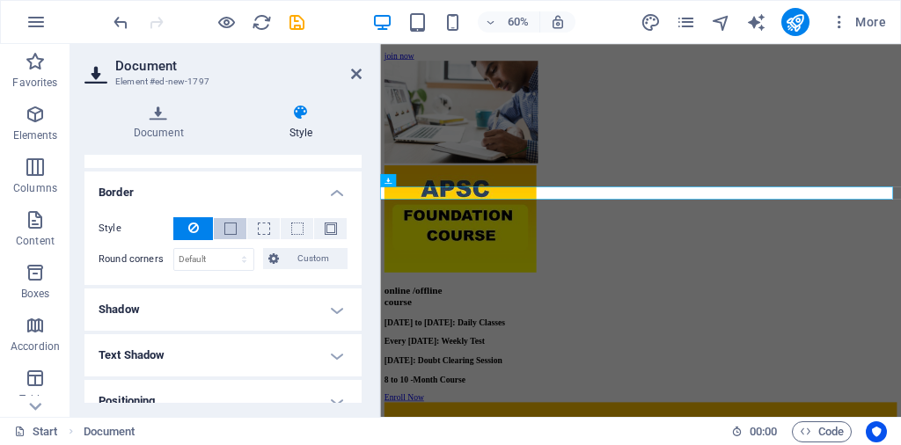
click at [235, 226] on button at bounding box center [230, 228] width 33 height 21
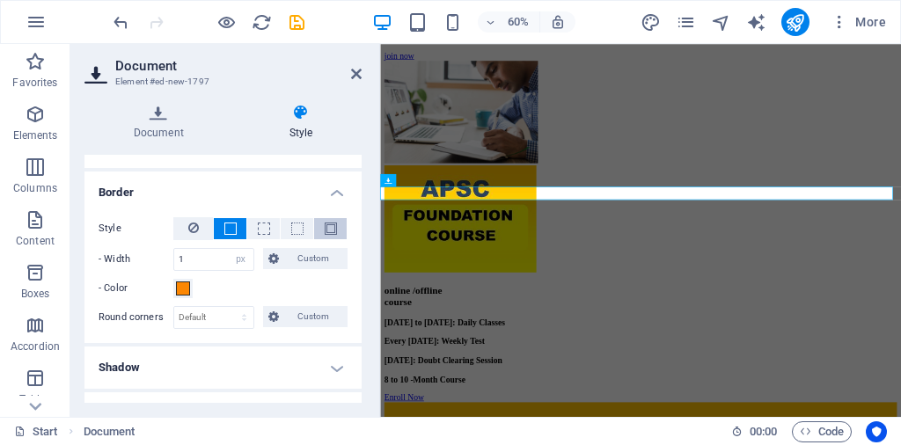
click at [325, 233] on span at bounding box center [331, 229] width 12 height 12
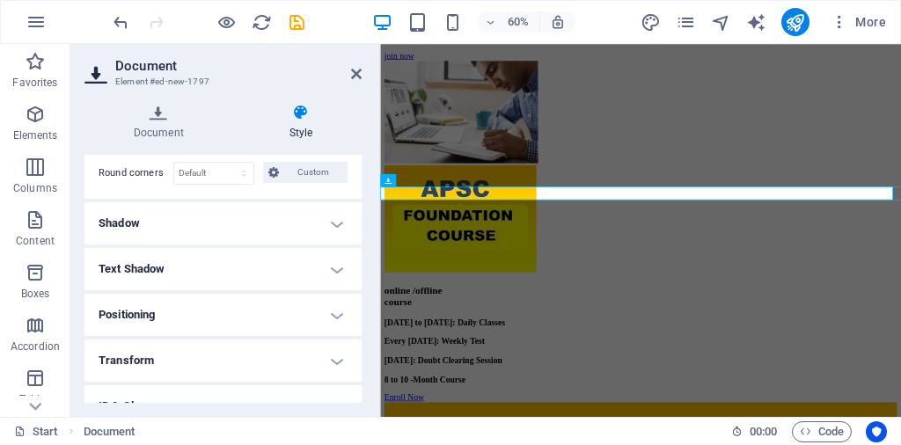
scroll to position [352, 0]
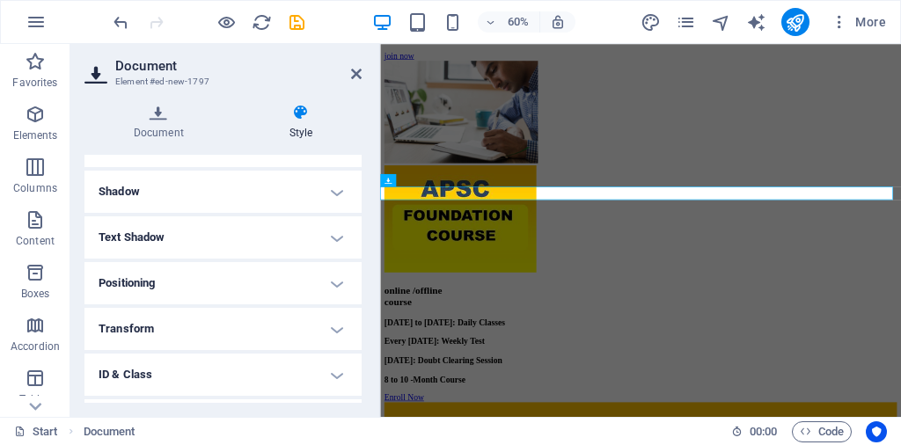
click at [179, 197] on h4 "Shadow" at bounding box center [222, 192] width 277 height 42
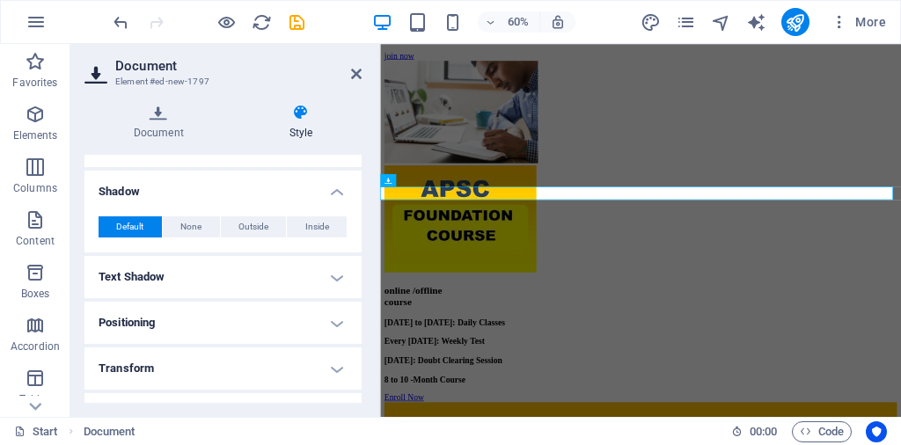
click at [164, 268] on h4 "Text Shadow" at bounding box center [222, 277] width 277 height 42
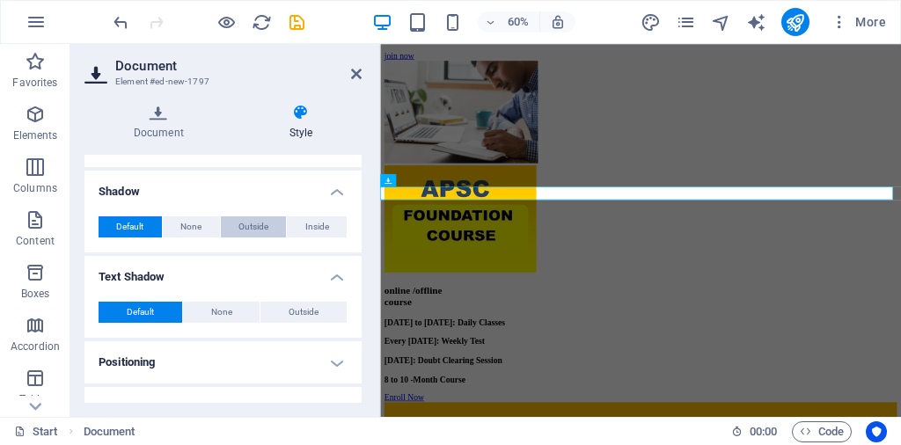
click at [262, 228] on span "Outside" at bounding box center [253, 226] width 30 height 21
type input "2"
type input "4"
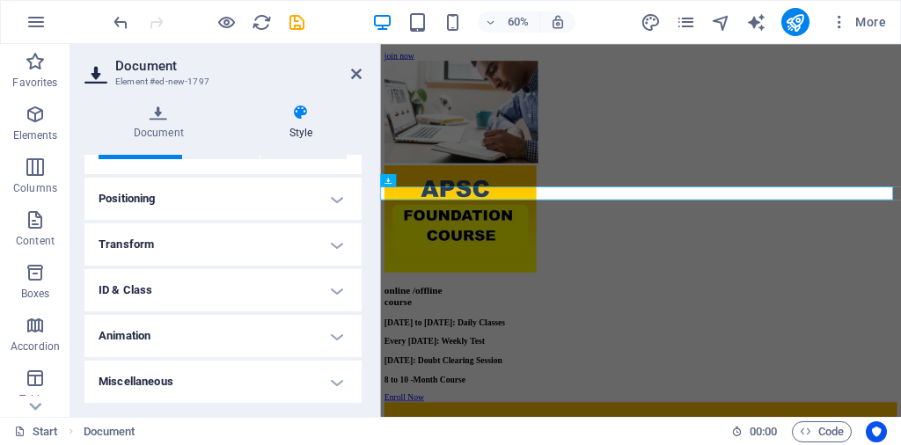
scroll to position [632, 0]
click at [153, 335] on h4 "Animation" at bounding box center [222, 336] width 277 height 42
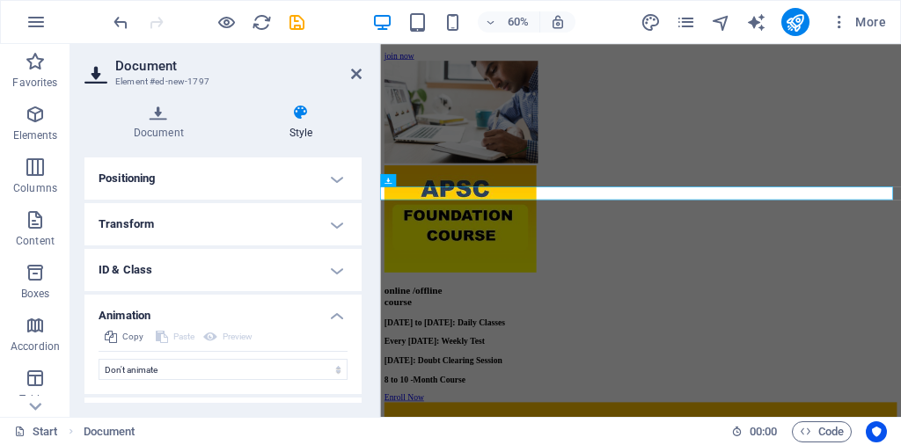
scroll to position [690, 0]
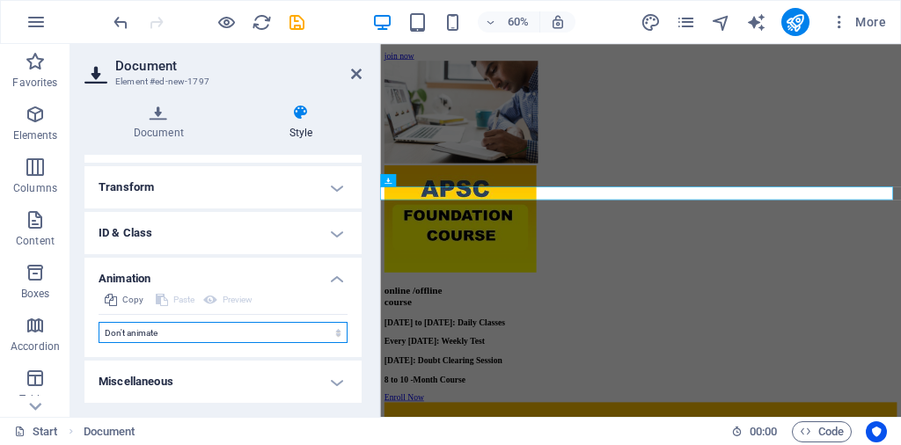
click at [162, 329] on select "Don't animate Show / Hide Slide up/down Zoom in/out Slide left to right Slide r…" at bounding box center [223, 332] width 249 height 21
select select "shrink"
click at [99, 322] on select "Don't animate Show / Hide Slide up/down Zoom in/out Slide left to right Slide r…" at bounding box center [223, 332] width 249 height 21
select select "scroll"
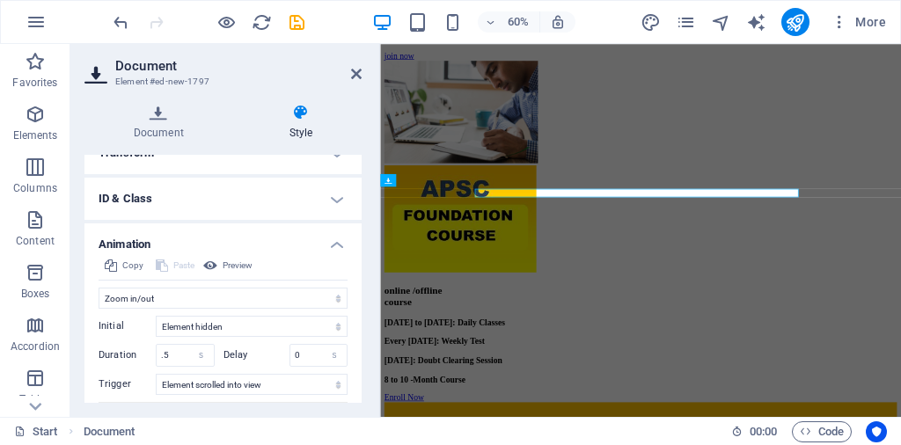
scroll to position [792, 0]
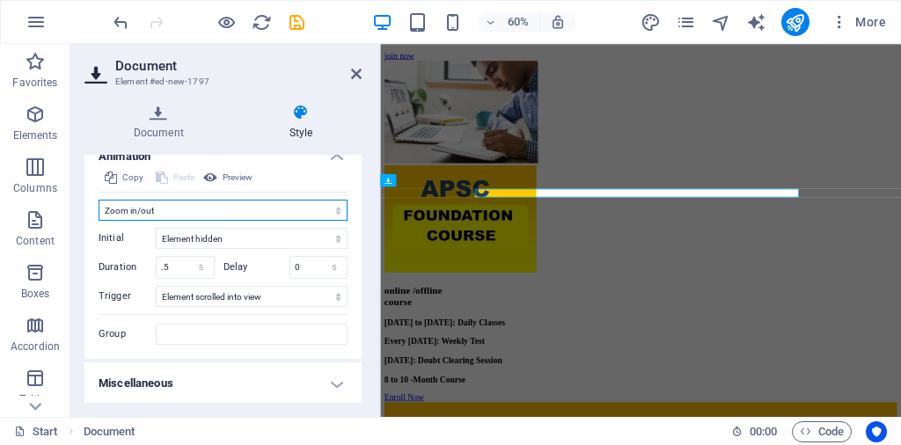
click at [281, 221] on select "Don't animate Show / Hide Slide up/down Zoom in/out Slide left to right Slide r…" at bounding box center [223, 210] width 249 height 21
select select "flash"
click at [99, 220] on select "Don't animate Show / Hide Slide up/down Zoom in/out Slide left to right Slide r…" at bounding box center [223, 210] width 249 height 21
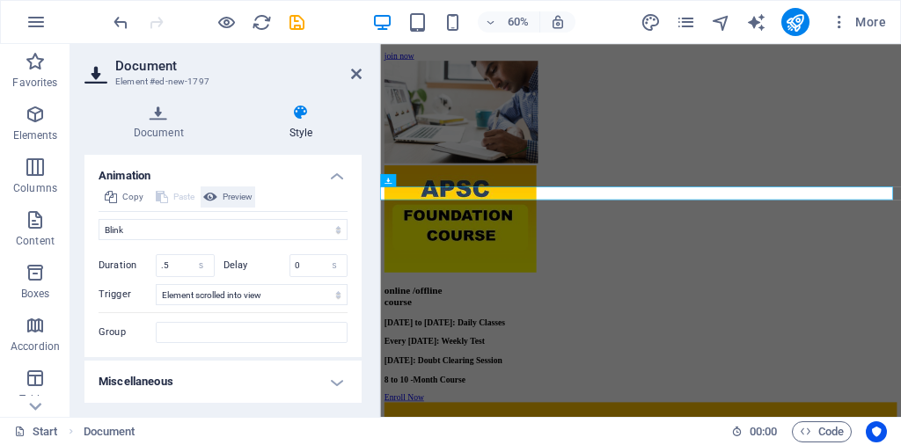
click at [235, 197] on span "Preview" at bounding box center [238, 196] width 30 height 21
click at [165, 266] on input ".5" at bounding box center [185, 265] width 57 height 21
click at [169, 268] on input ".5" at bounding box center [185, 265] width 57 height 21
drag, startPoint x: 169, startPoint y: 268, endPoint x: 150, endPoint y: 263, distance: 20.1
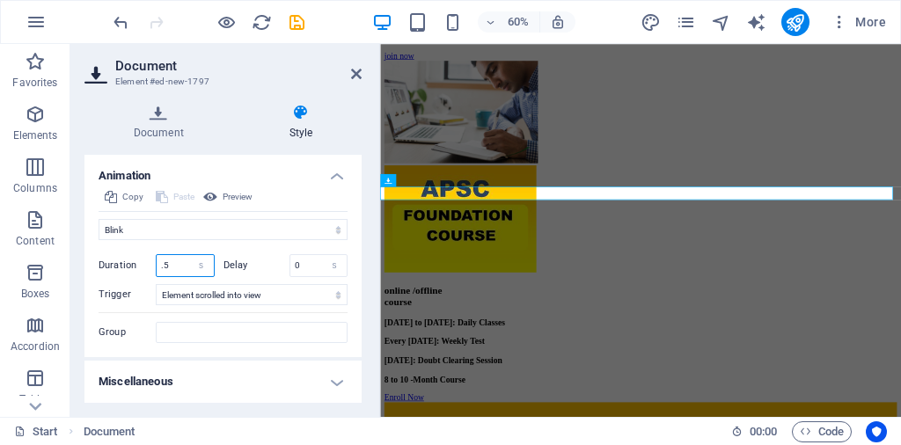
click at [150, 264] on div "Duration .5 s ms" at bounding box center [157, 265] width 116 height 23
drag, startPoint x: 165, startPoint y: 264, endPoint x: 147, endPoint y: 265, distance: 18.5
click at [147, 265] on div "Duration 1.5 s ms" at bounding box center [157, 265] width 116 height 23
drag, startPoint x: 165, startPoint y: 267, endPoint x: 154, endPoint y: 267, distance: 11.4
click at [154, 267] on div "Duration 5.5 s ms" at bounding box center [157, 265] width 116 height 23
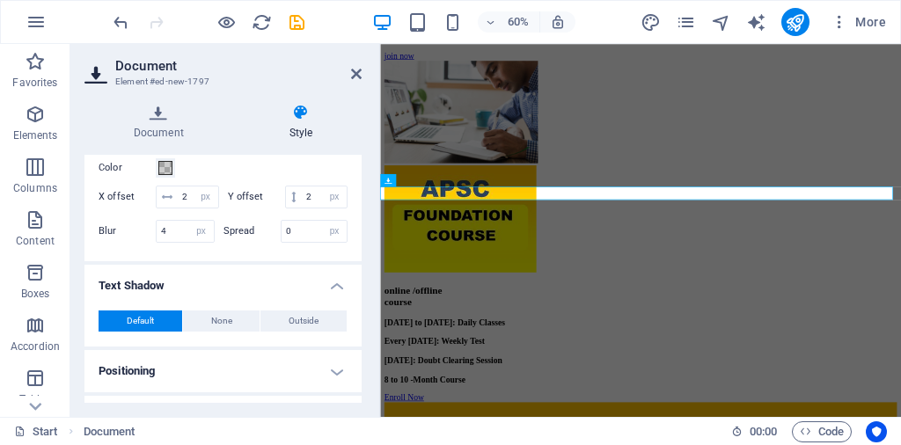
scroll to position [352, 0]
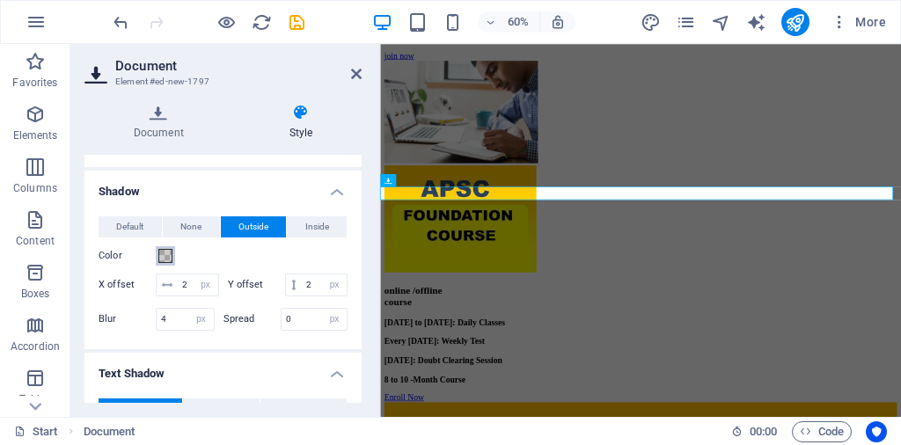
type input "1.5"
click at [169, 250] on span at bounding box center [165, 256] width 14 height 14
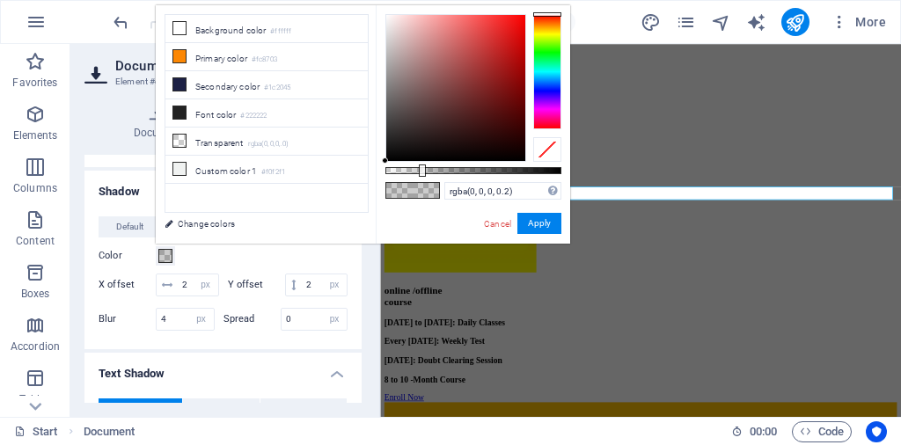
click at [552, 79] on div at bounding box center [547, 71] width 28 height 114
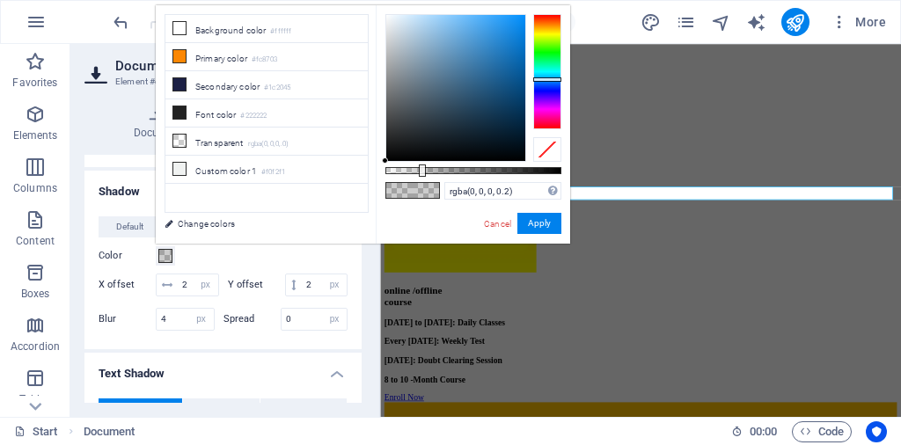
click at [549, 92] on div at bounding box center [547, 71] width 28 height 114
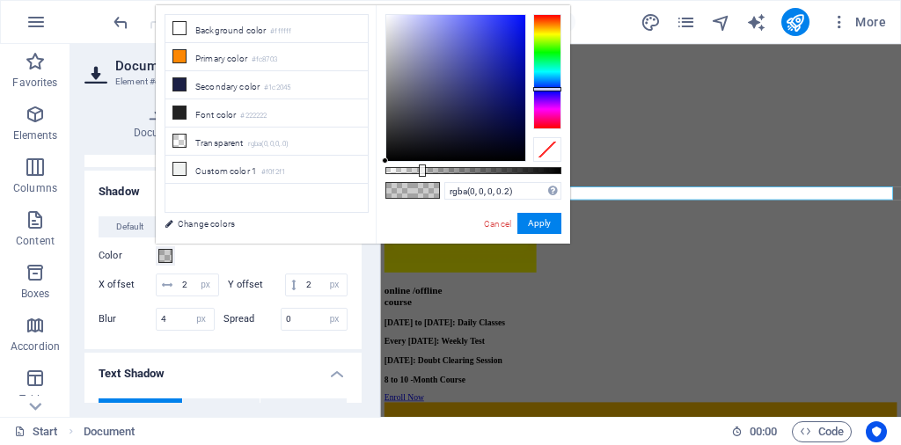
click at [548, 89] on div at bounding box center [547, 71] width 28 height 114
click at [542, 225] on button "Apply" at bounding box center [539, 223] width 44 height 21
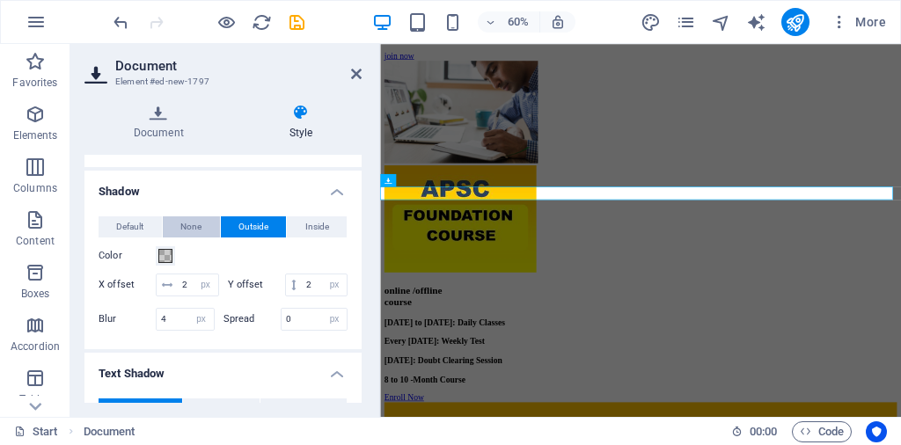
click at [185, 224] on span "None" at bounding box center [190, 226] width 21 height 21
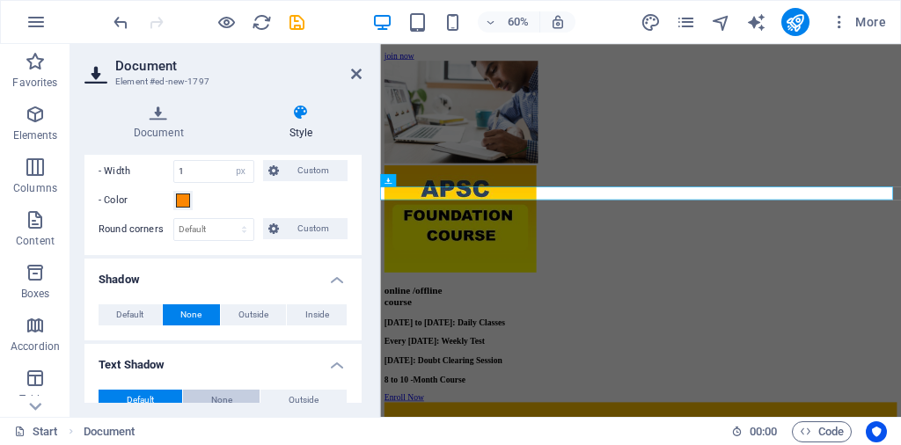
scroll to position [176, 0]
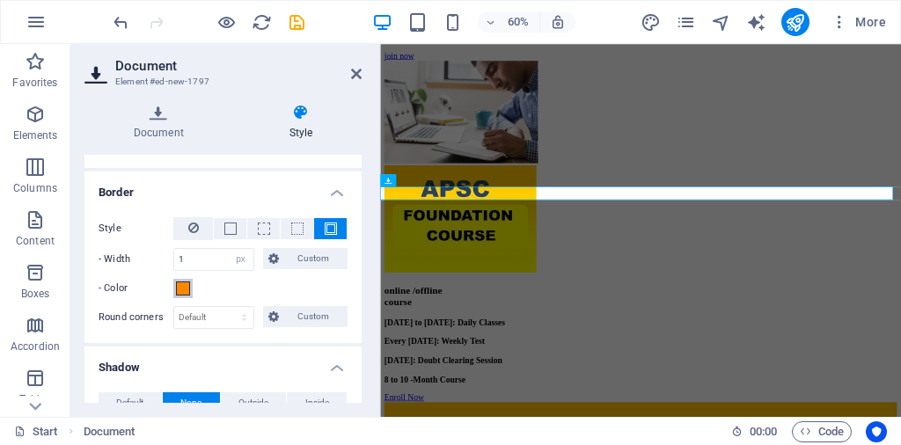
click at [183, 286] on span at bounding box center [183, 288] width 14 height 14
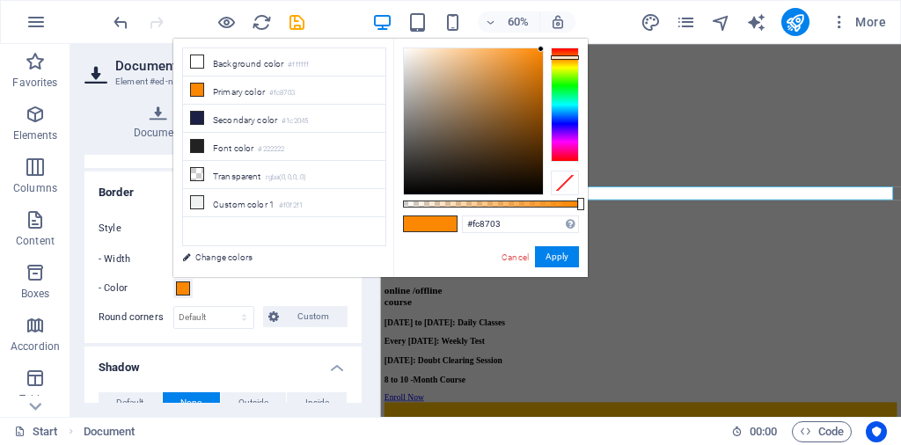
type input "#0803fc"
click at [558, 123] on div at bounding box center [565, 104] width 28 height 114
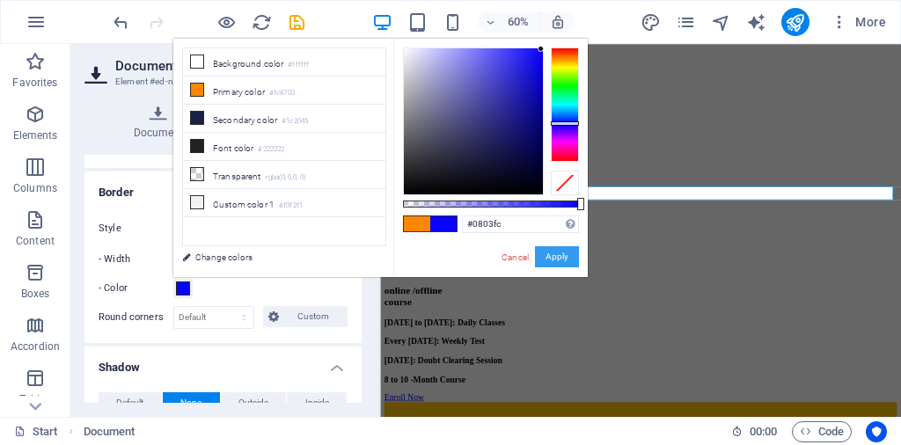
click at [559, 258] on button "Apply" at bounding box center [557, 256] width 44 height 21
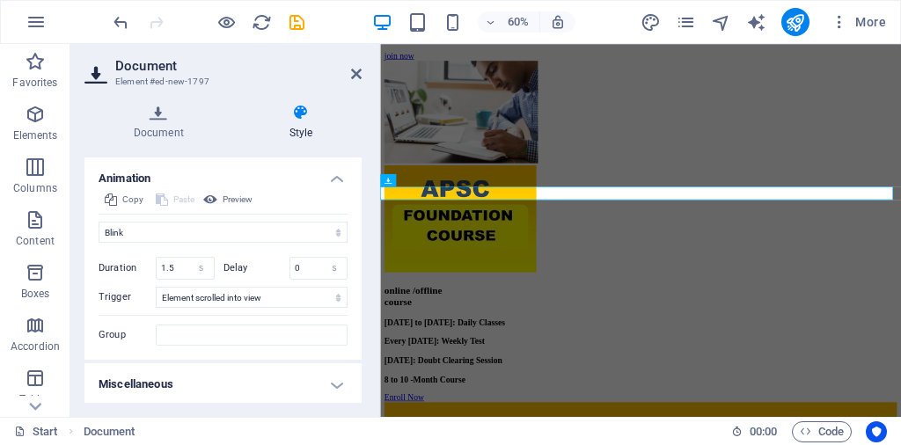
scroll to position [498, 0]
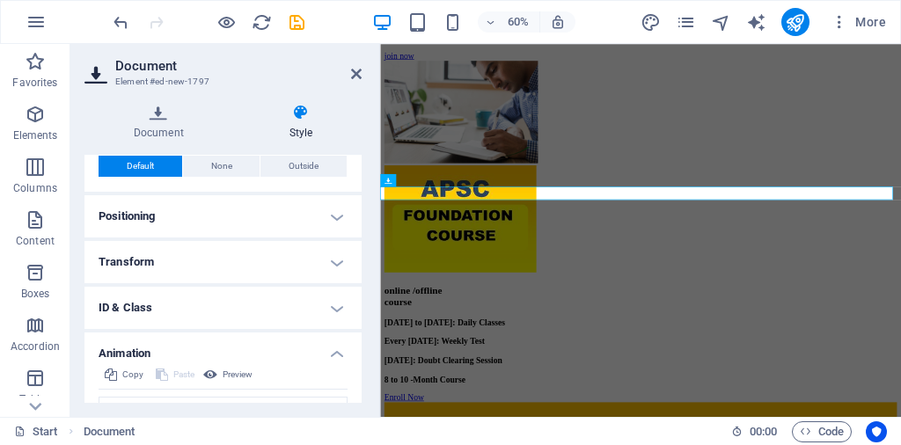
click at [315, 121] on h4 "Style" at bounding box center [300, 122] width 121 height 37
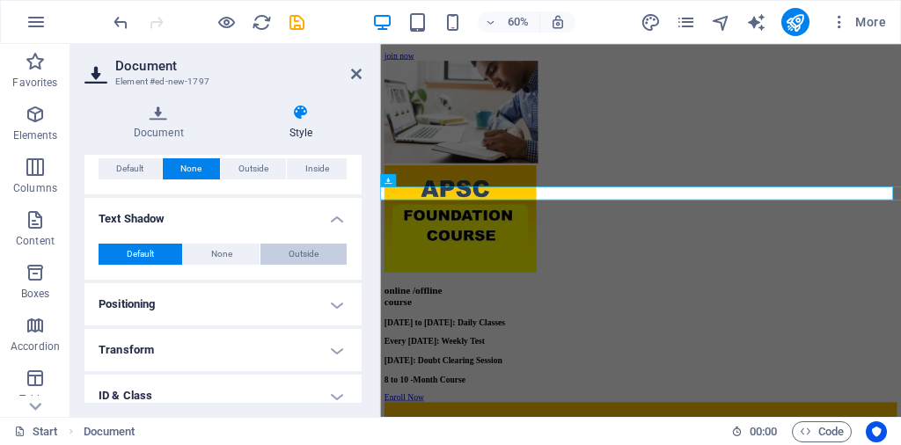
click at [310, 247] on span "Outside" at bounding box center [303, 254] width 30 height 21
type input "2"
type input "4"
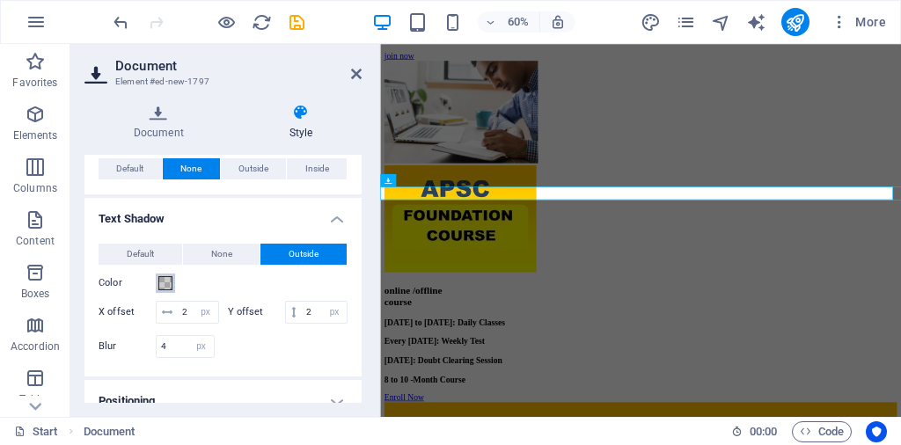
click at [169, 282] on span at bounding box center [165, 283] width 14 height 14
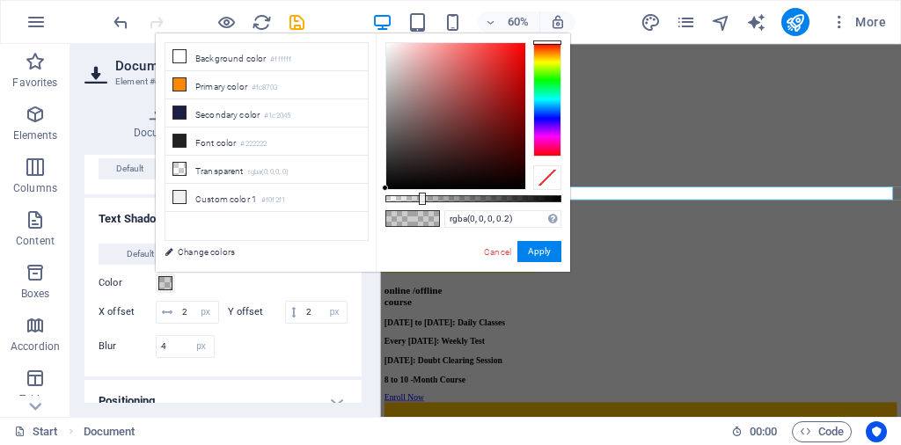
click at [109, 222] on h4 "Text Shadow" at bounding box center [222, 214] width 277 height 32
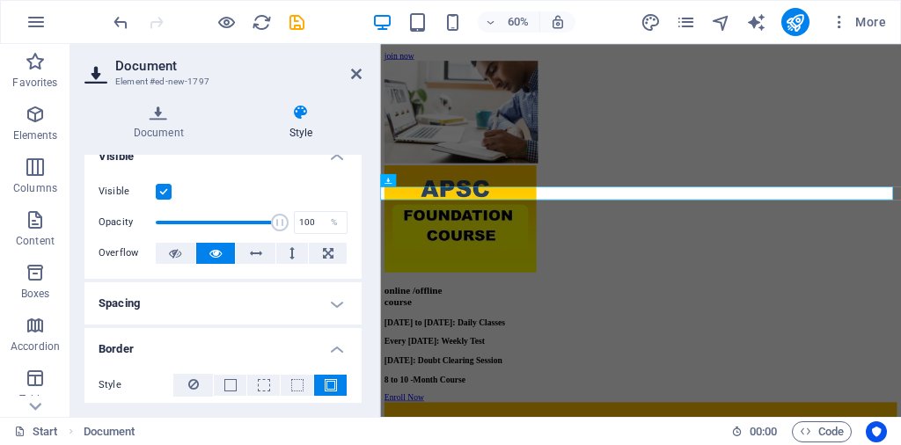
scroll to position [0, 0]
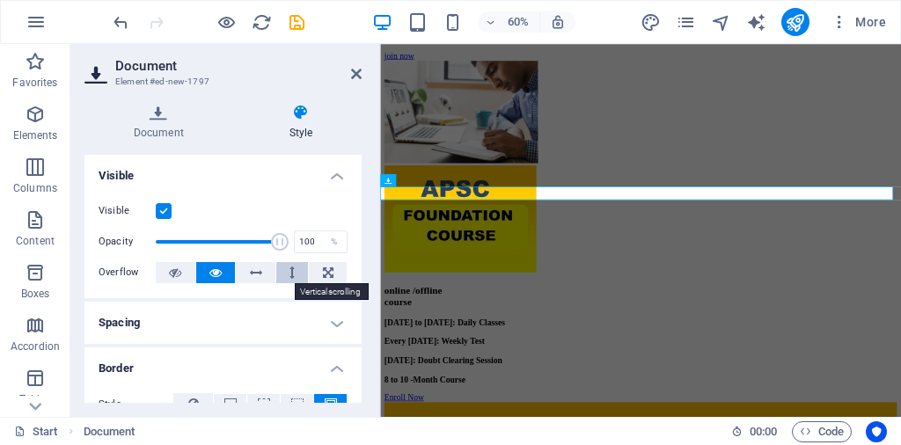
click at [289, 271] on icon at bounding box center [291, 272] width 5 height 21
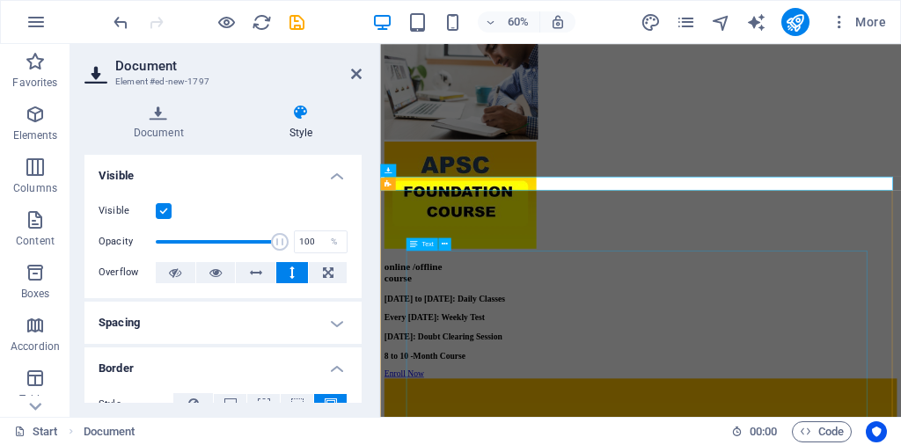
scroll to position [3606, 0]
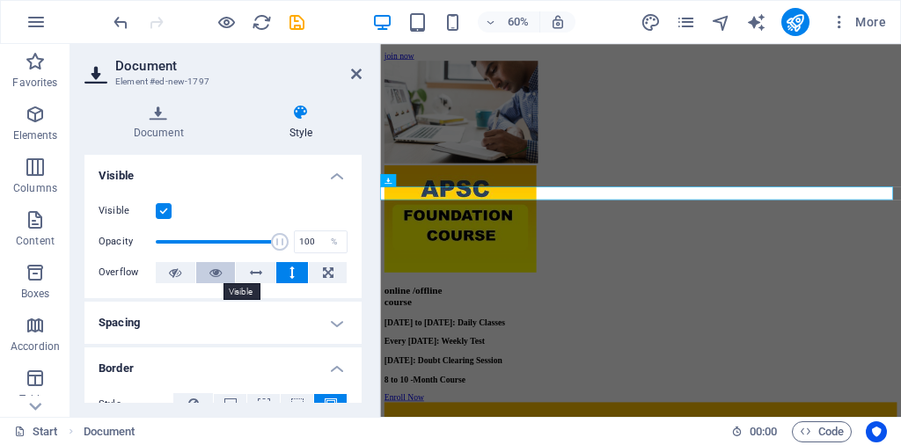
click at [217, 269] on icon at bounding box center [215, 272] width 12 height 21
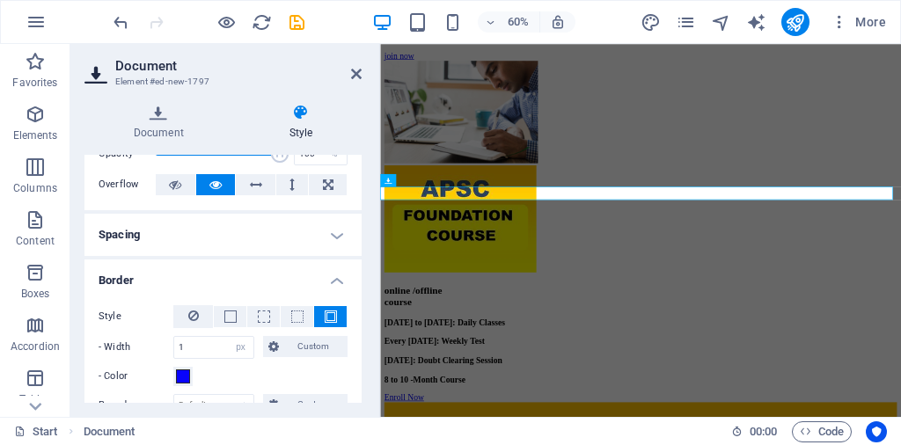
click at [220, 219] on h4 "Spacing" at bounding box center [222, 235] width 277 height 42
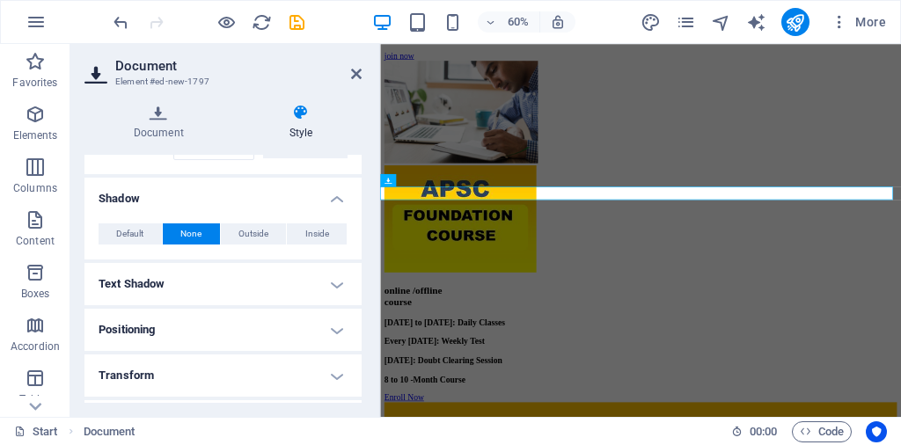
scroll to position [440, 0]
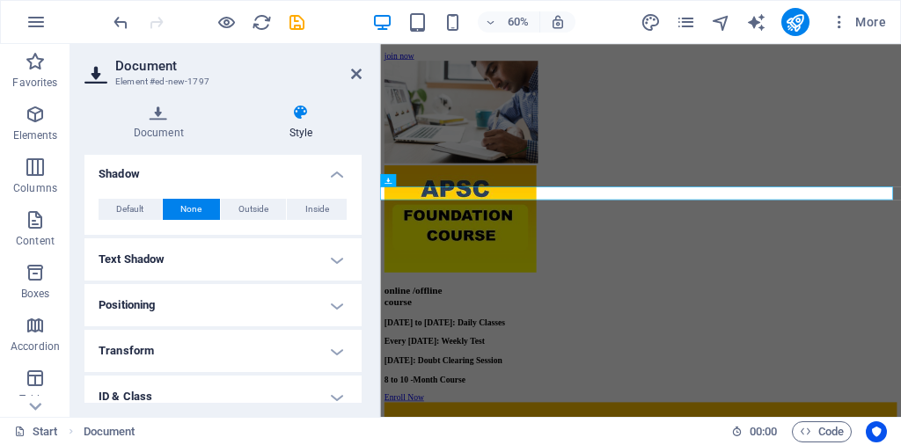
click at [249, 298] on h4 "Positioning" at bounding box center [222, 305] width 277 height 42
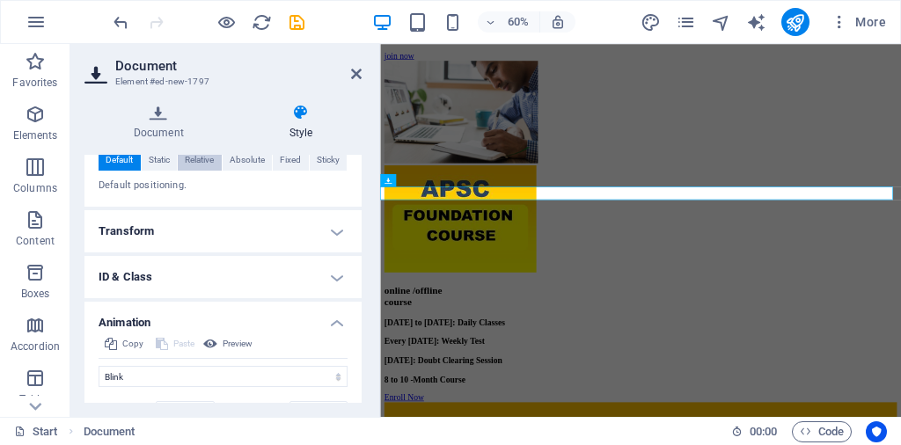
scroll to position [764, 0]
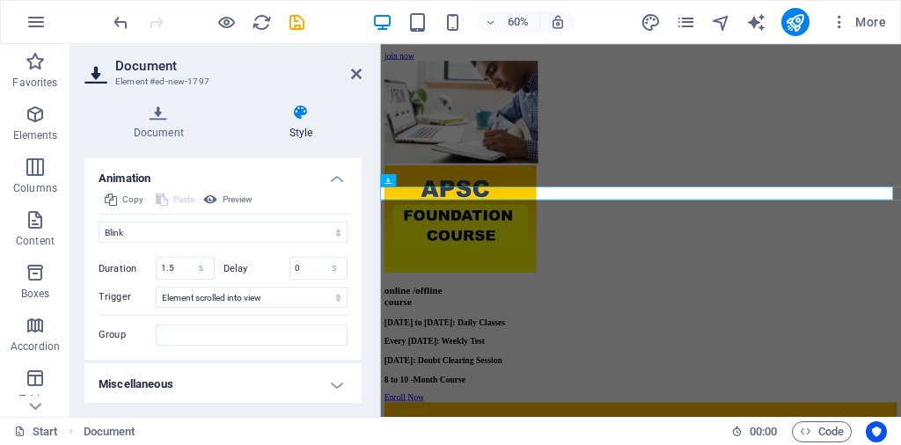
click at [317, 383] on h4 "Miscellaneous" at bounding box center [222, 384] width 277 height 42
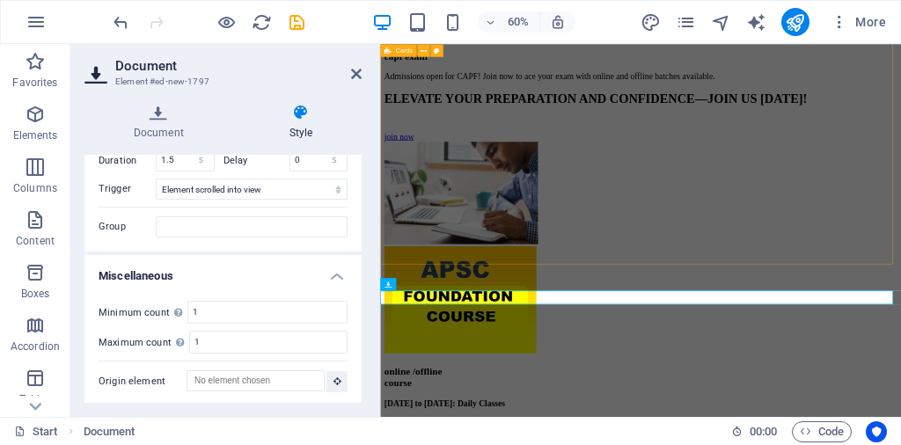
scroll to position [3491, 0]
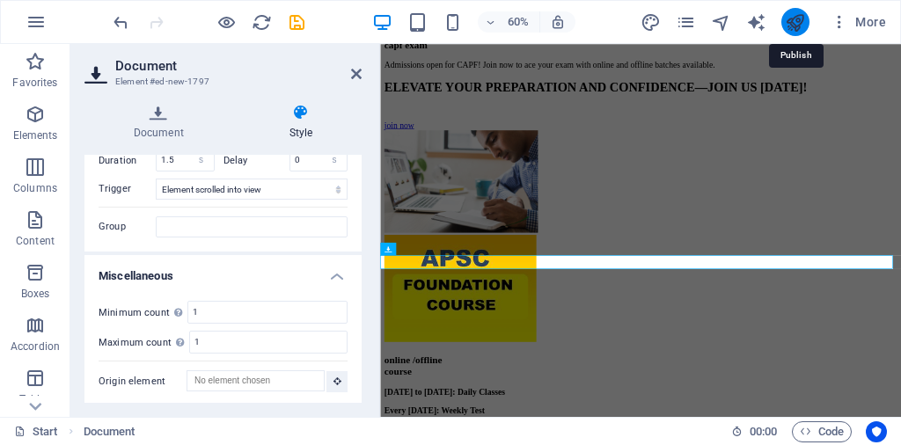
click at [801, 18] on icon "publish" at bounding box center [795, 22] width 20 height 20
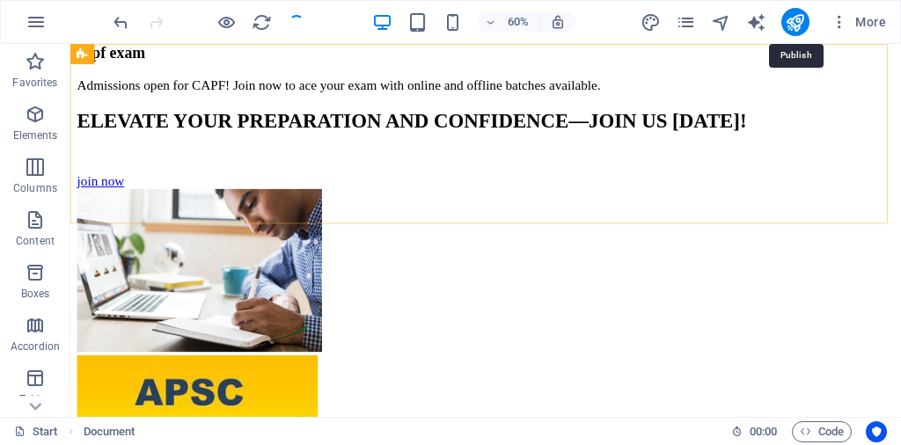
checkbox input "false"
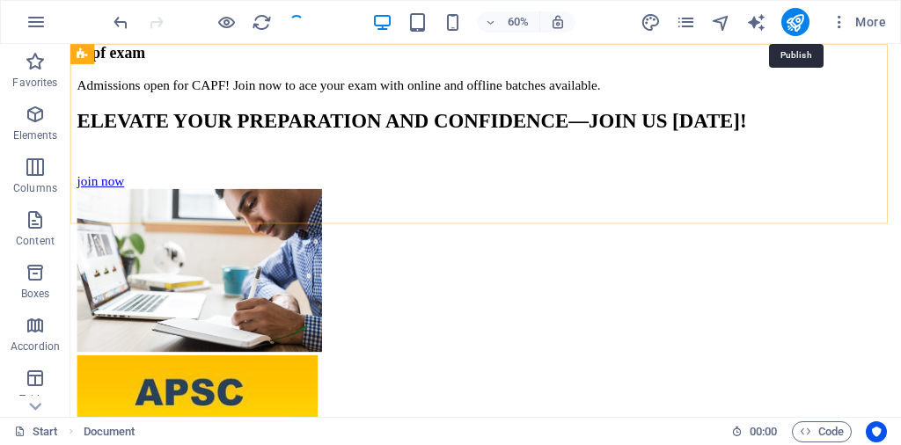
checkbox input "false"
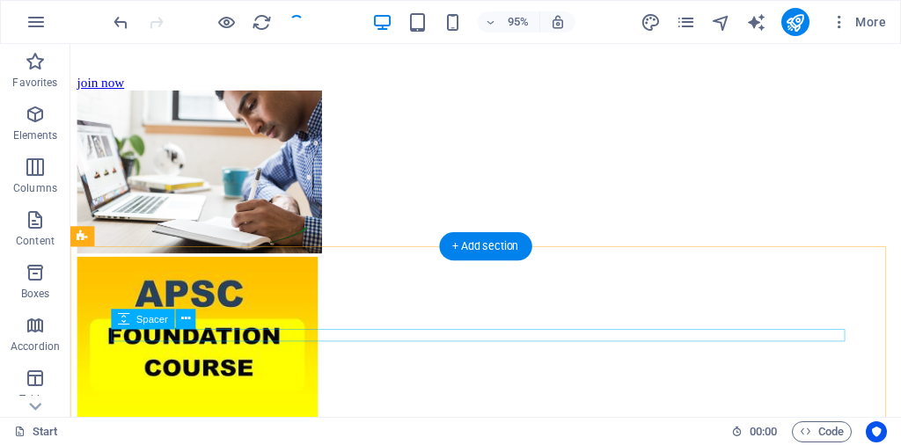
scroll to position [3582, 0]
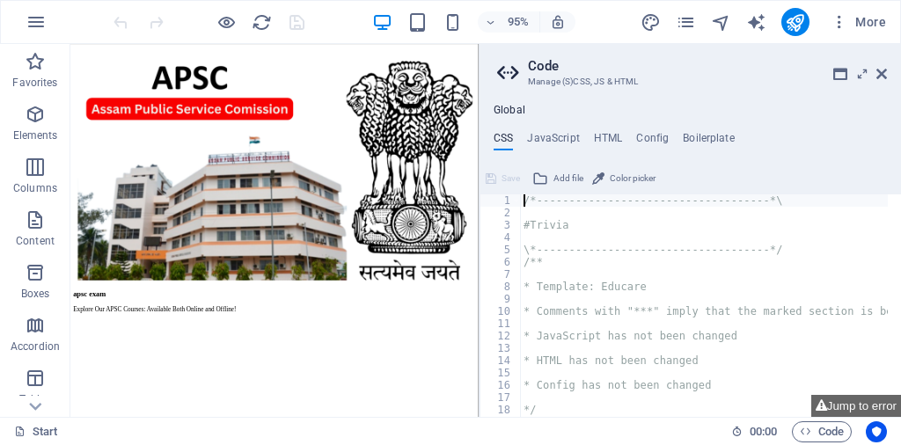
scroll to position [1349, 0]
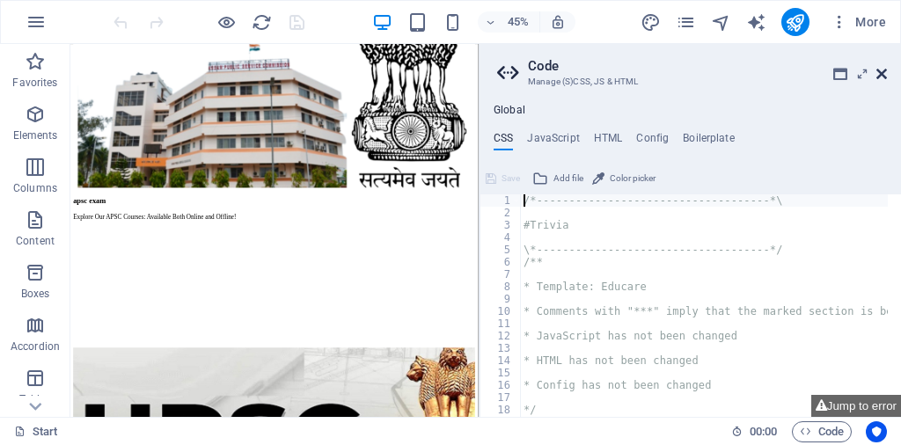
click at [879, 67] on icon at bounding box center [881, 74] width 11 height 14
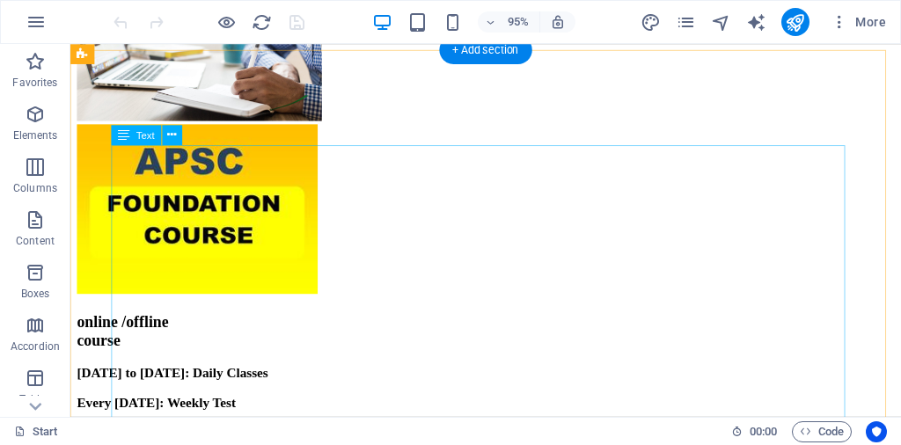
scroll to position [3606, 0]
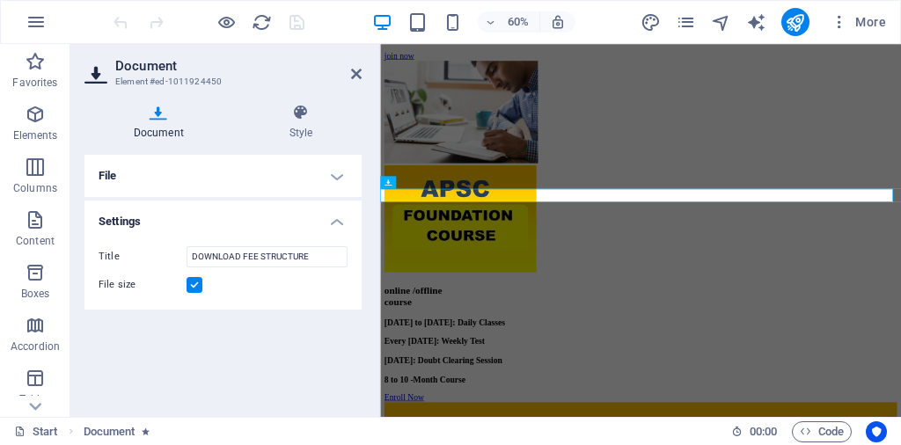
scroll to position [3603, 0]
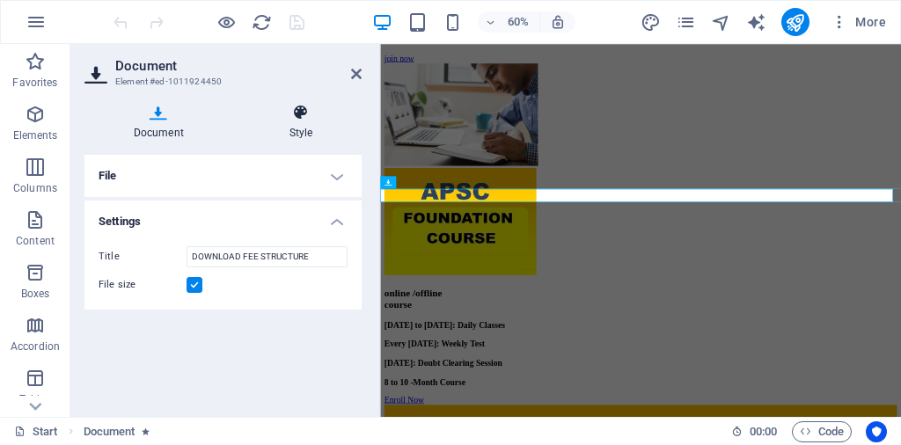
click at [296, 135] on h4 "Style" at bounding box center [300, 122] width 121 height 37
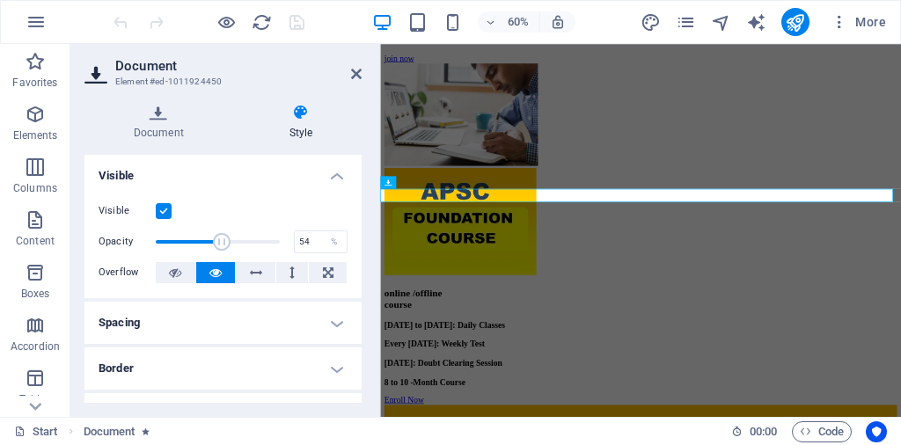
drag, startPoint x: 271, startPoint y: 244, endPoint x: 220, endPoint y: 240, distance: 51.1
click at [220, 240] on span at bounding box center [222, 242] width 18 height 18
type input "100"
drag, startPoint x: 223, startPoint y: 240, endPoint x: 317, endPoint y: 244, distance: 93.3
click at [317, 244] on div "Opacity 100 %" at bounding box center [223, 242] width 249 height 26
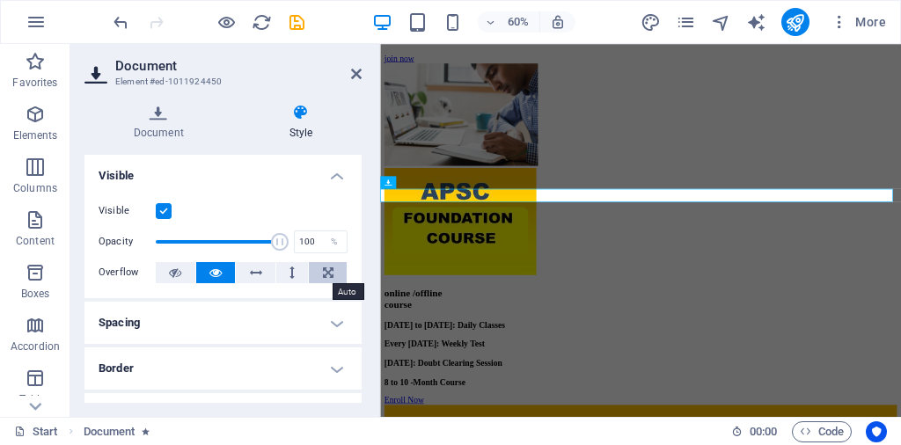
click at [327, 268] on icon at bounding box center [328, 272] width 11 height 21
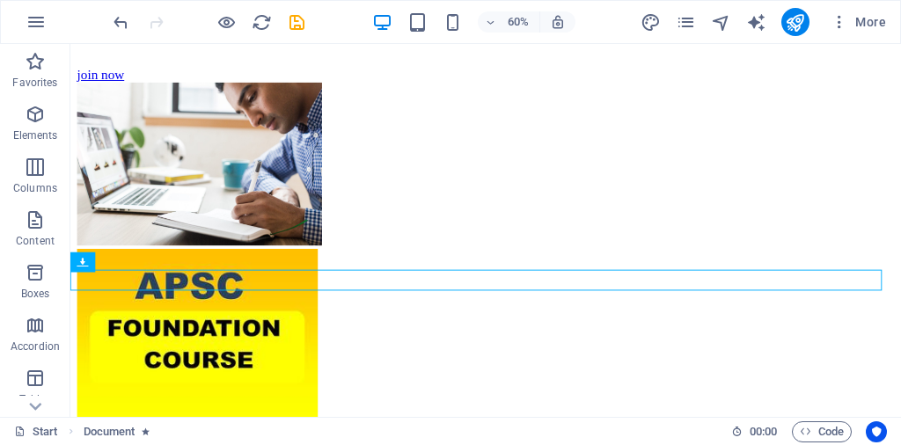
scroll to position [3606, 0]
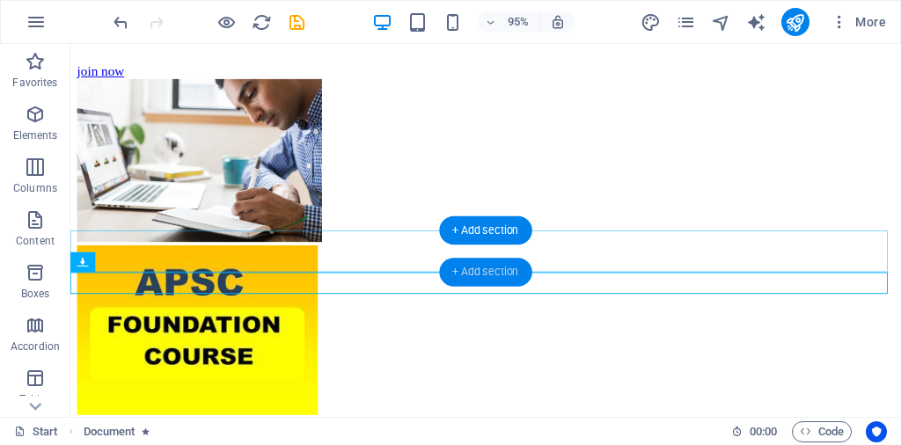
drag, startPoint x: 485, startPoint y: 266, endPoint x: 190, endPoint y: 376, distance: 314.5
click at [485, 266] on div "+ Add section" at bounding box center [485, 272] width 92 height 28
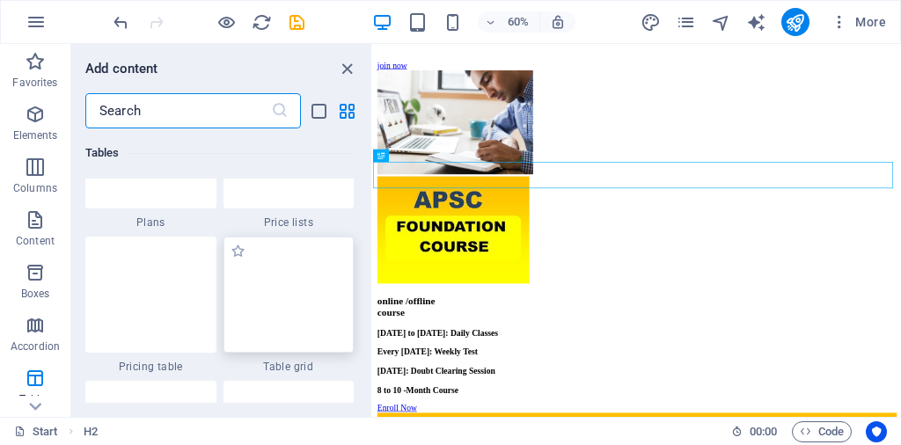
scroll to position [6156, 0]
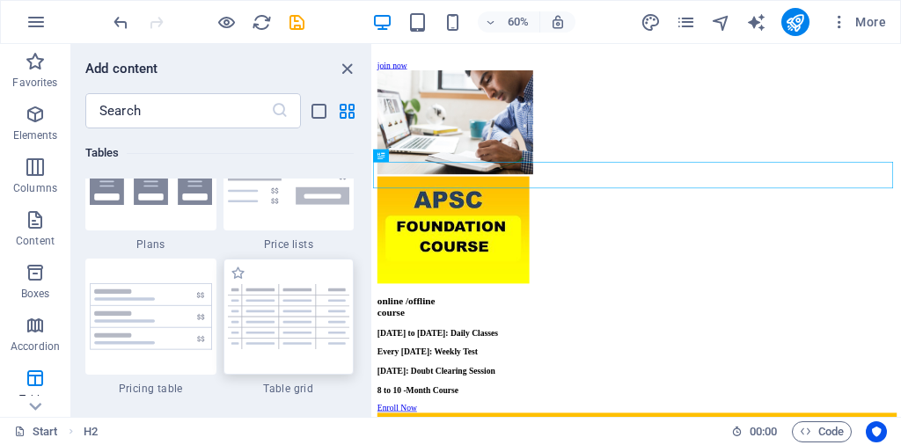
click at [283, 322] on img at bounding box center [289, 316] width 122 height 64
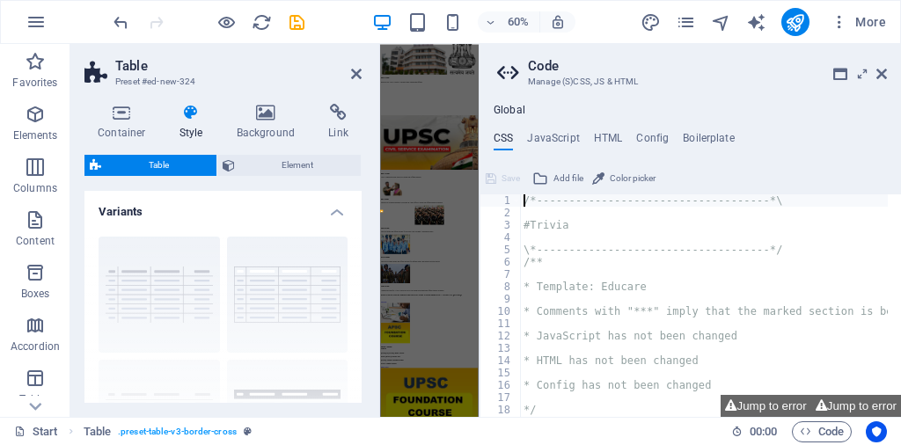
scroll to position [4999, 0]
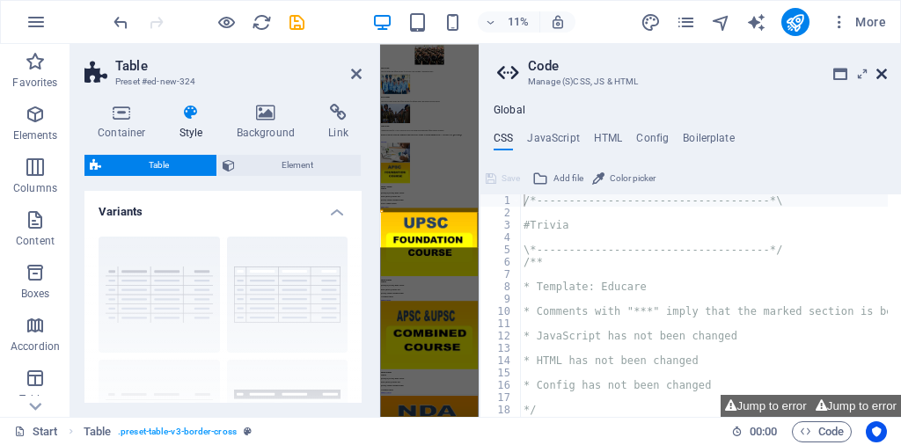
click at [882, 75] on icon at bounding box center [881, 74] width 11 height 14
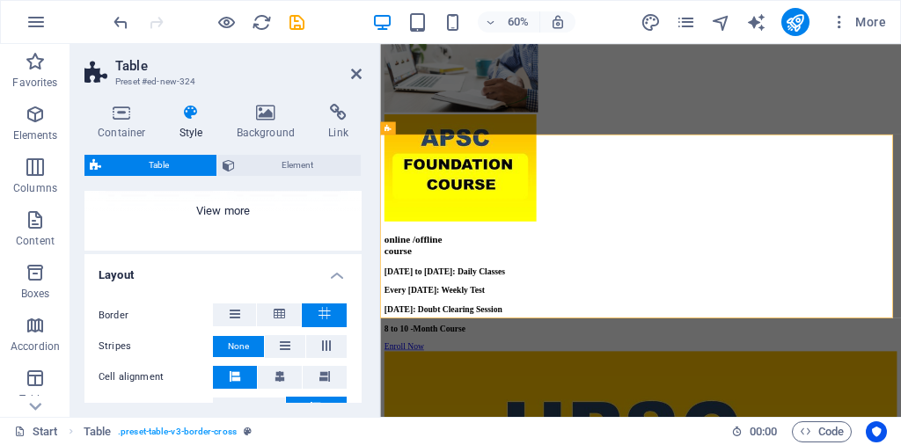
scroll to position [88, 0]
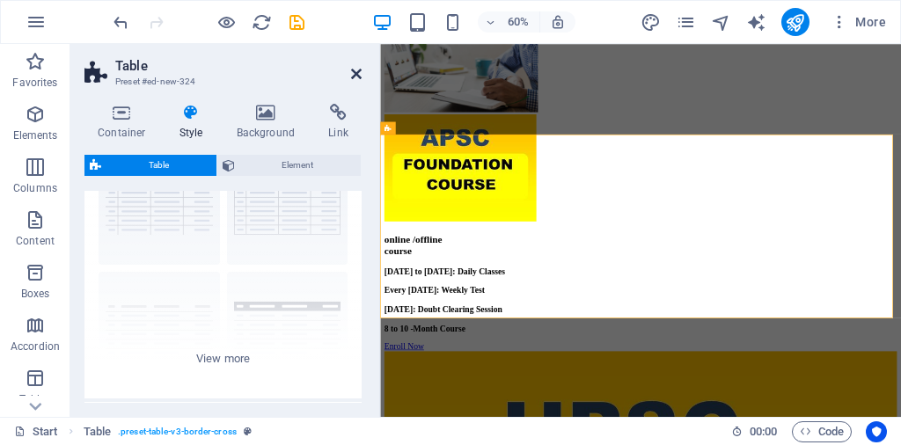
click at [353, 79] on icon at bounding box center [356, 74] width 11 height 14
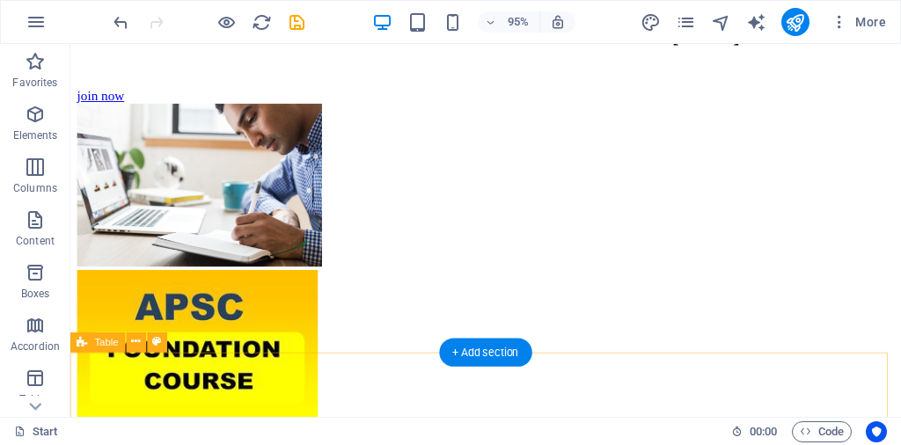
scroll to position [3608, 0]
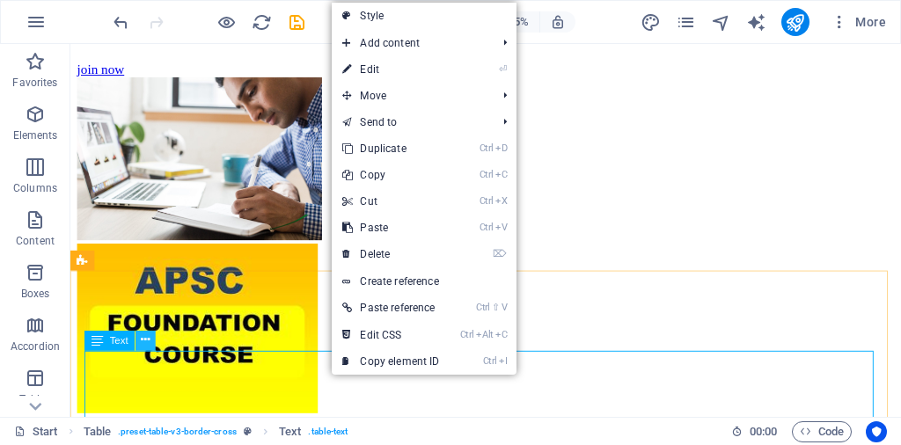
click at [148, 342] on icon at bounding box center [145, 341] width 9 height 18
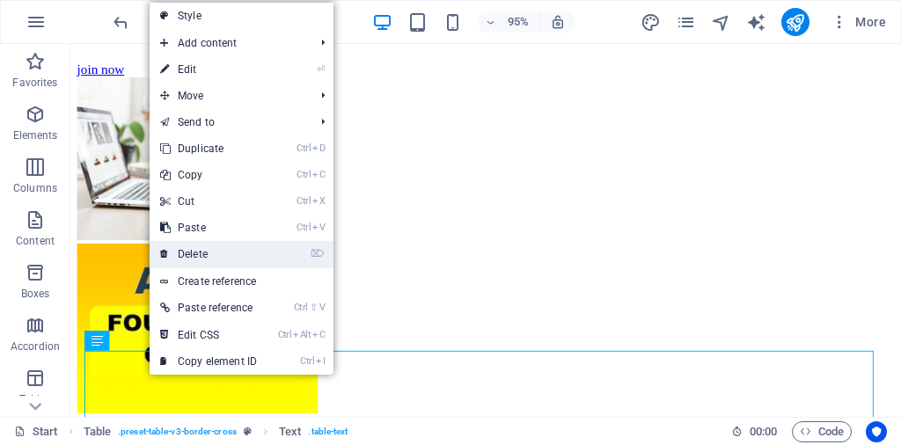
click at [188, 250] on link "⌦ Delete" at bounding box center [209, 254] width 118 height 26
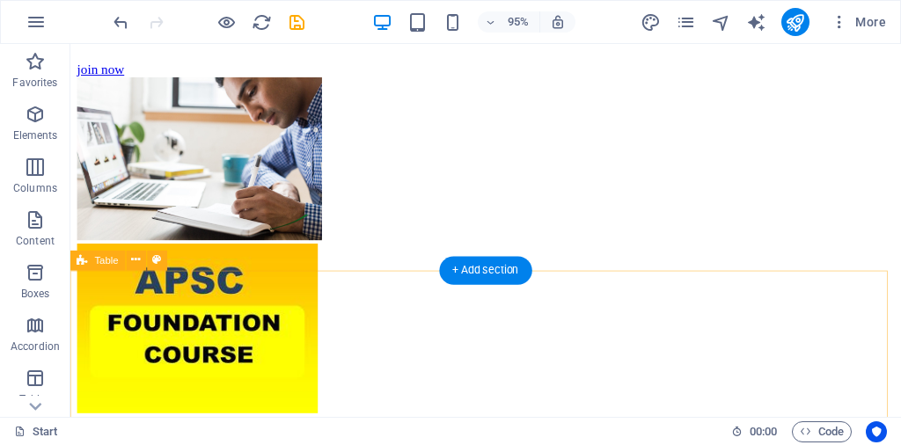
scroll to position [3696, 0]
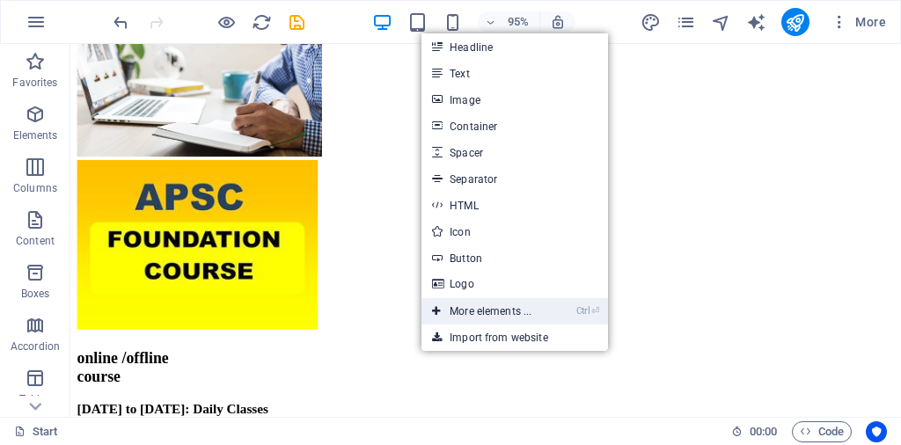
click at [482, 314] on link "Ctrl ⏎ More elements ..." at bounding box center [481, 311] width 121 height 26
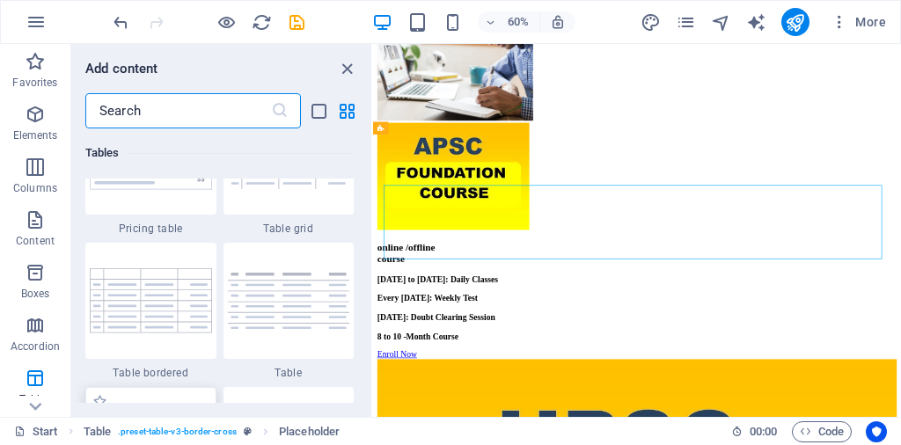
scroll to position [6343, 0]
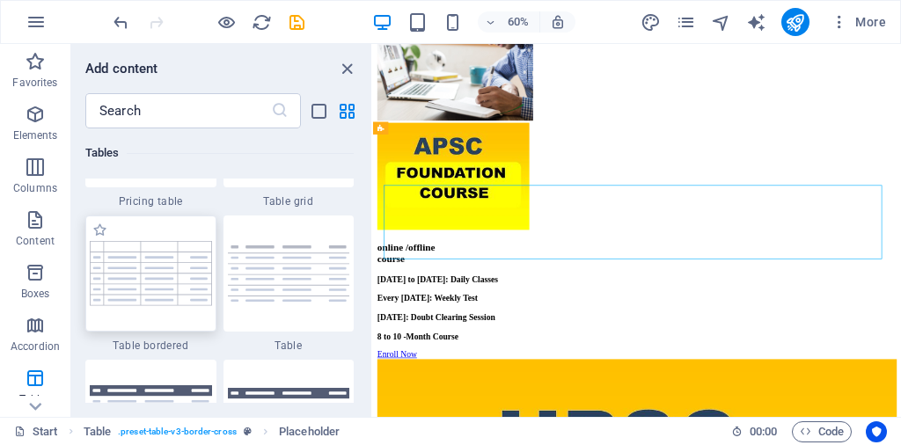
click at [163, 275] on img at bounding box center [151, 273] width 122 height 64
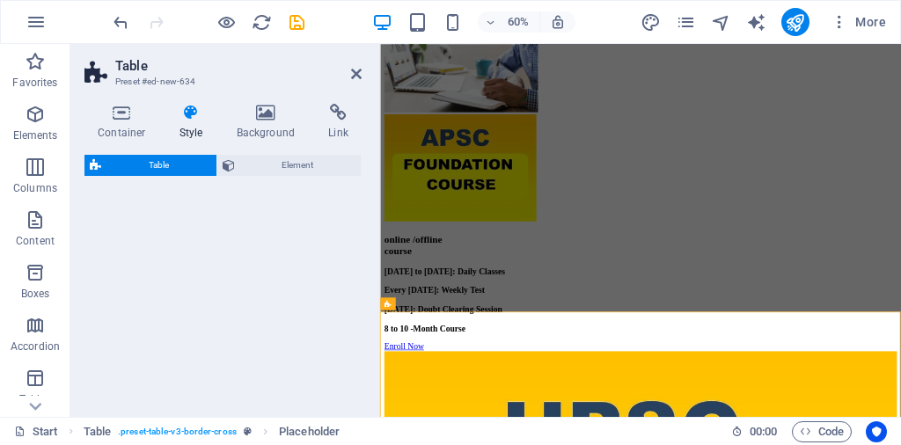
select select "preset-table-v3-border-full"
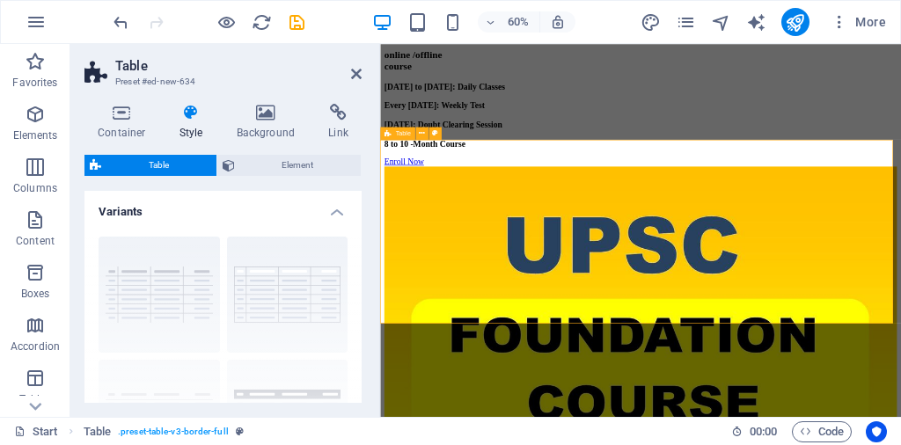
scroll to position [4044, 0]
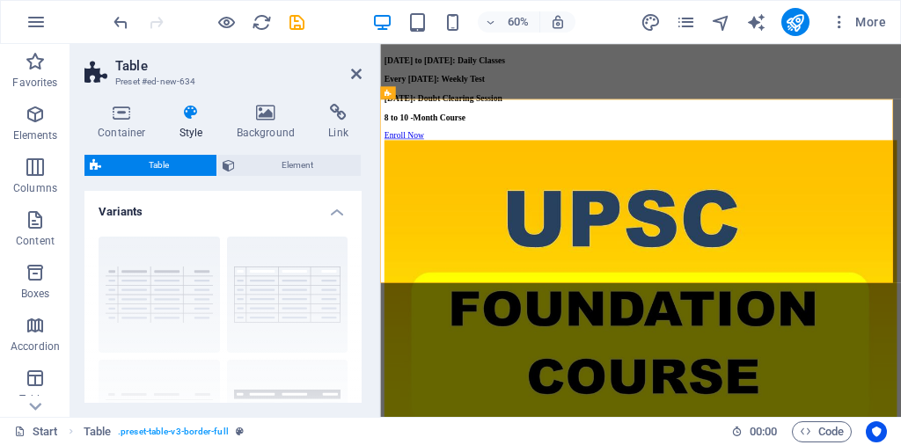
click at [362, 78] on aside "Table Preset #ed-new-634 Container Style Background Link Size Height Default px…" at bounding box center [225, 230] width 310 height 373
click at [355, 75] on icon at bounding box center [356, 74] width 11 height 14
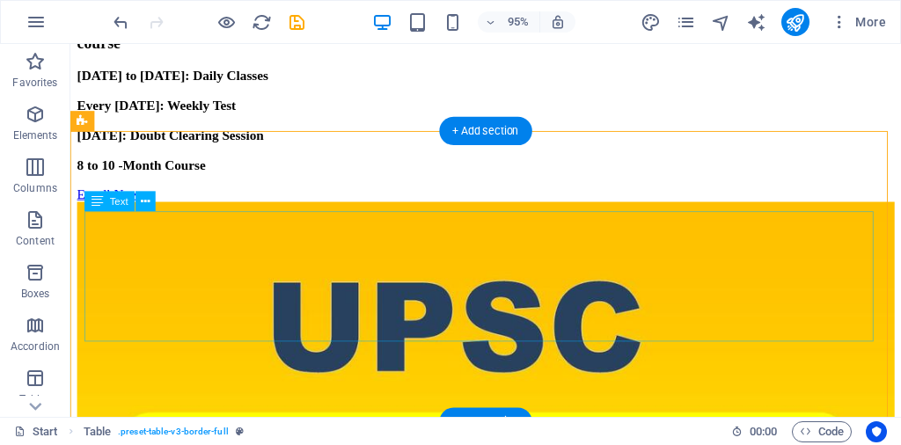
scroll to position [3959, 0]
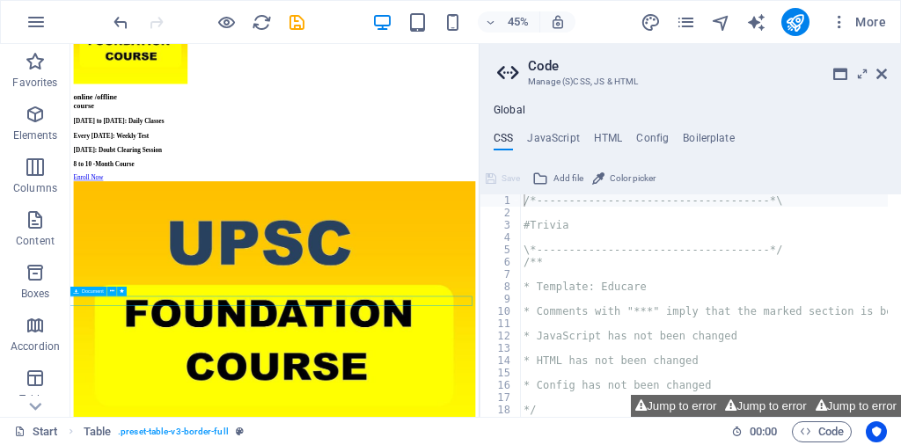
scroll to position [4092, 0]
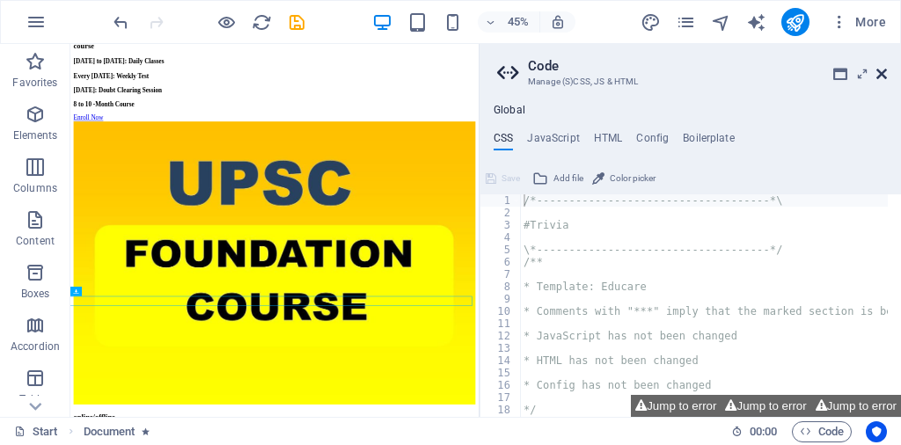
click at [885, 75] on icon at bounding box center [881, 74] width 11 height 14
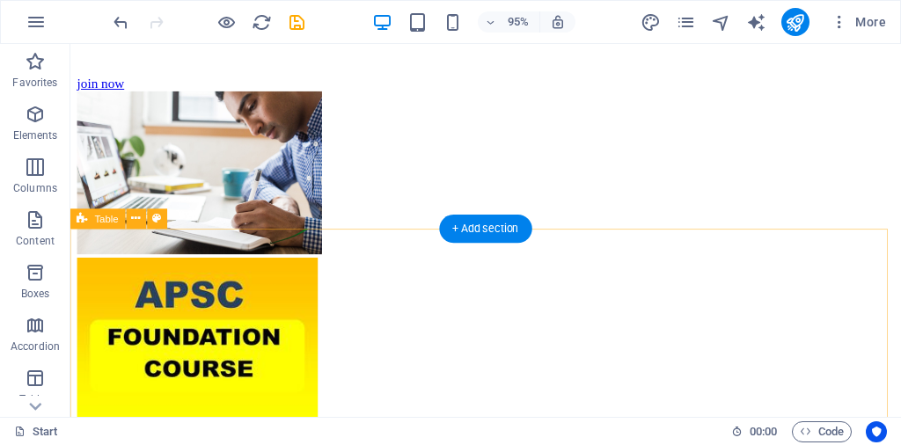
scroll to position [3564, 0]
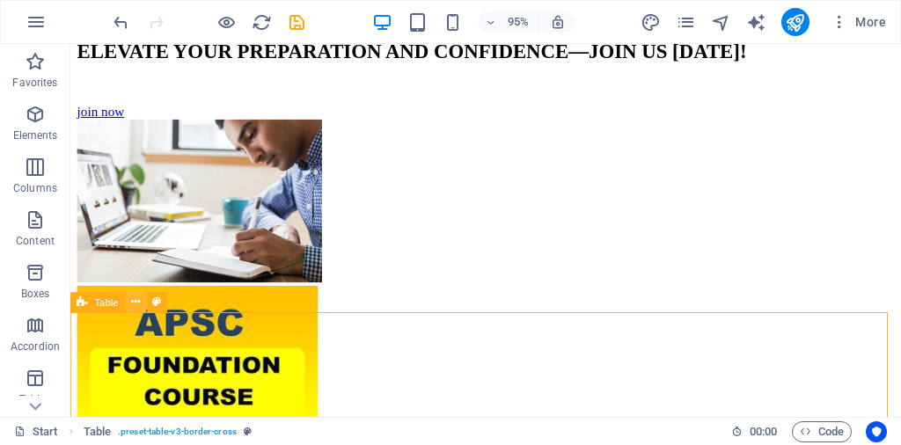
click at [134, 298] on icon at bounding box center [136, 303] width 9 height 18
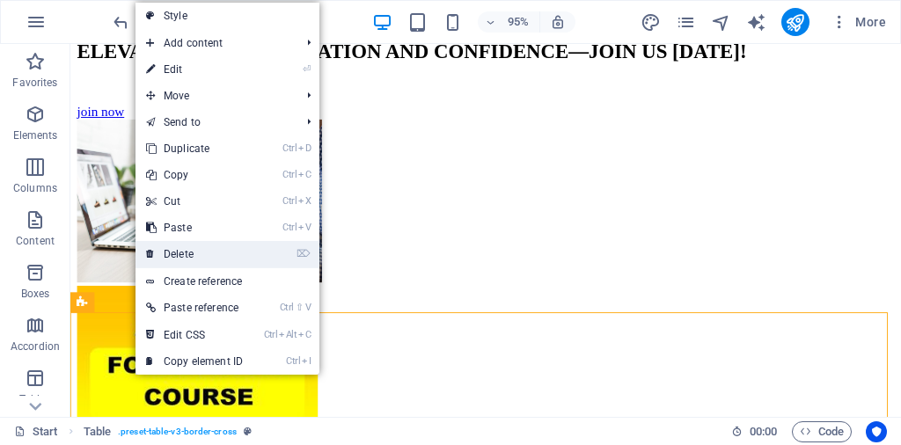
click at [186, 253] on link "⌦ Delete" at bounding box center [194, 254] width 118 height 26
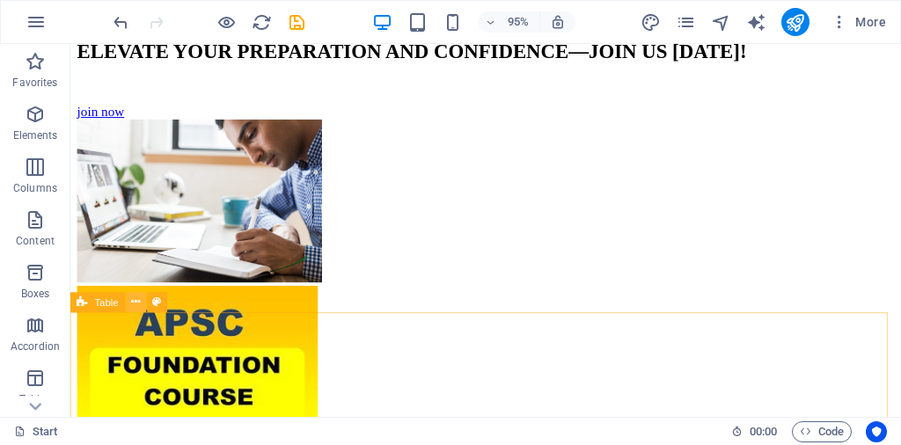
click at [136, 300] on icon at bounding box center [136, 303] width 9 height 18
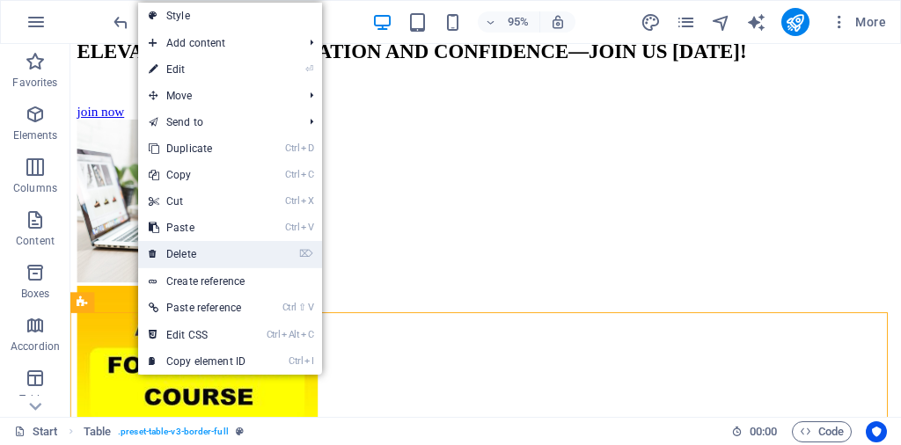
click at [208, 254] on link "⌦ Delete" at bounding box center [197, 254] width 118 height 26
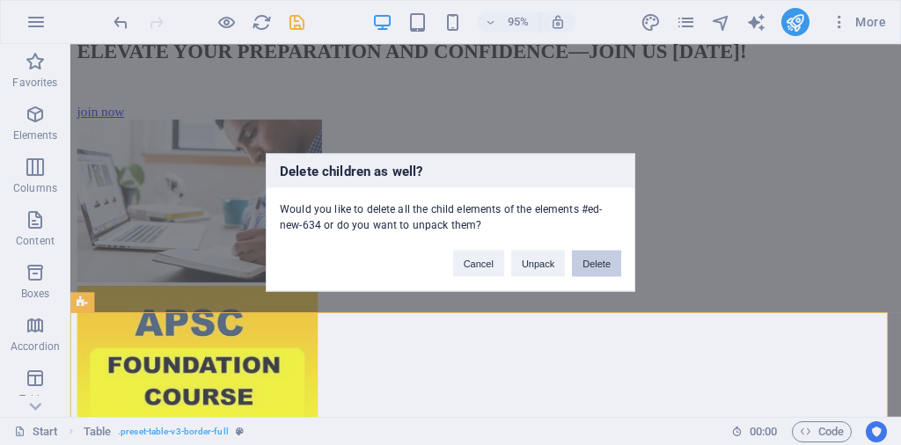
click at [598, 262] on button "Delete" at bounding box center [596, 264] width 49 height 26
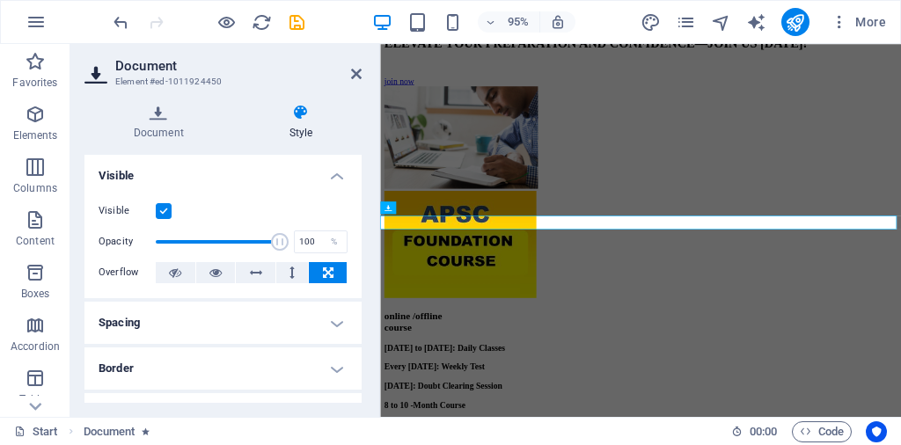
scroll to position [3561, 0]
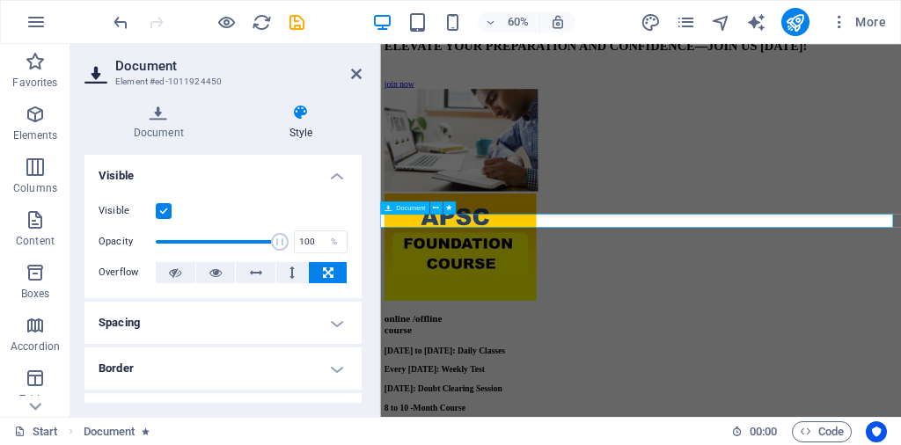
click at [436, 208] on icon at bounding box center [436, 206] width 6 height 11
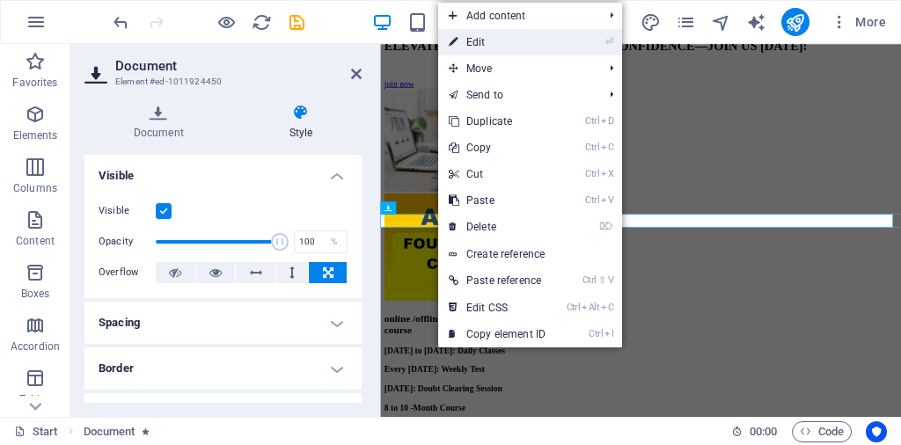
click at [482, 43] on link "⏎ Edit" at bounding box center [497, 42] width 118 height 26
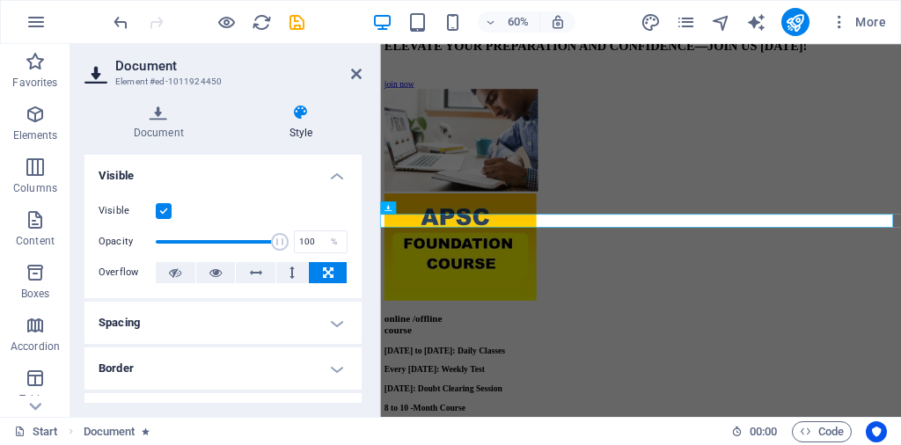
click at [322, 369] on h4 "Border" at bounding box center [222, 368] width 277 height 42
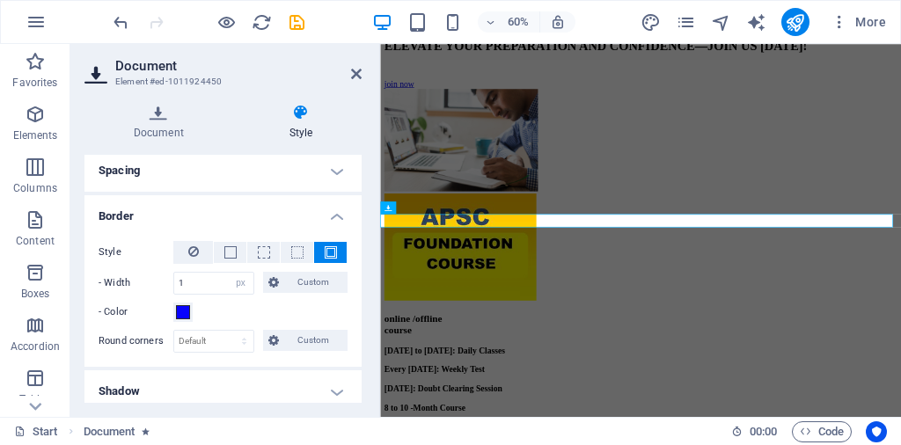
scroll to position [176, 0]
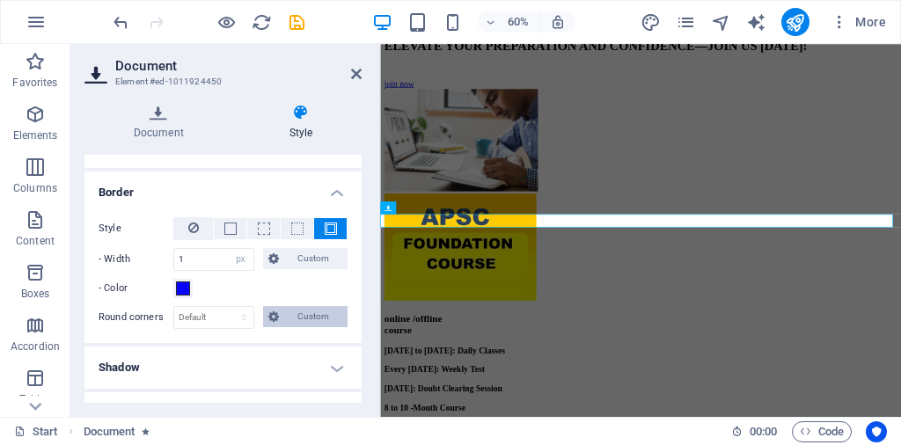
click at [305, 318] on span "Custom" at bounding box center [313, 316] width 59 height 21
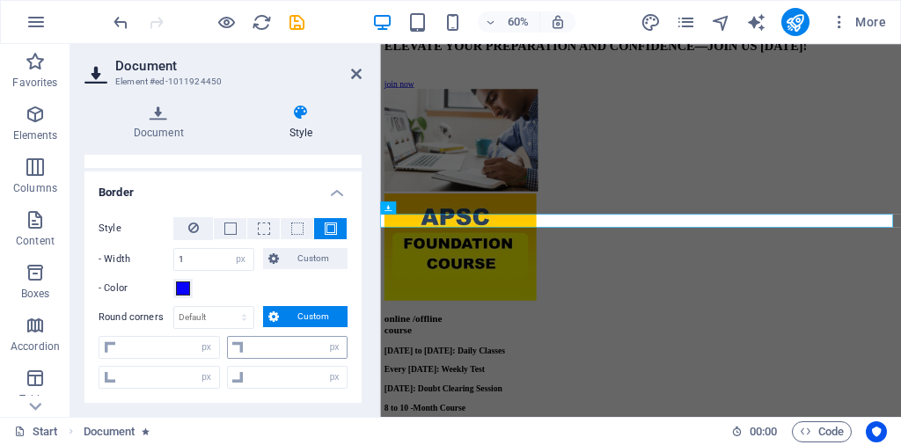
click at [235, 345] on icon at bounding box center [237, 347] width 11 height 11
click at [236, 395] on div "Style - Width 1 auto px rem % vh vw Custom Custom 1 auto px rem % vh vw 1 auto …" at bounding box center [222, 305] width 277 height 204
click at [237, 391] on div "px rem % vh vw px rem % vh vw px rem % vh vw px rem % vh vw" at bounding box center [223, 364] width 249 height 57
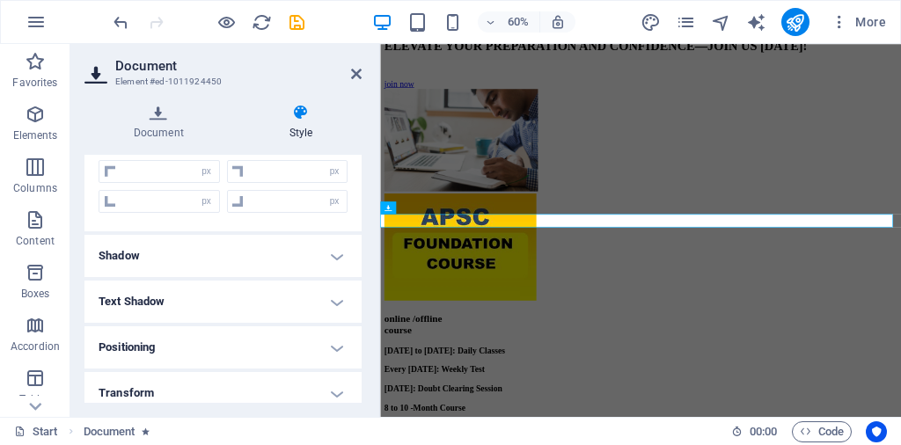
scroll to position [498, 0]
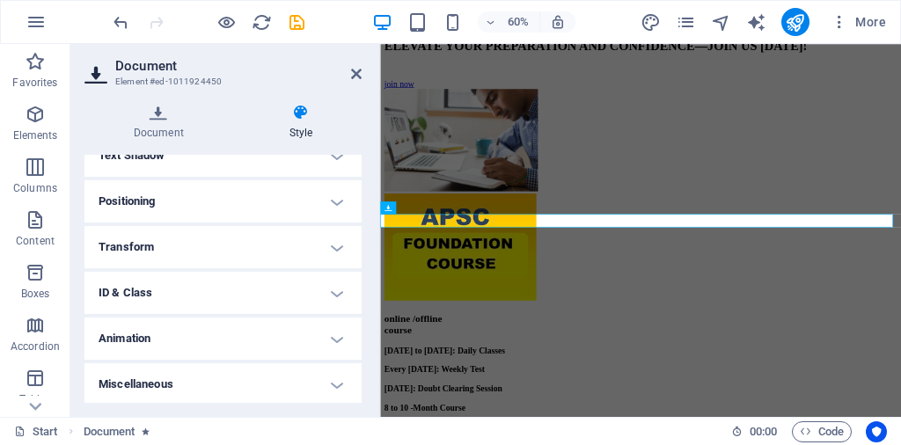
click at [159, 248] on h4 "Transform" at bounding box center [222, 247] width 277 height 42
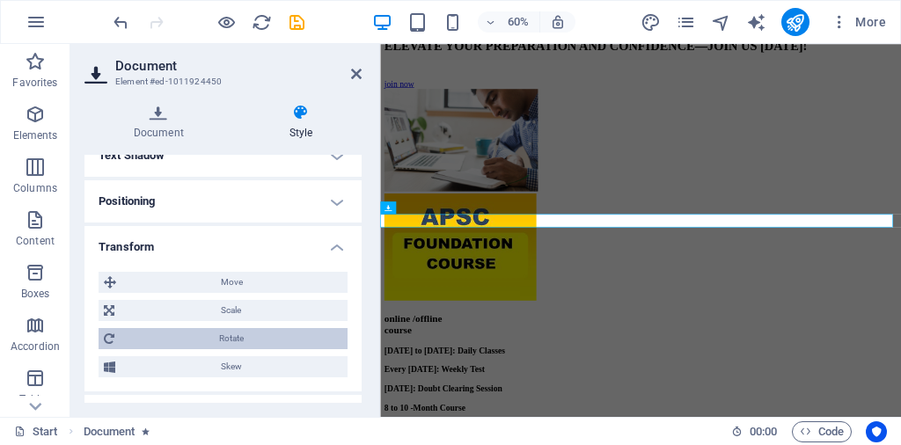
click at [123, 332] on span "Rotate" at bounding box center [231, 338] width 223 height 21
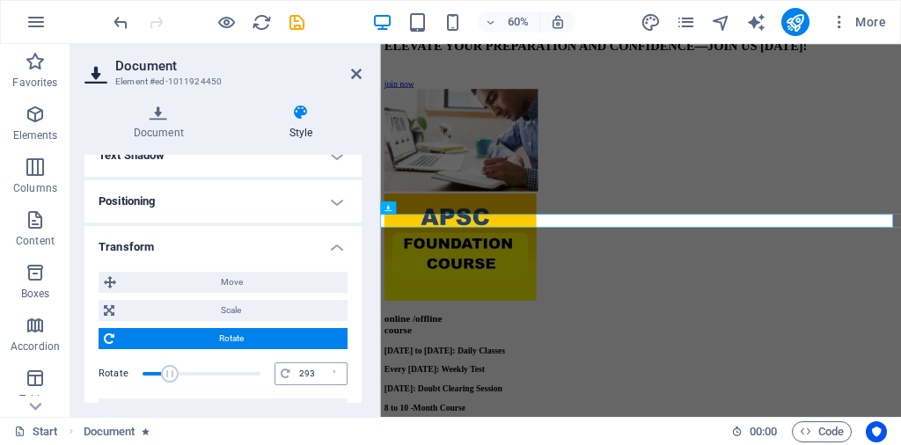
type input "360"
drag, startPoint x: 201, startPoint y: 372, endPoint x: 318, endPoint y: 375, distance: 117.9
click at [318, 375] on div "Rotate 360 °" at bounding box center [223, 374] width 249 height 26
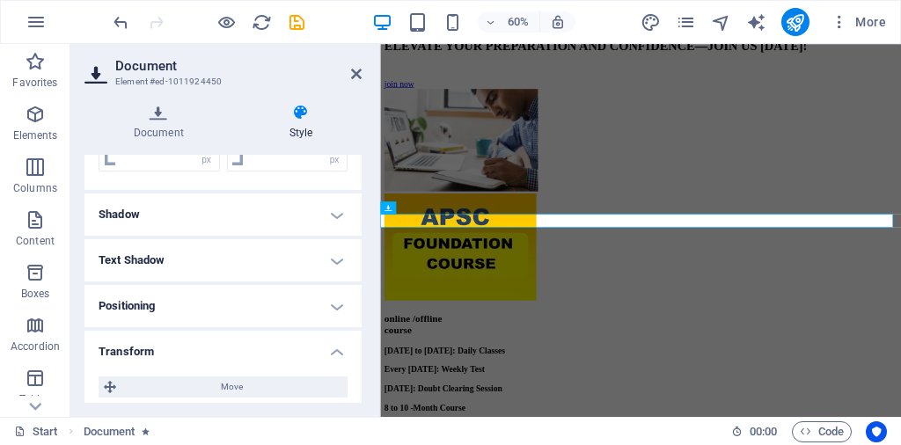
scroll to position [224, 0]
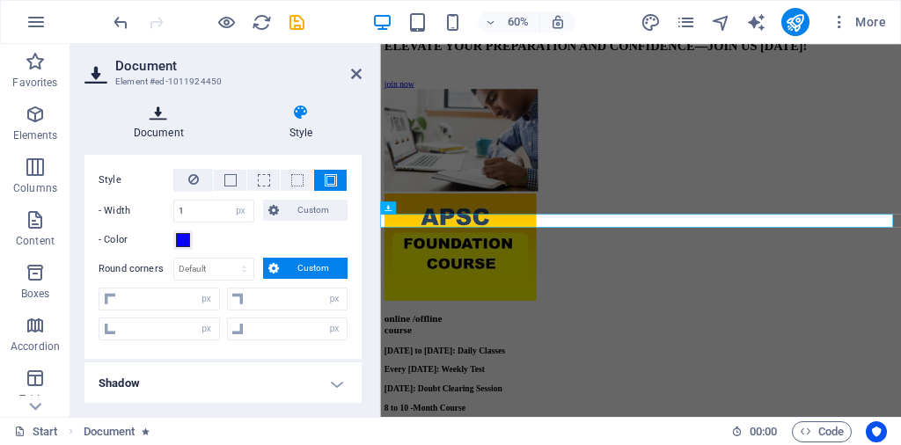
click at [159, 126] on h4 "Document" at bounding box center [162, 122] width 156 height 37
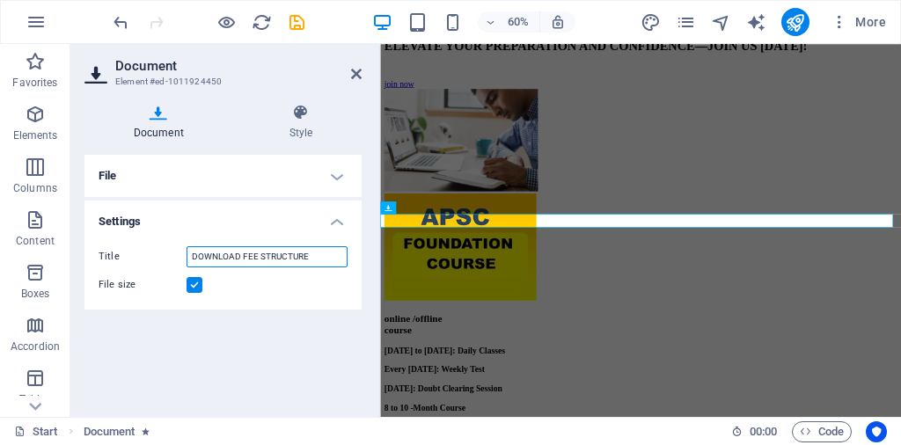
click at [266, 259] on input "DOWNLOAD FEE STRUCTURE" at bounding box center [266, 256] width 161 height 21
click at [356, 77] on icon at bounding box center [356, 74] width 11 height 14
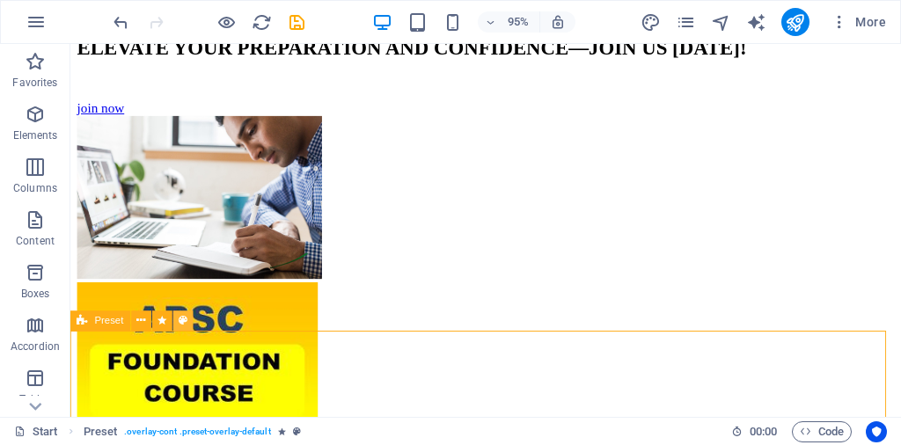
scroll to position [3568, 0]
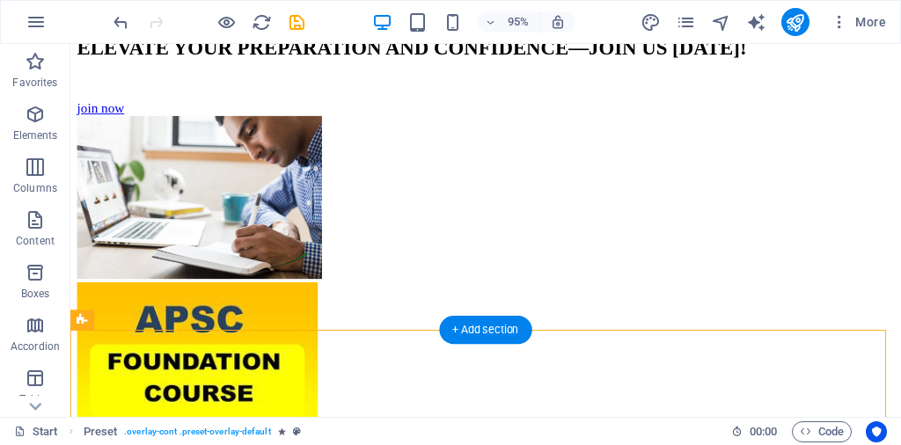
drag, startPoint x: 157, startPoint y: 369, endPoint x: 214, endPoint y: 347, distance: 61.6
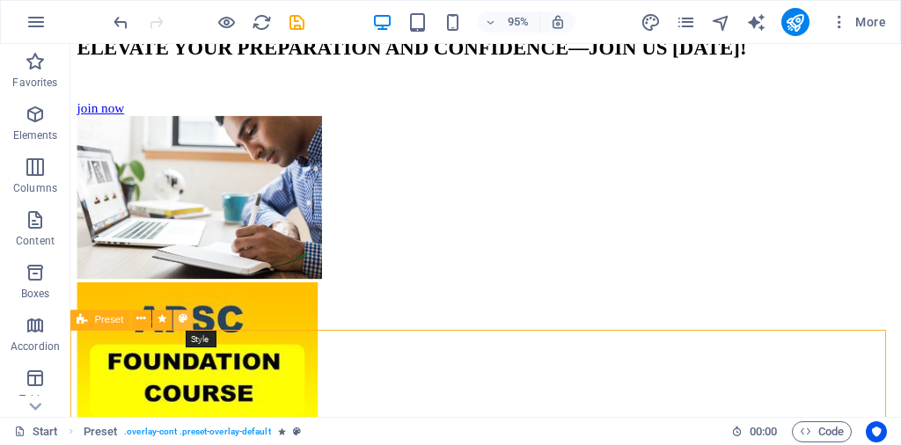
click at [191, 321] on button at bounding box center [183, 320] width 20 height 20
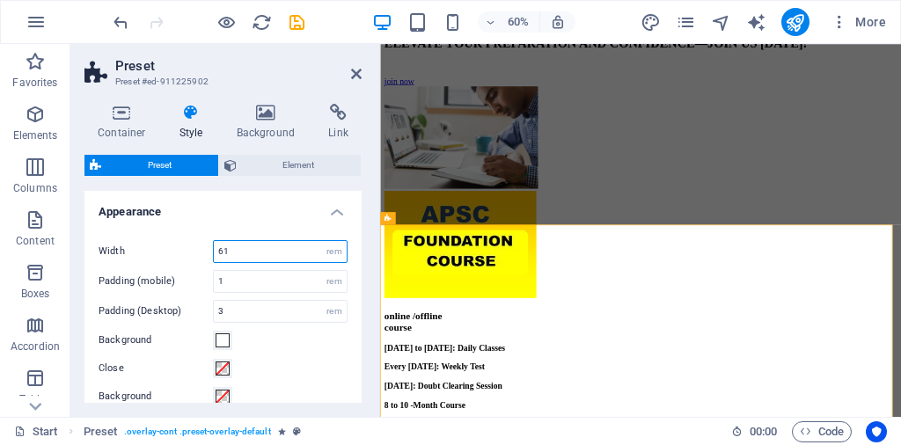
click at [304, 254] on input "61" at bounding box center [280, 251] width 133 height 21
drag, startPoint x: 304, startPoint y: 254, endPoint x: 179, endPoint y: 254, distance: 124.9
click at [179, 254] on div "Width 61 rem" at bounding box center [223, 251] width 249 height 23
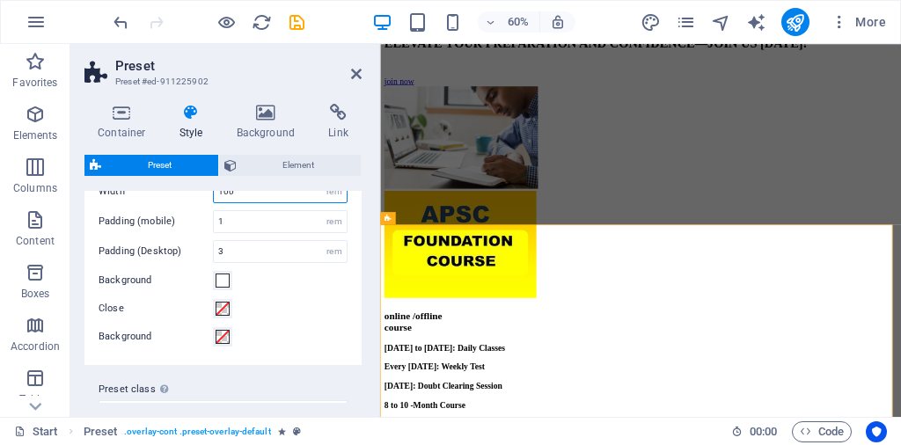
scroll to position [88, 0]
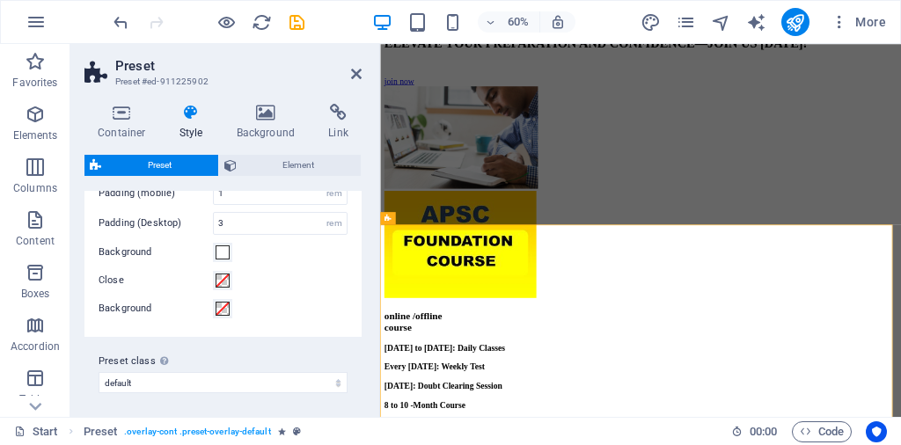
type input "100"
click at [369, 277] on div "Container Style Background Link Size Height Default px rem % vh vw Min. height …" at bounding box center [222, 253] width 305 height 327
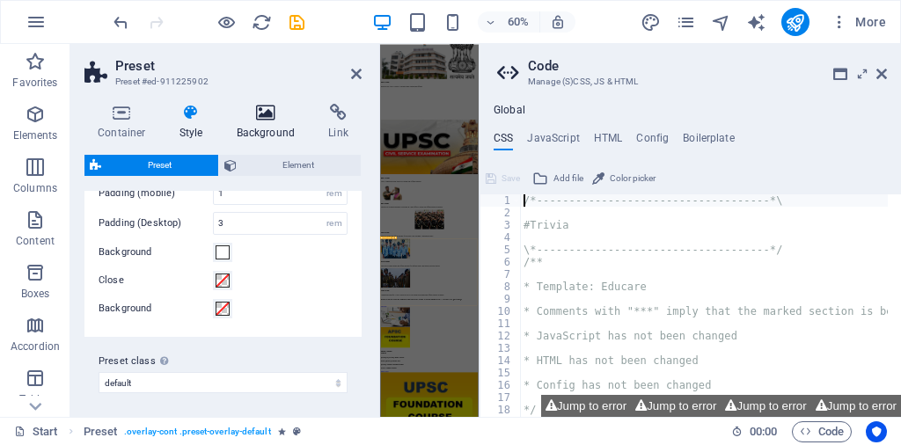
scroll to position [6913, 0]
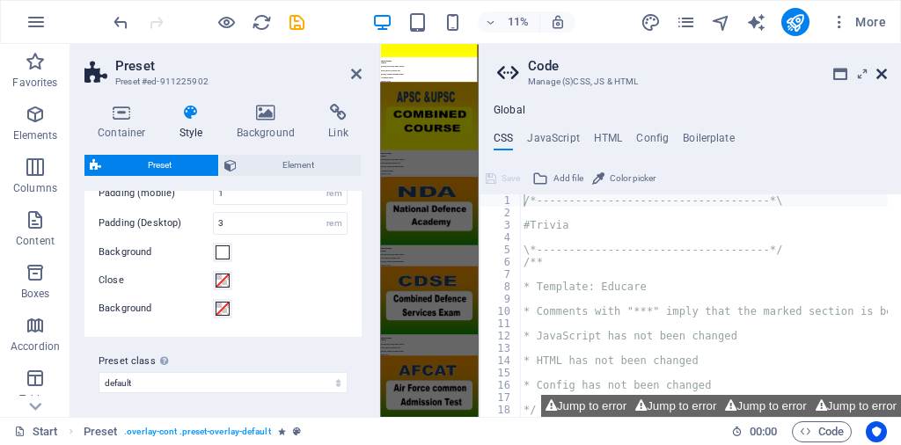
click at [881, 68] on icon at bounding box center [881, 74] width 11 height 14
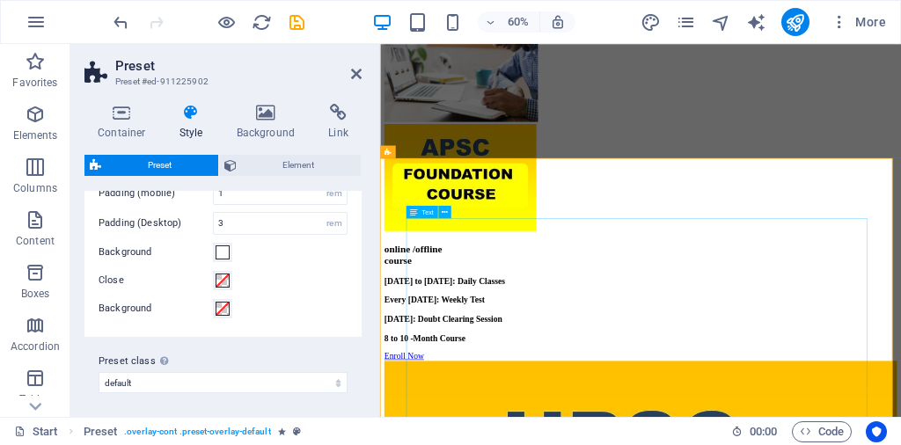
scroll to position [3412, 0]
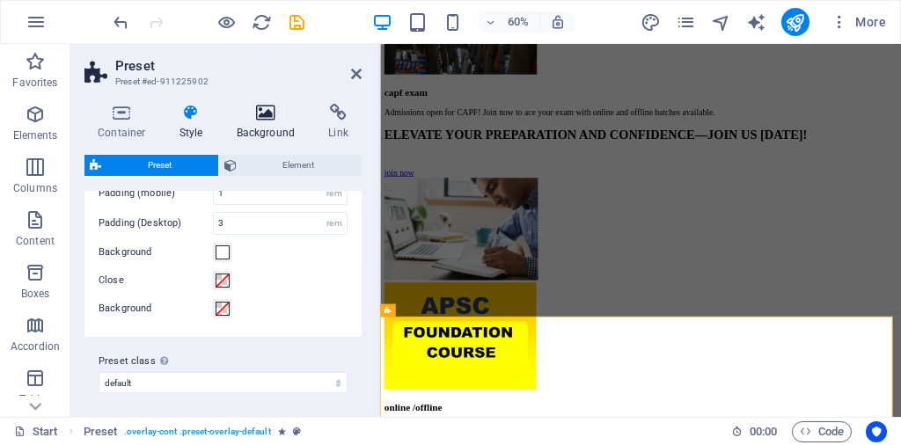
click at [264, 118] on icon at bounding box center [265, 113] width 85 height 18
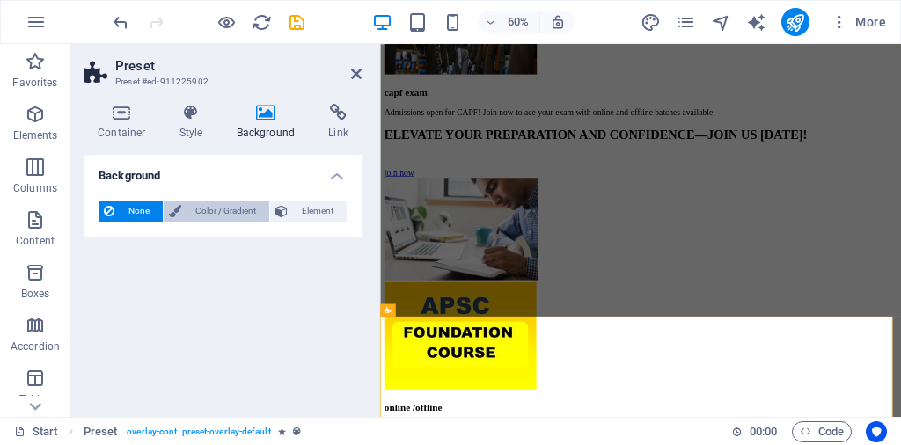
click at [223, 214] on span "Color / Gradient" at bounding box center [224, 211] width 77 height 21
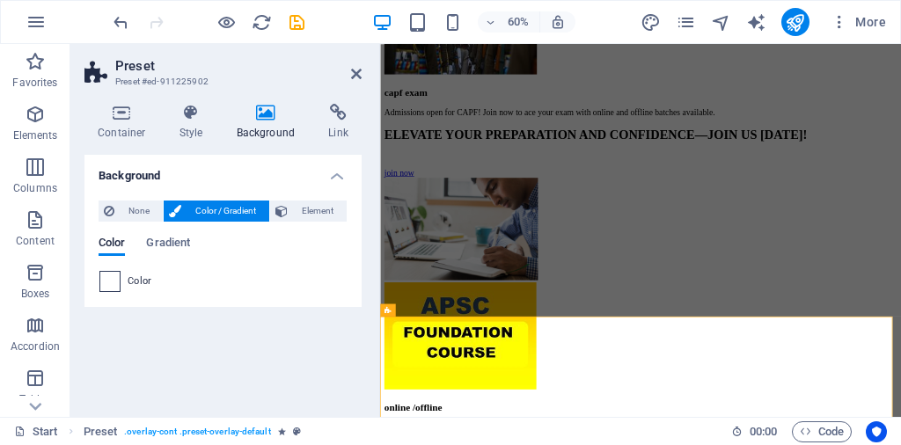
click at [114, 282] on span at bounding box center [109, 281] width 19 height 19
type input "#ffffff"
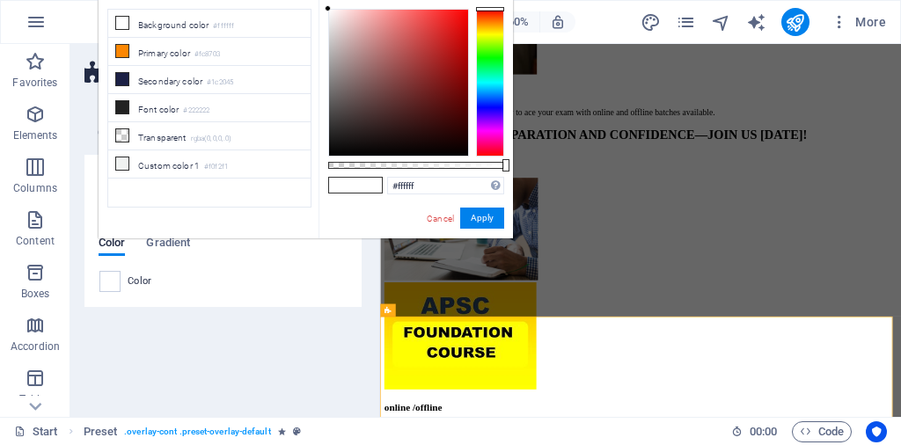
click at [483, 106] on div at bounding box center [490, 83] width 28 height 148
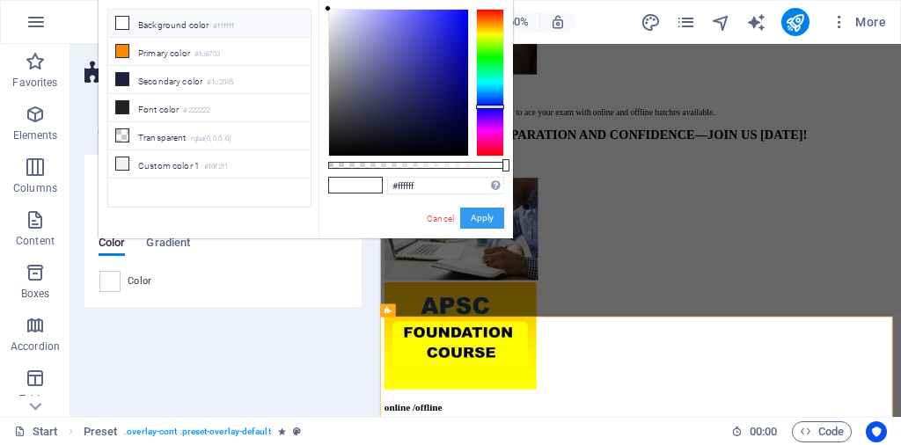
click at [486, 223] on button "Apply" at bounding box center [482, 218] width 44 height 21
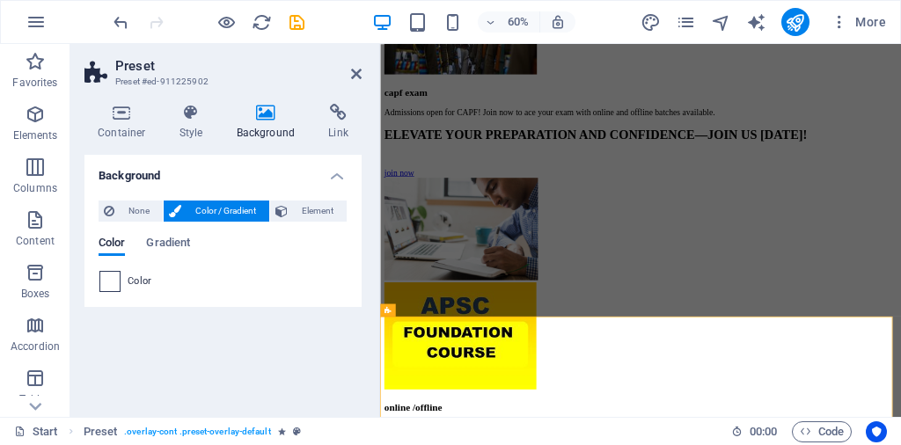
click at [109, 289] on span at bounding box center [109, 281] width 19 height 19
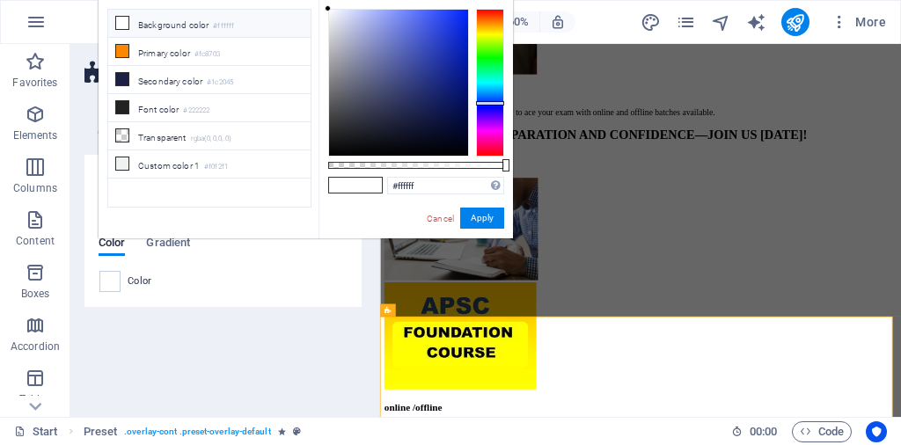
click at [486, 103] on div at bounding box center [490, 83] width 28 height 148
drag, startPoint x: 478, startPoint y: 214, endPoint x: 55, endPoint y: 303, distance: 432.5
click at [478, 214] on button "Apply" at bounding box center [482, 218] width 44 height 21
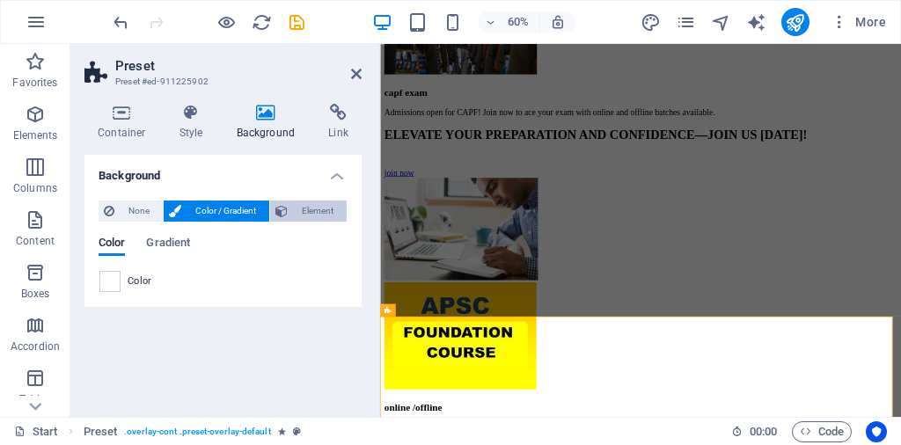
click at [306, 217] on span "Element" at bounding box center [317, 211] width 48 height 21
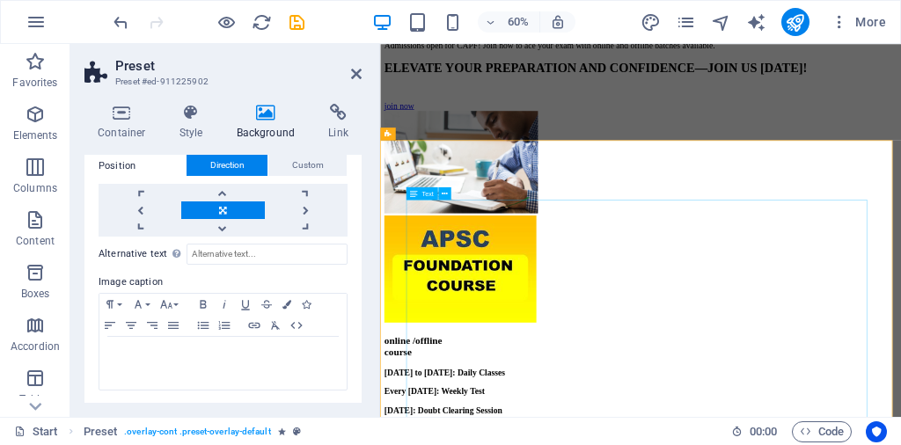
scroll to position [3500, 0]
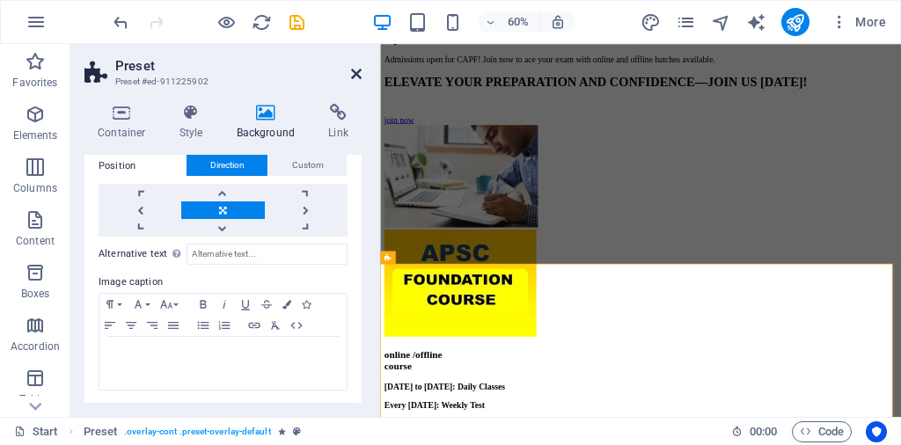
click at [354, 77] on icon at bounding box center [356, 74] width 11 height 14
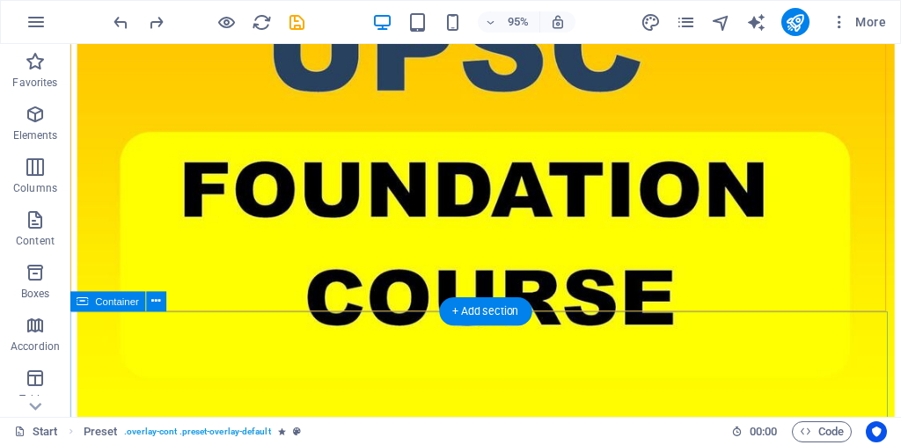
scroll to position [4470, 0]
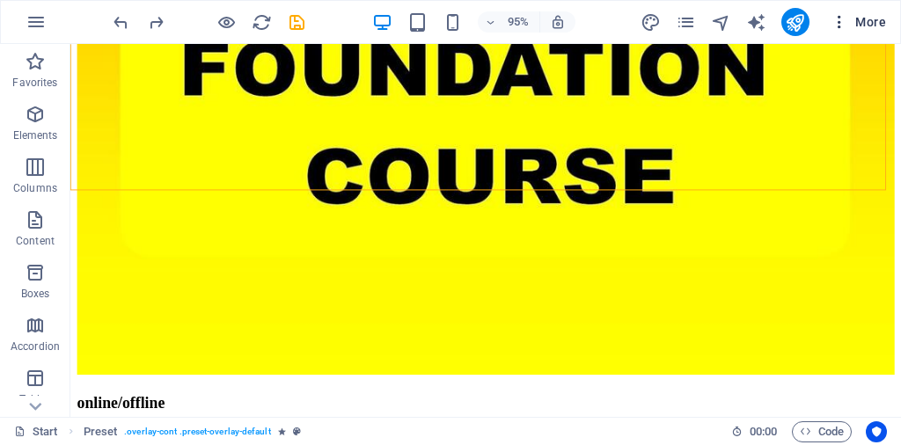
click at [842, 21] on icon "button" at bounding box center [839, 22] width 18 height 18
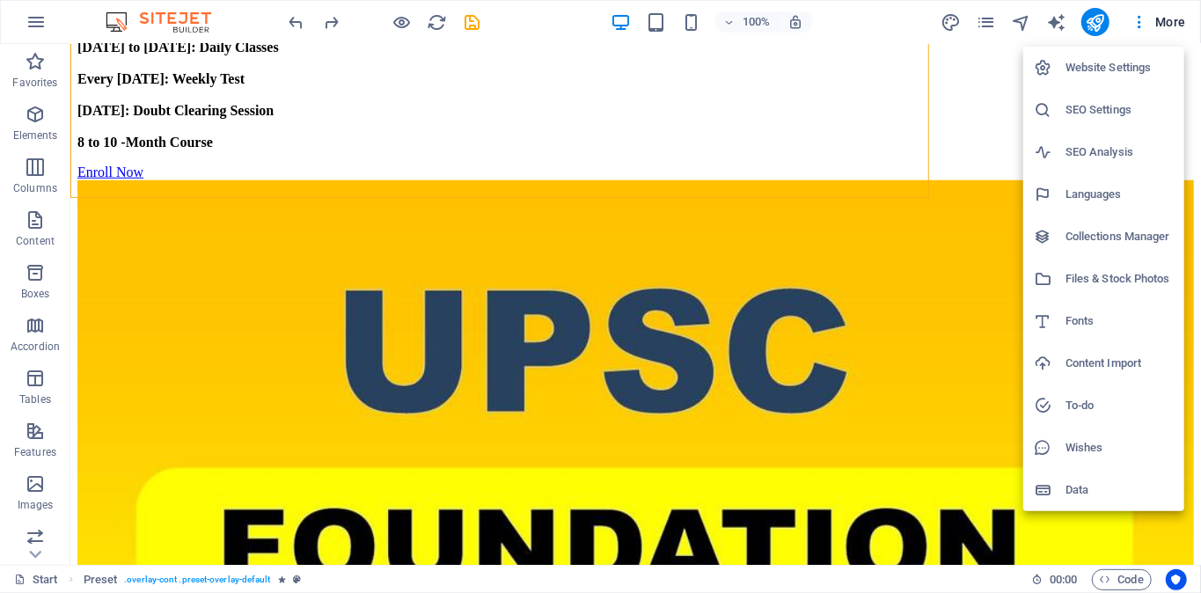
drag, startPoint x: 855, startPoint y: 4, endPoint x: 172, endPoint y: 380, distance: 780.3
click at [172, 380] on div at bounding box center [600, 296] width 1201 height 593
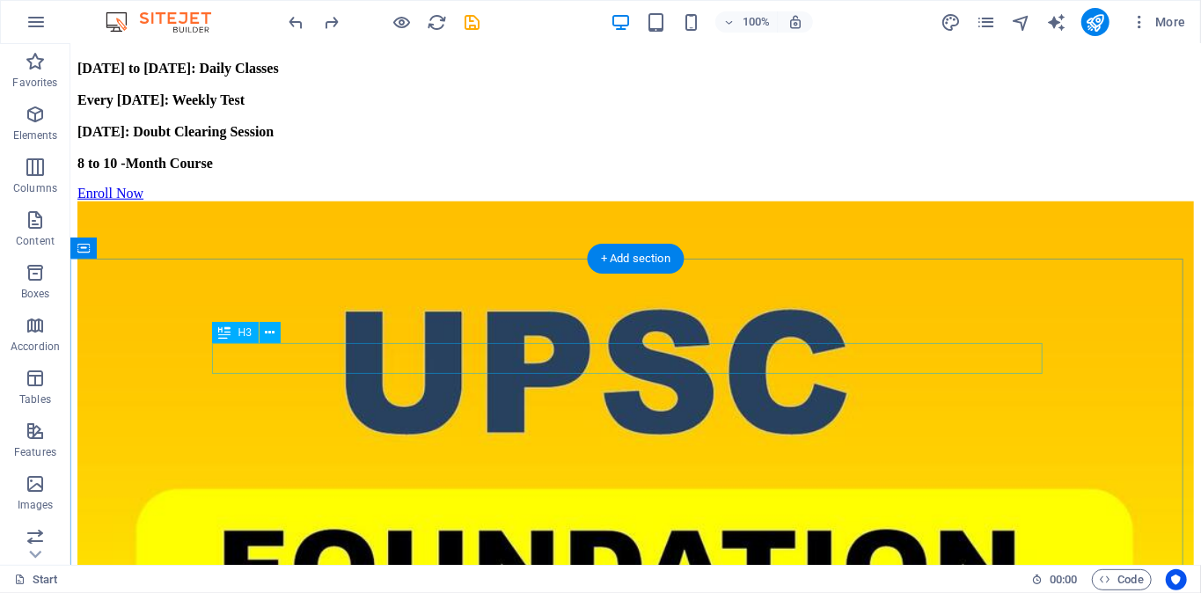
scroll to position [4353, 0]
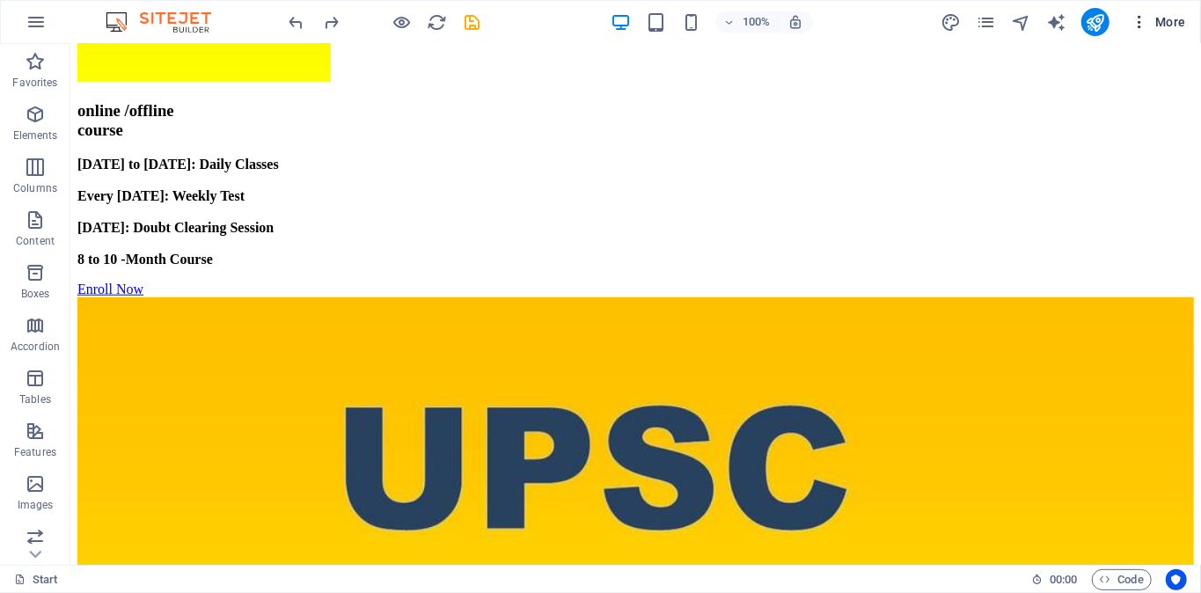
click at [900, 23] on span "More" at bounding box center [1157, 22] width 55 height 18
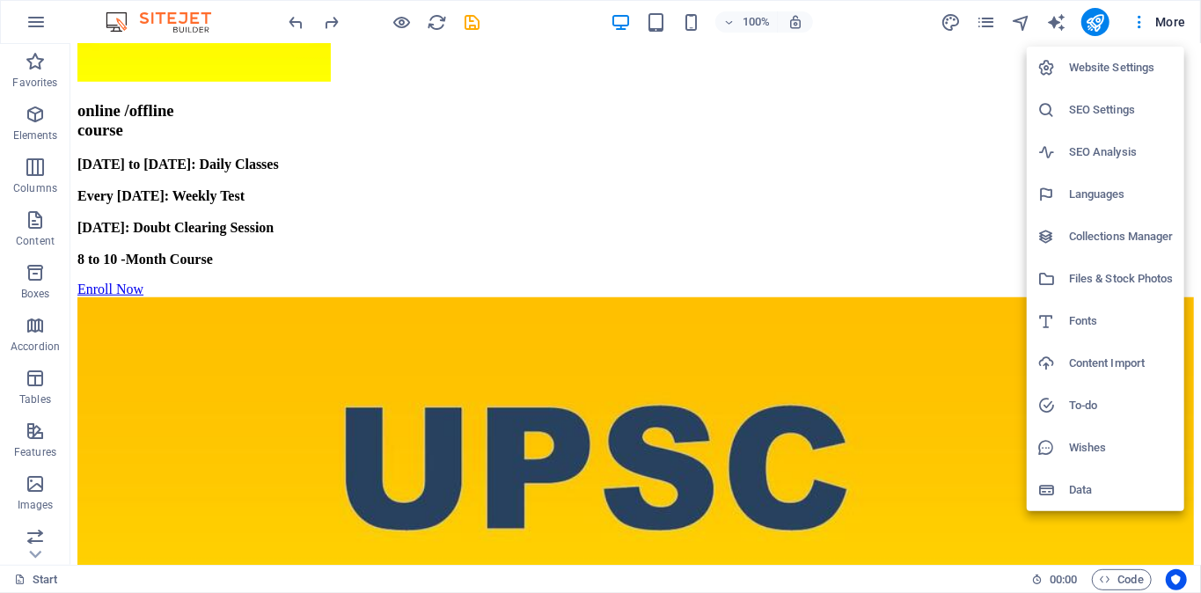
click at [900, 111] on h6 "SEO Settings" at bounding box center [1121, 109] width 105 height 21
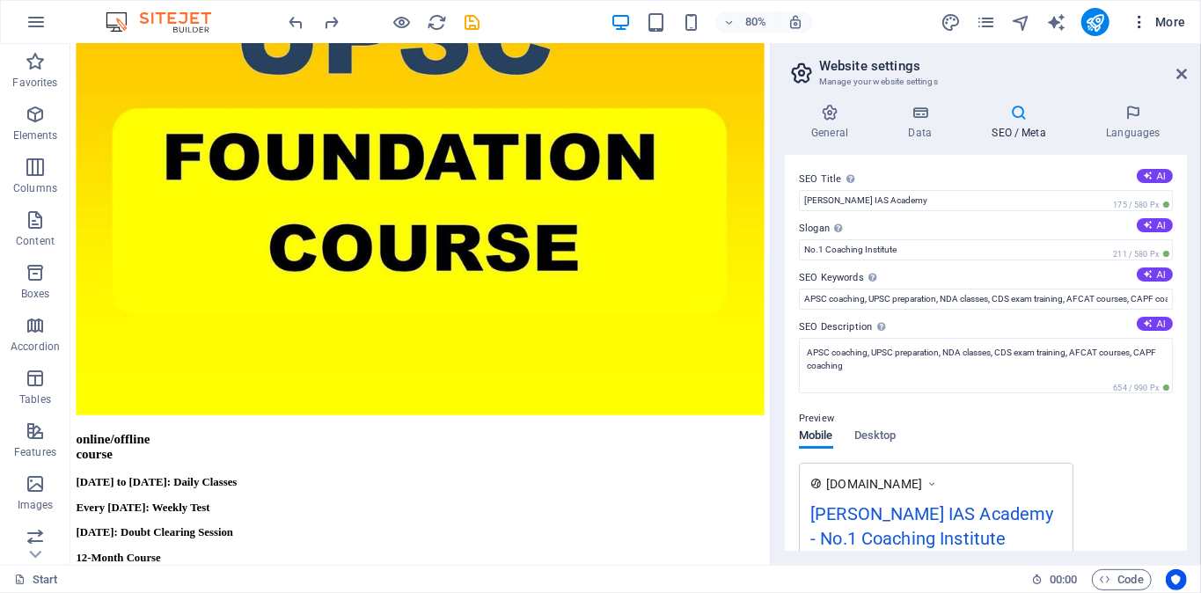
click at [900, 17] on icon "button" at bounding box center [1139, 22] width 18 height 18
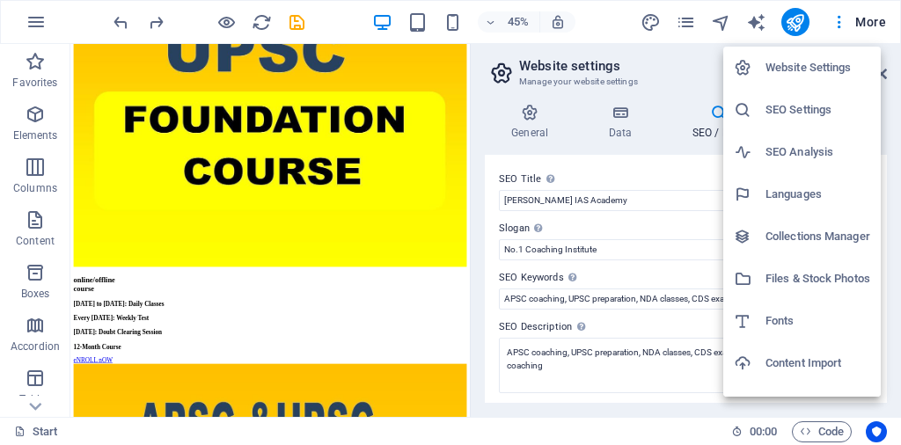
click at [620, 198] on div at bounding box center [450, 222] width 901 height 445
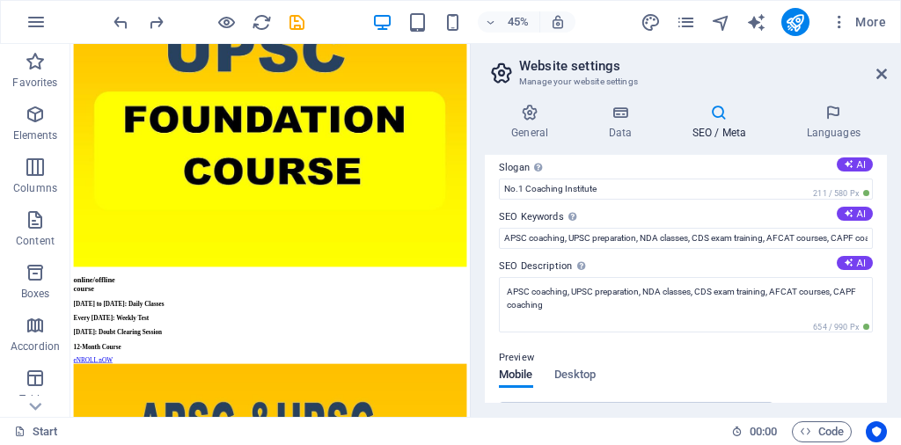
scroll to position [88, 0]
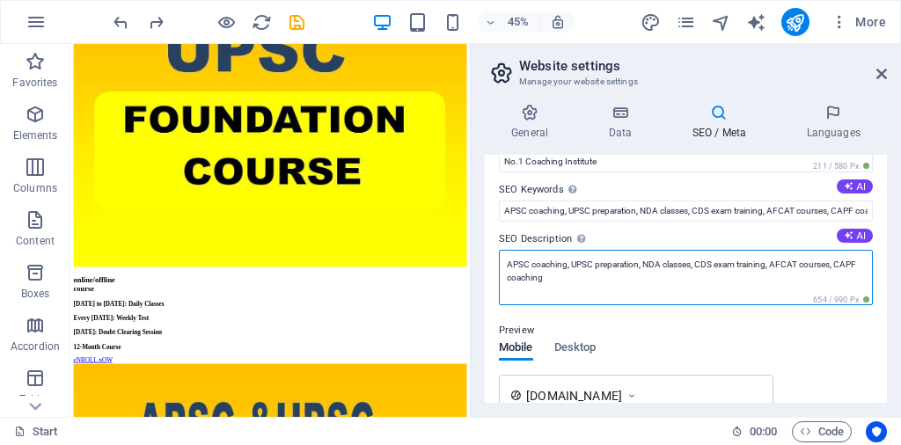
click at [564, 275] on textarea "APSC coaching, UPSC preparation, NDA classes, CDS exam training, AFCAT courses,…" at bounding box center [686, 277] width 374 height 55
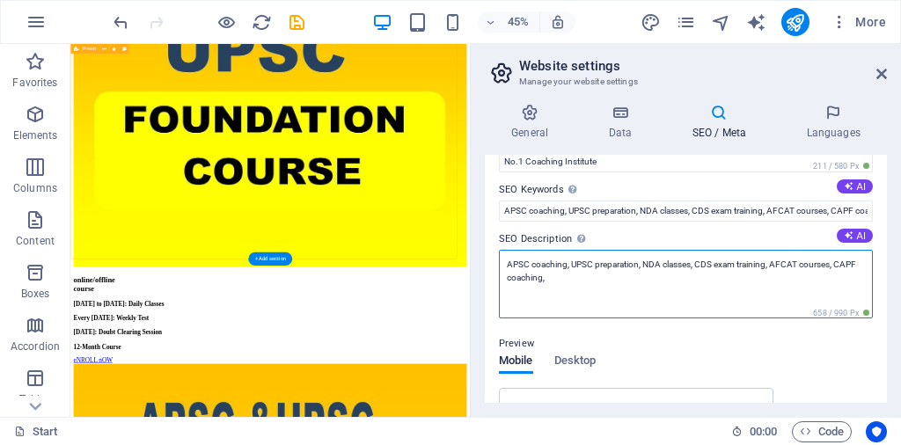
type textarea "APSC coaching, UPSC preparation, NDA classes, CDS exam training, AFCAT courses,…"
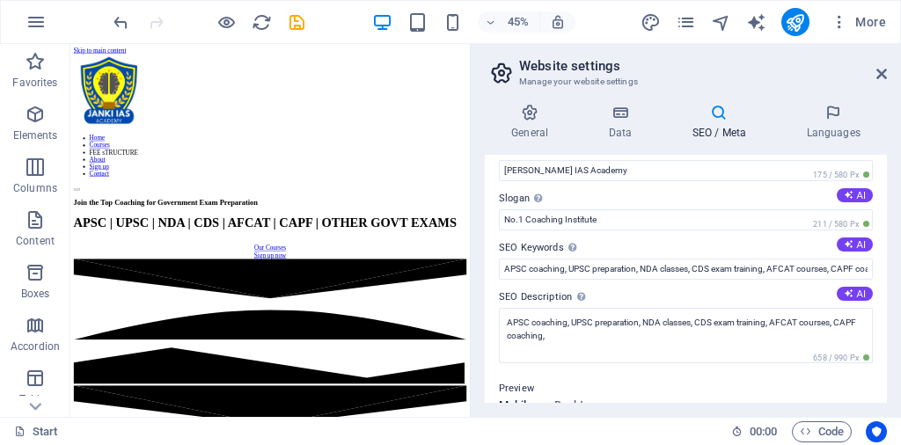
scroll to position [0, 0]
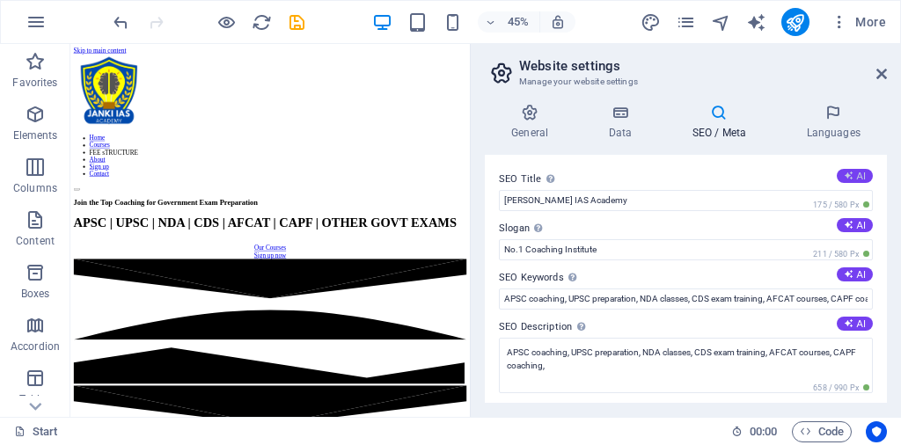
click at [857, 173] on button "AI" at bounding box center [854, 176] width 36 height 14
type input "Top Coaching for Govt Exams"
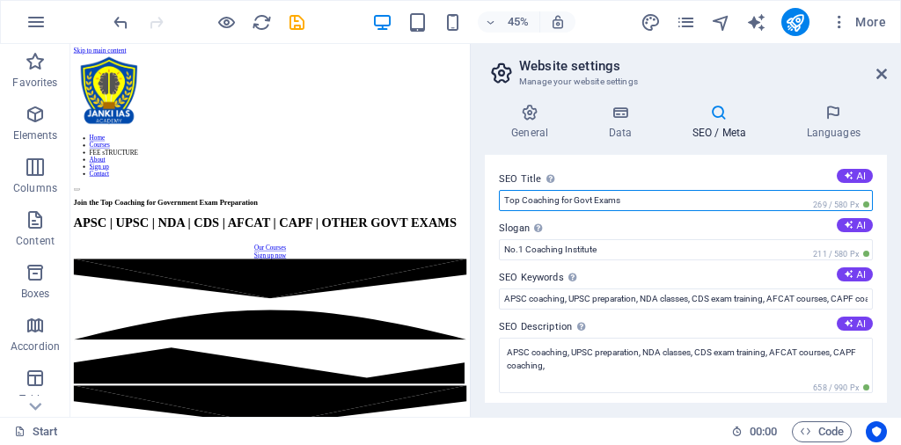
click at [661, 192] on input "Top Coaching for Govt Exams" at bounding box center [686, 200] width 374 height 21
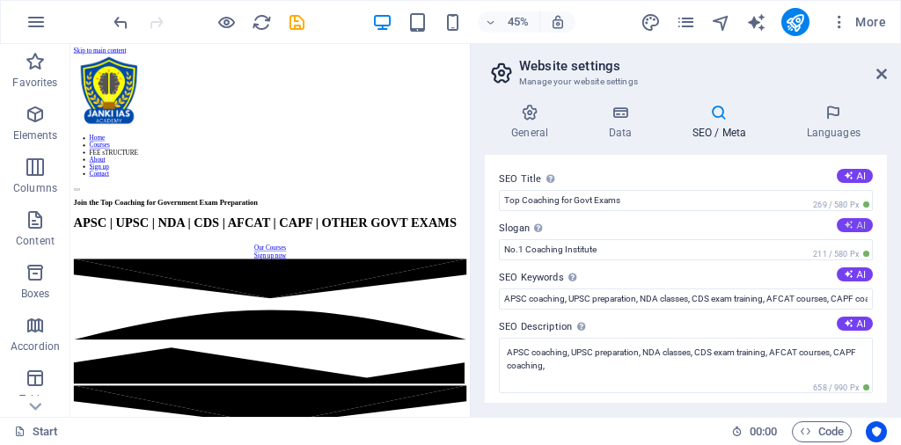
click at [858, 224] on button "AI" at bounding box center [854, 225] width 36 height 14
type input "Master Your Government Exam Journey with Confidence!"
click at [856, 273] on button "AI" at bounding box center [854, 274] width 36 height 14
type input "APSC coaching, UPSC preparation, NDA training, CDS courses, AFCAT classes, CAPF…"
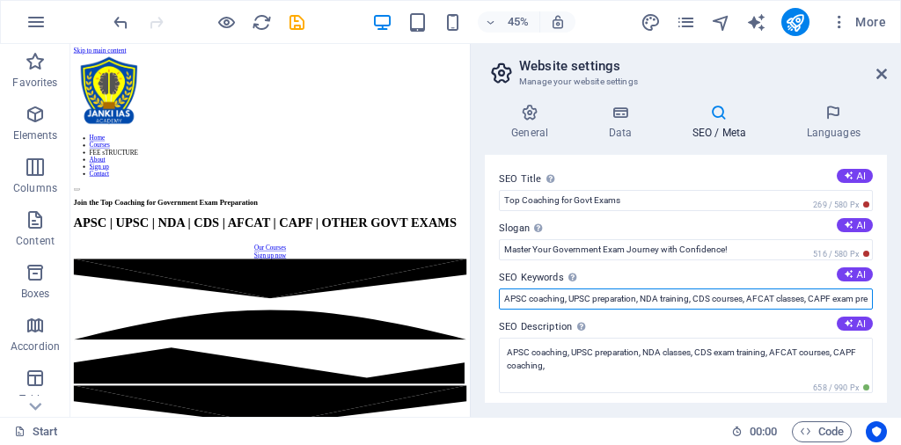
click at [752, 293] on input "APSC coaching, UPSC preparation, NDA training, CDS courses, AFCAT classes, CAPF…" at bounding box center [686, 298] width 374 height 21
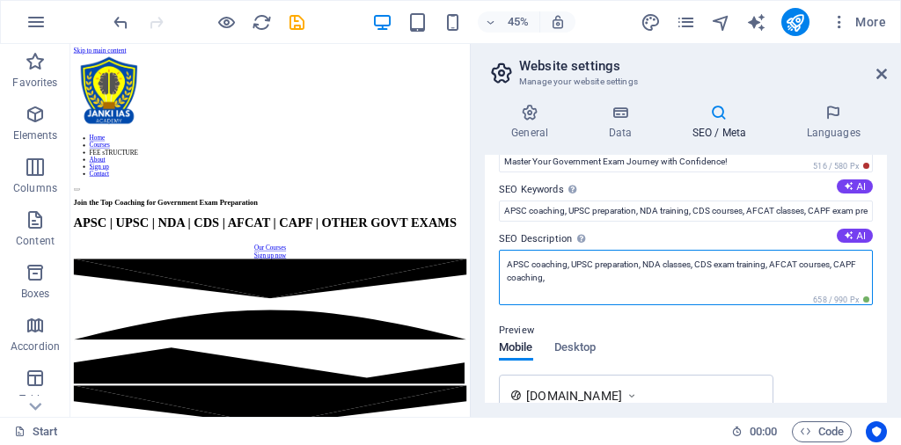
click at [552, 278] on textarea "APSC coaching, UPSC preparation, NDA classes, CDS exam training, AFCAT courses,…" at bounding box center [686, 277] width 374 height 55
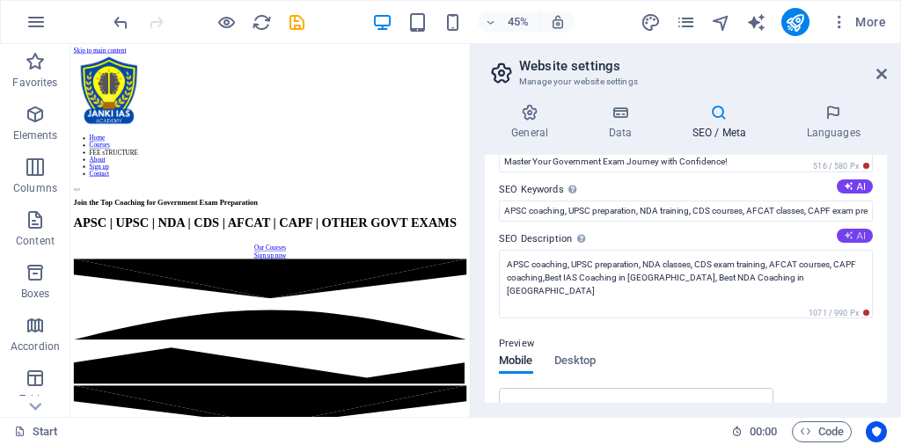
click at [859, 239] on button "AI" at bounding box center [854, 236] width 36 height 14
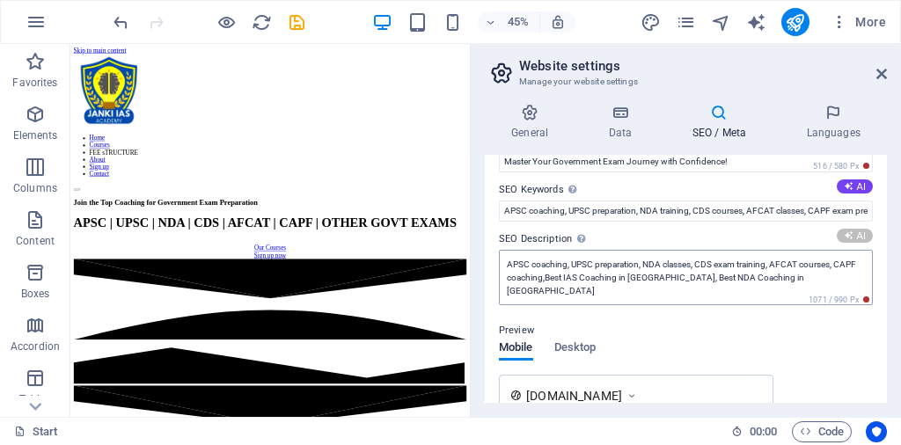
type textarea "[PERSON_NAME] IAS Academy for top-notch coaching in APSC, UPSC, NDA, CDS, & mor…"
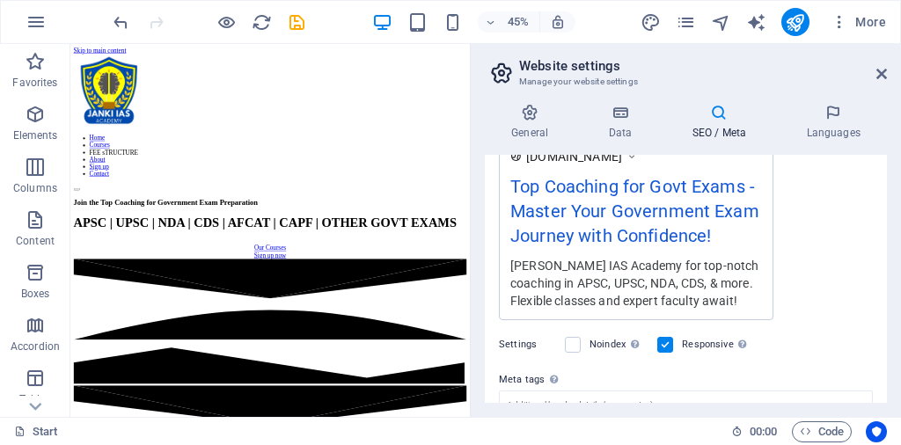
scroll to position [440, 0]
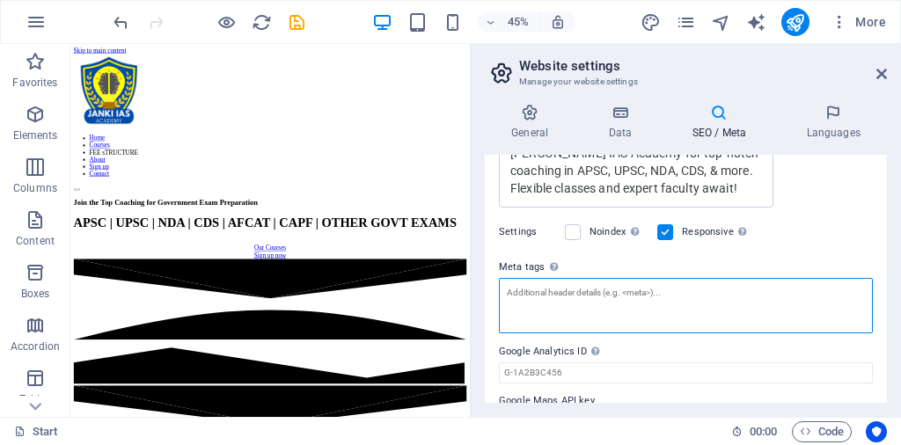
click at [565, 293] on textarea "Meta tags Enter HTML code here that will be placed inside the tags of your webs…" at bounding box center [686, 305] width 374 height 55
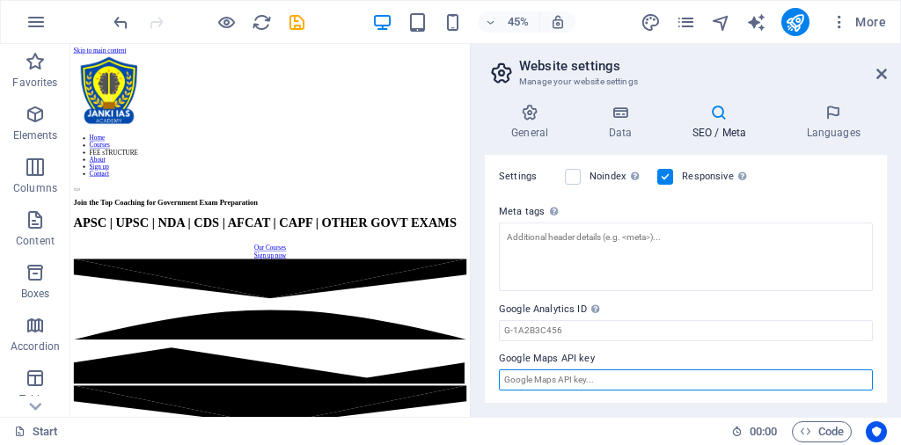
scroll to position [482, 0]
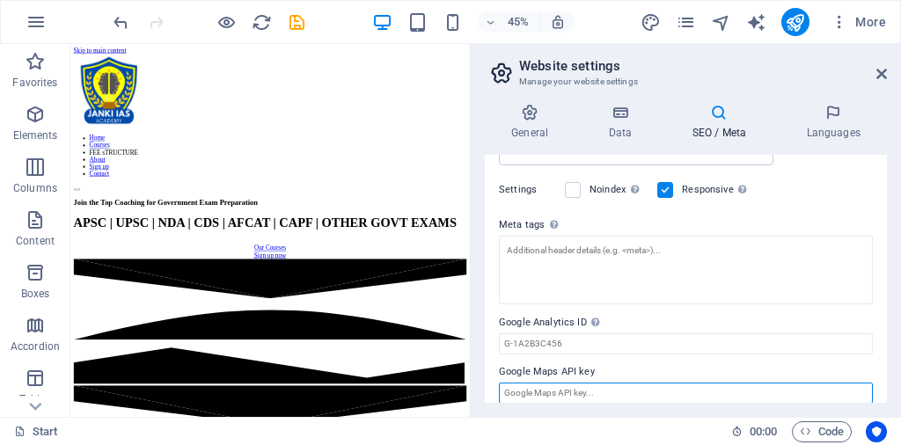
click at [581, 383] on input "Google Maps API key" at bounding box center [686, 393] width 374 height 21
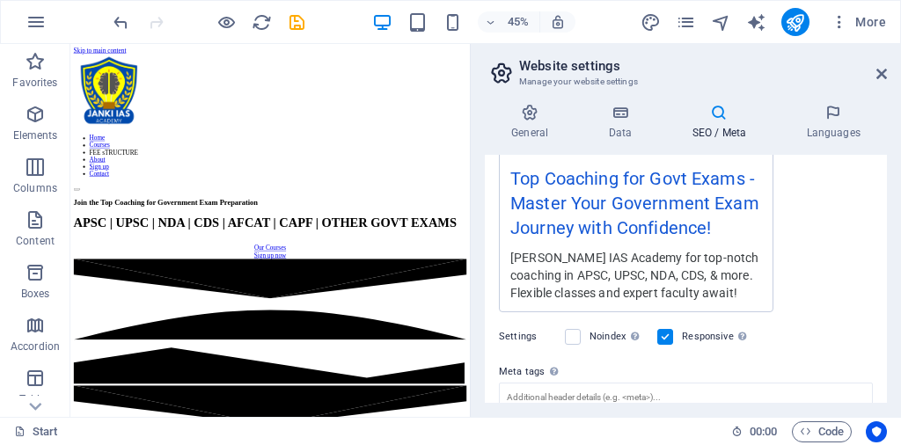
scroll to position [352, 0]
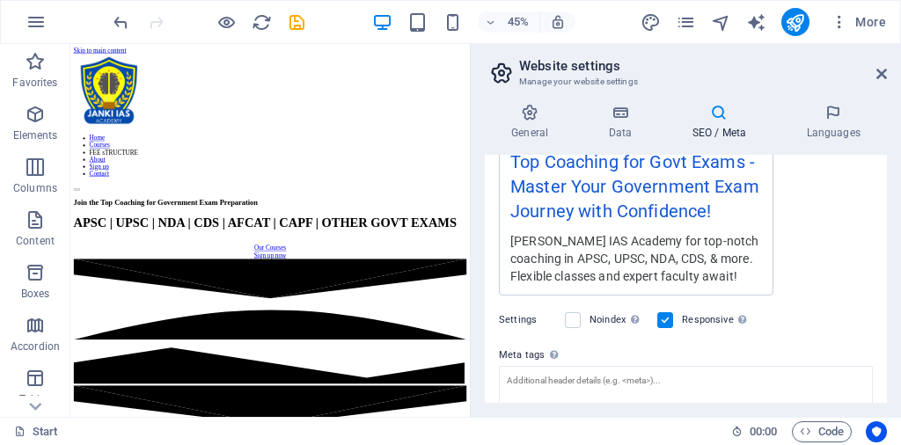
click at [525, 317] on label "Settings" at bounding box center [527, 320] width 57 height 21
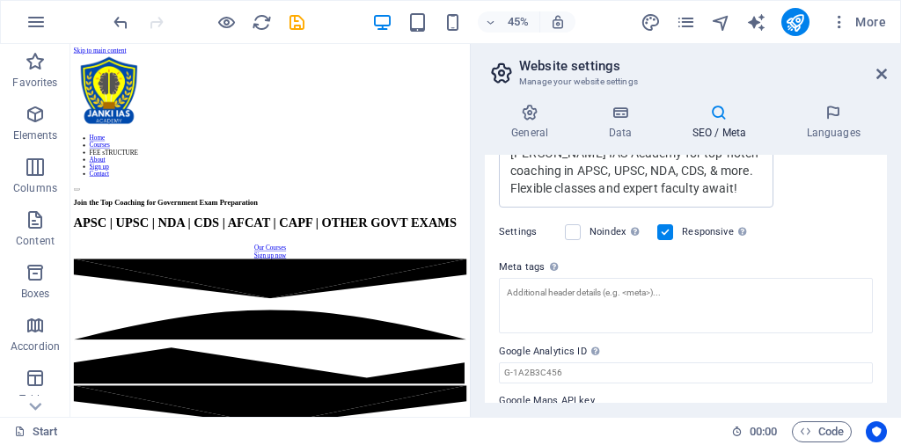
scroll to position [482, 0]
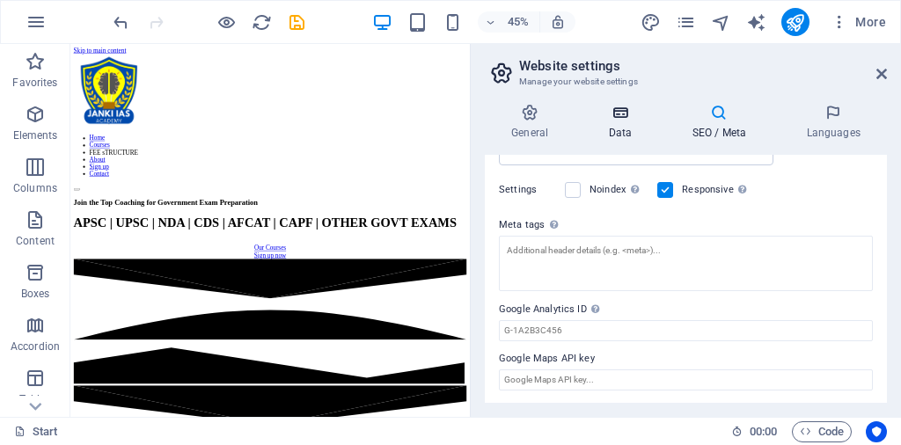
click at [626, 117] on icon at bounding box center [619, 113] width 77 height 18
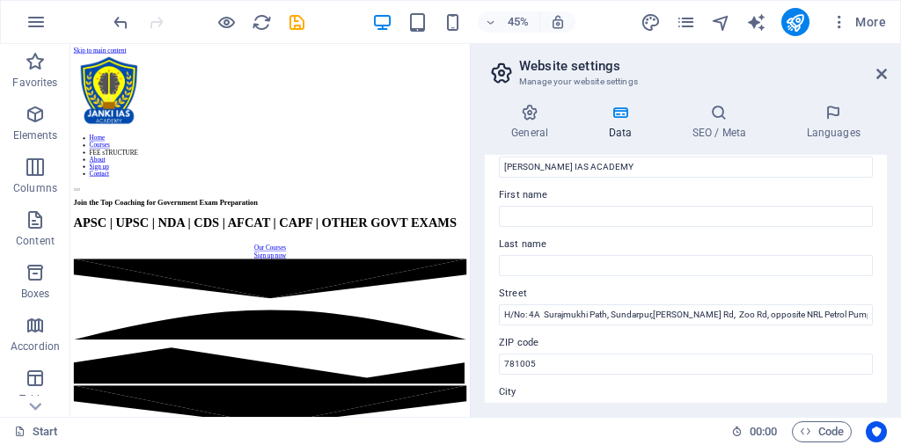
scroll to position [0, 0]
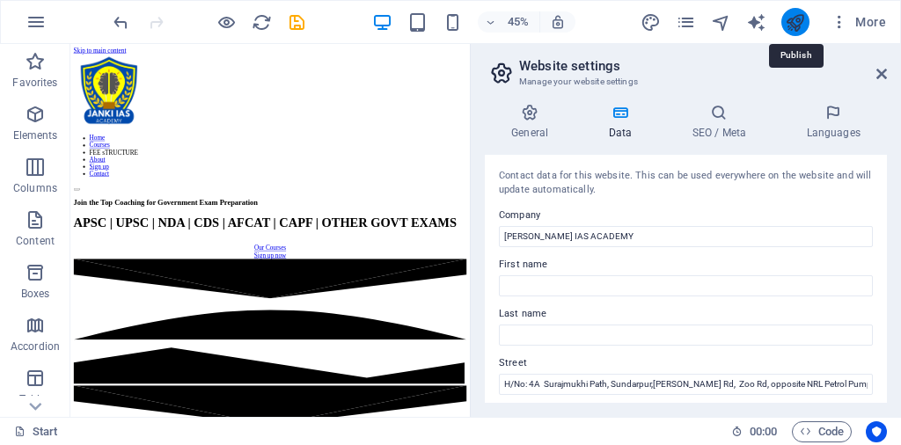
click at [792, 15] on icon "publish" at bounding box center [795, 22] width 20 height 20
checkbox input "false"
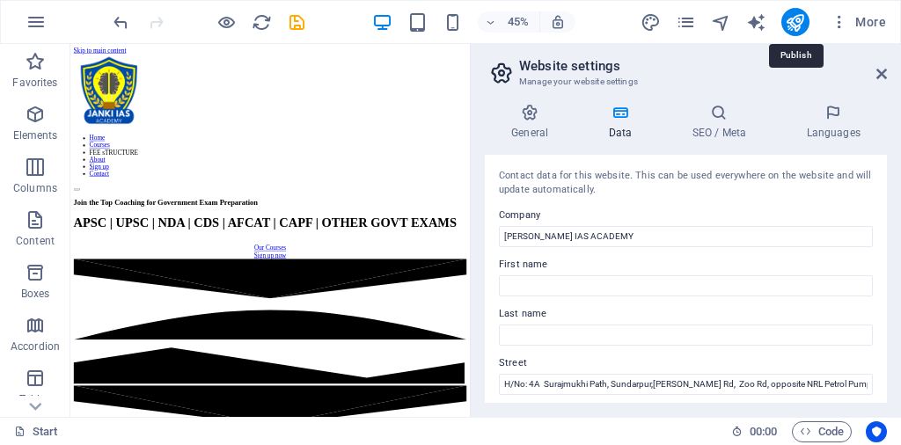
checkbox input "false"
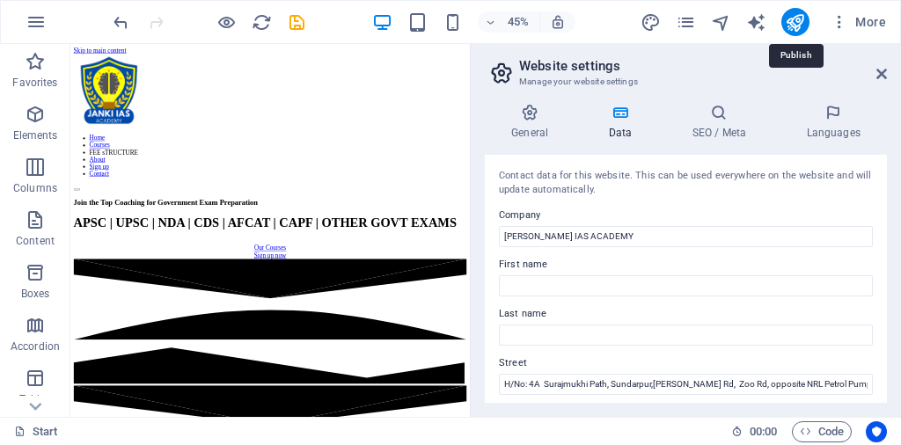
checkbox input "false"
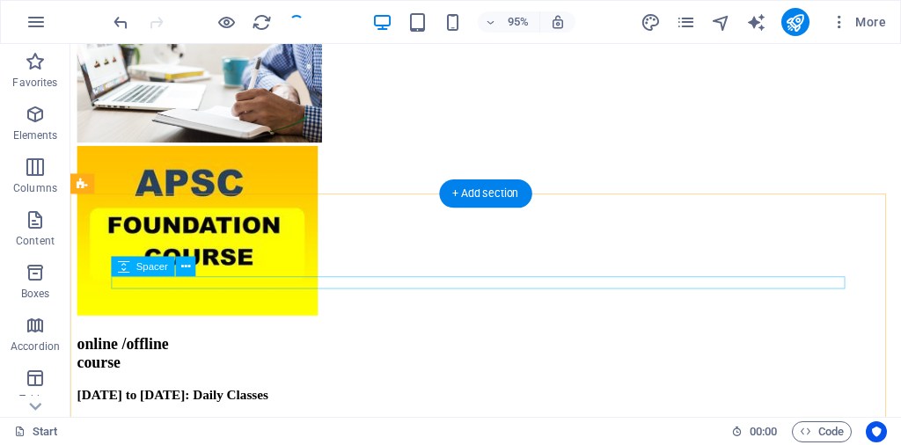
scroll to position [3812, 0]
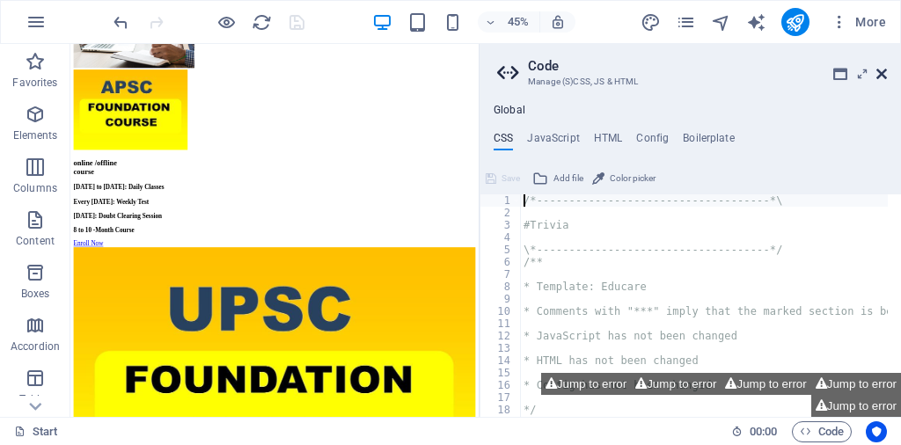
click at [880, 71] on icon at bounding box center [881, 74] width 11 height 14
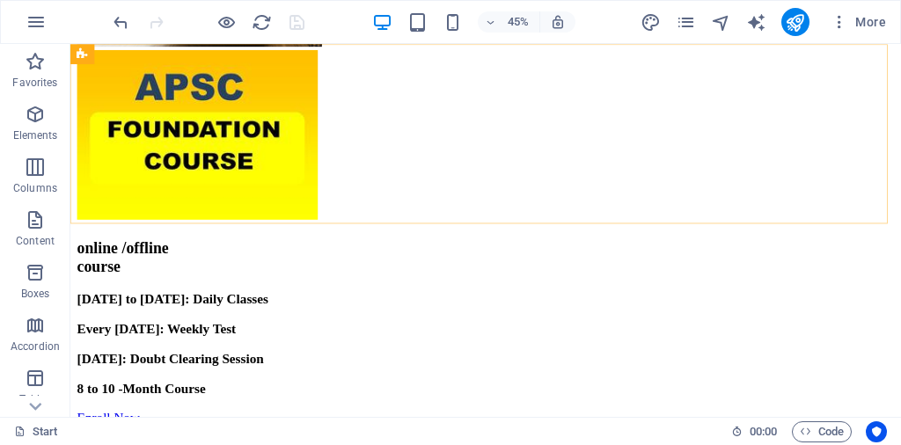
scroll to position [3606, 0]
